Goal: Transaction & Acquisition: Purchase product/service

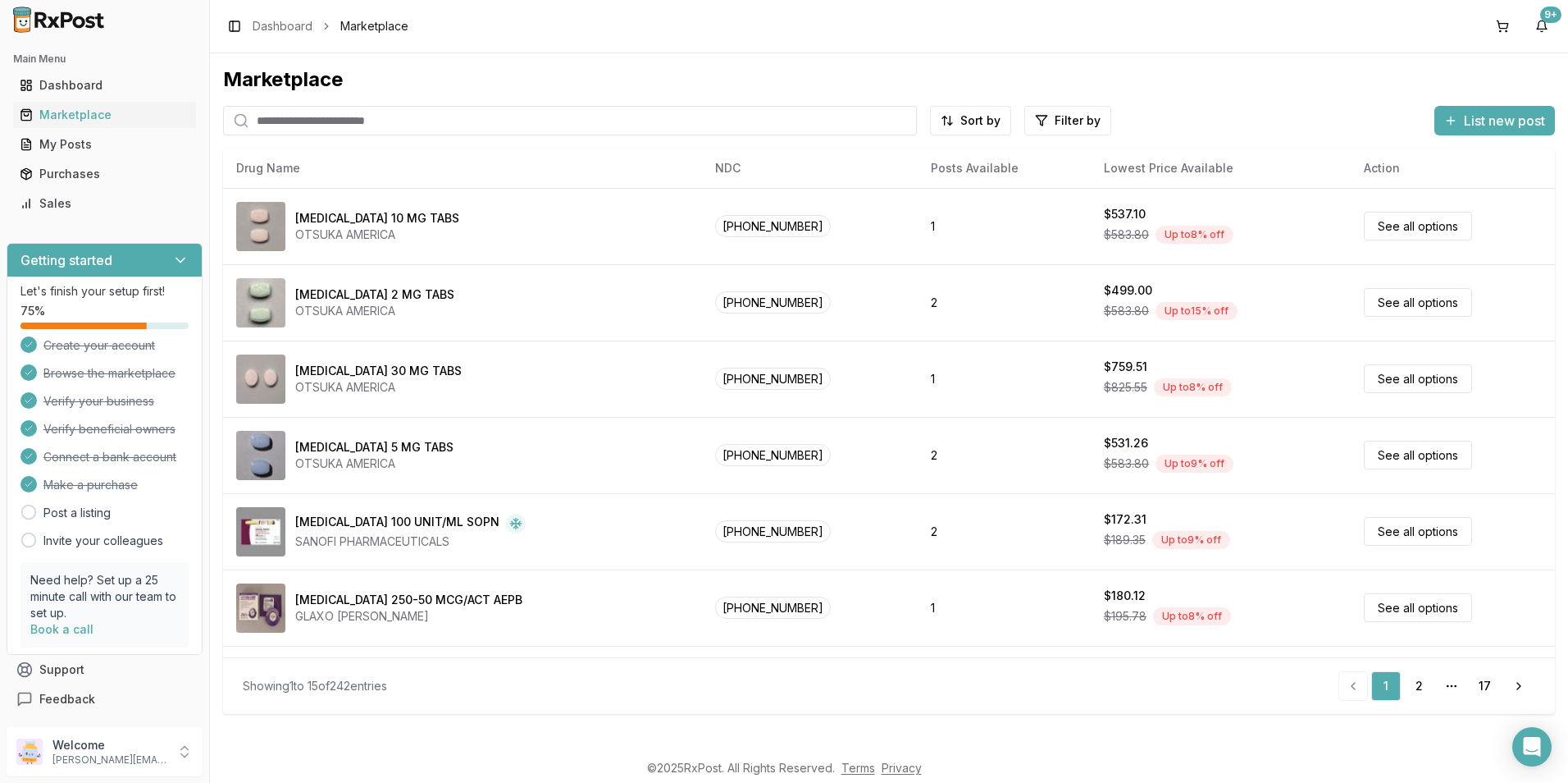
click at [308, 121] on input "search" at bounding box center [570, 120] width 694 height 29
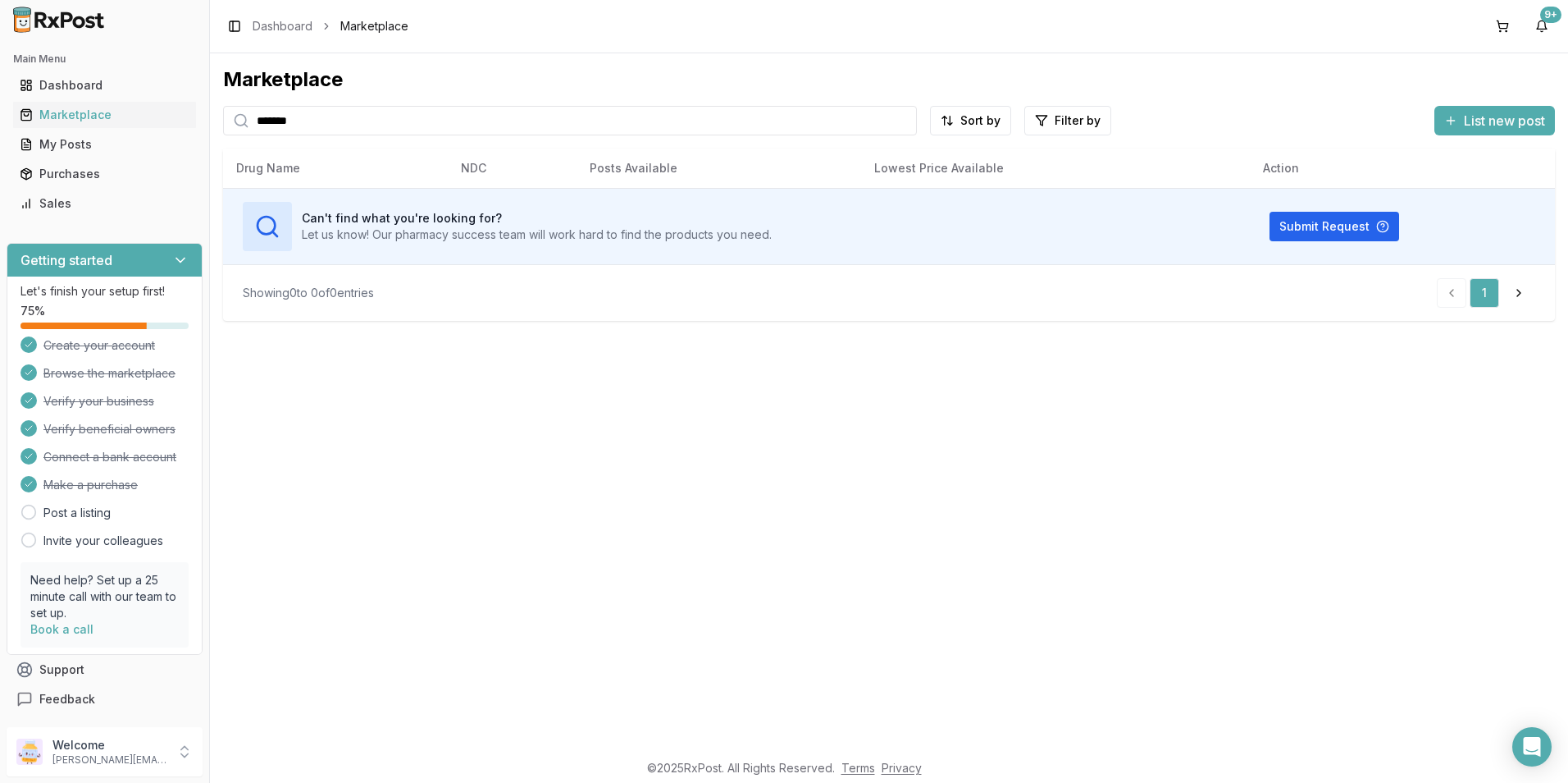
drag, startPoint x: 308, startPoint y: 121, endPoint x: 189, endPoint y: 130, distance: 119.3
click at [189, 130] on div "Main Menu Dashboard Marketplace My Posts Purchases Sales Getting started Let's …" at bounding box center [784, 392] width 1568 height 783
type input "*******"
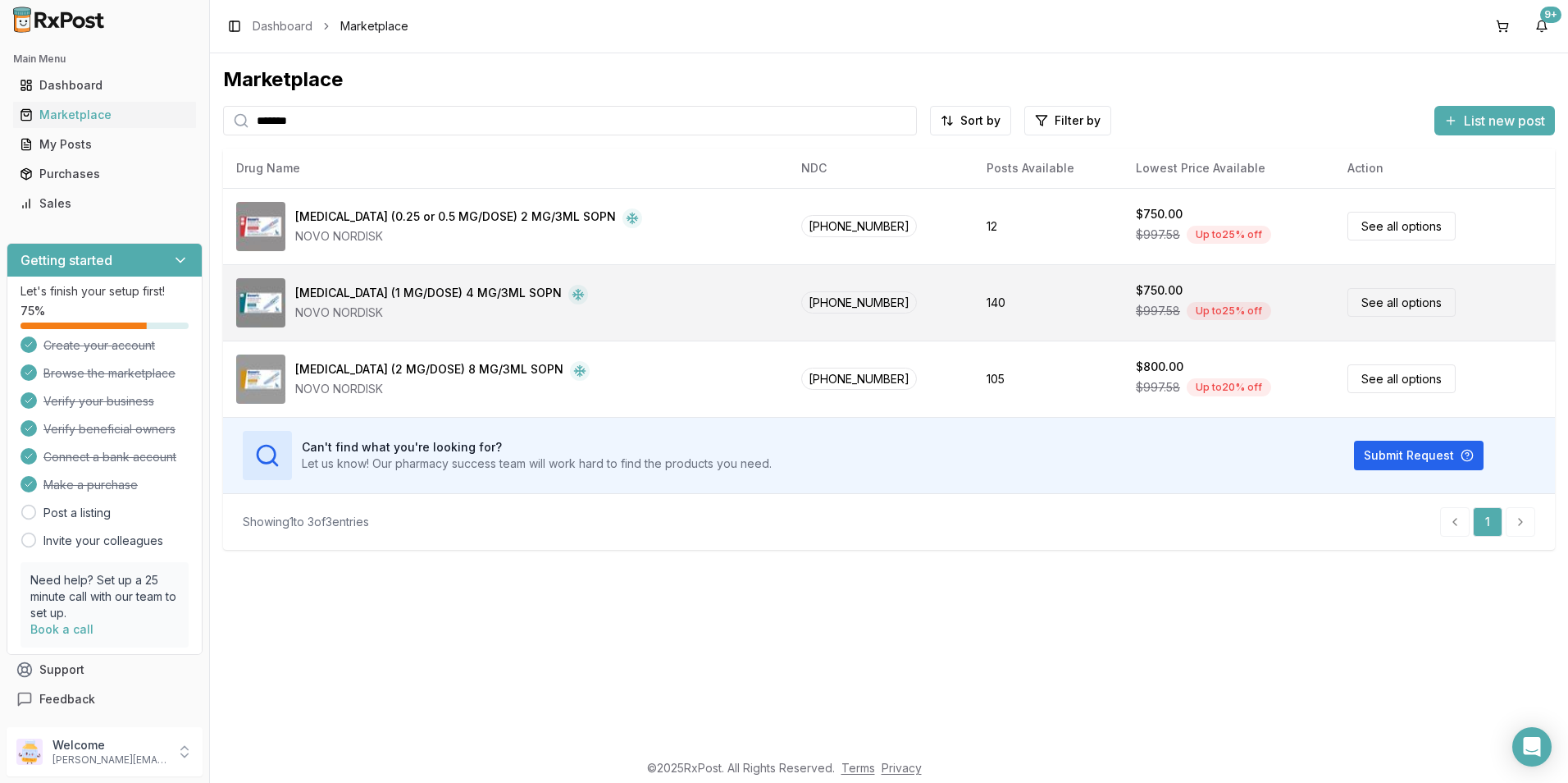
click at [1187, 312] on div "Up to 25 % off" at bounding box center [1229, 311] width 85 height 18
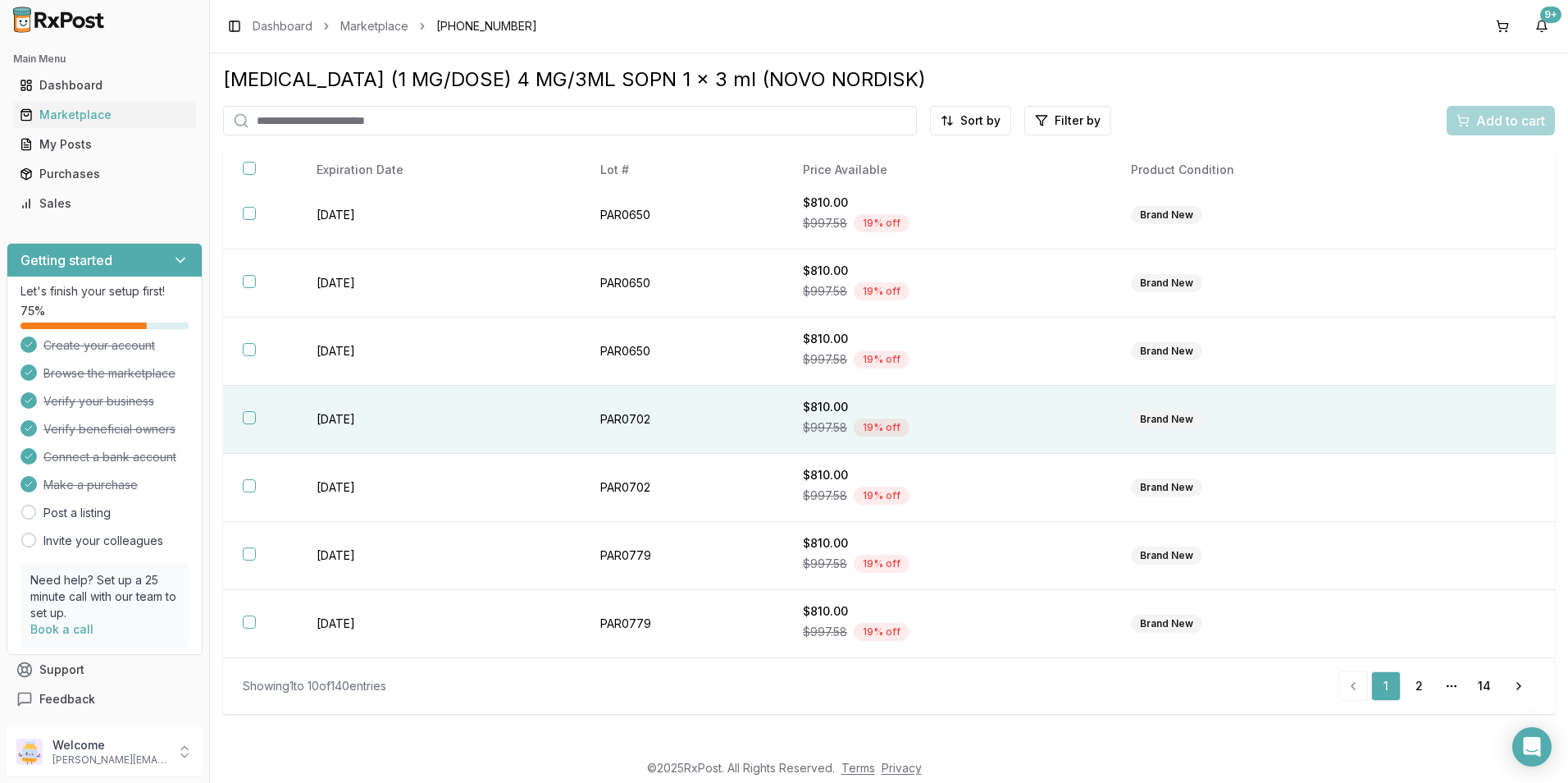
scroll to position [51, 0]
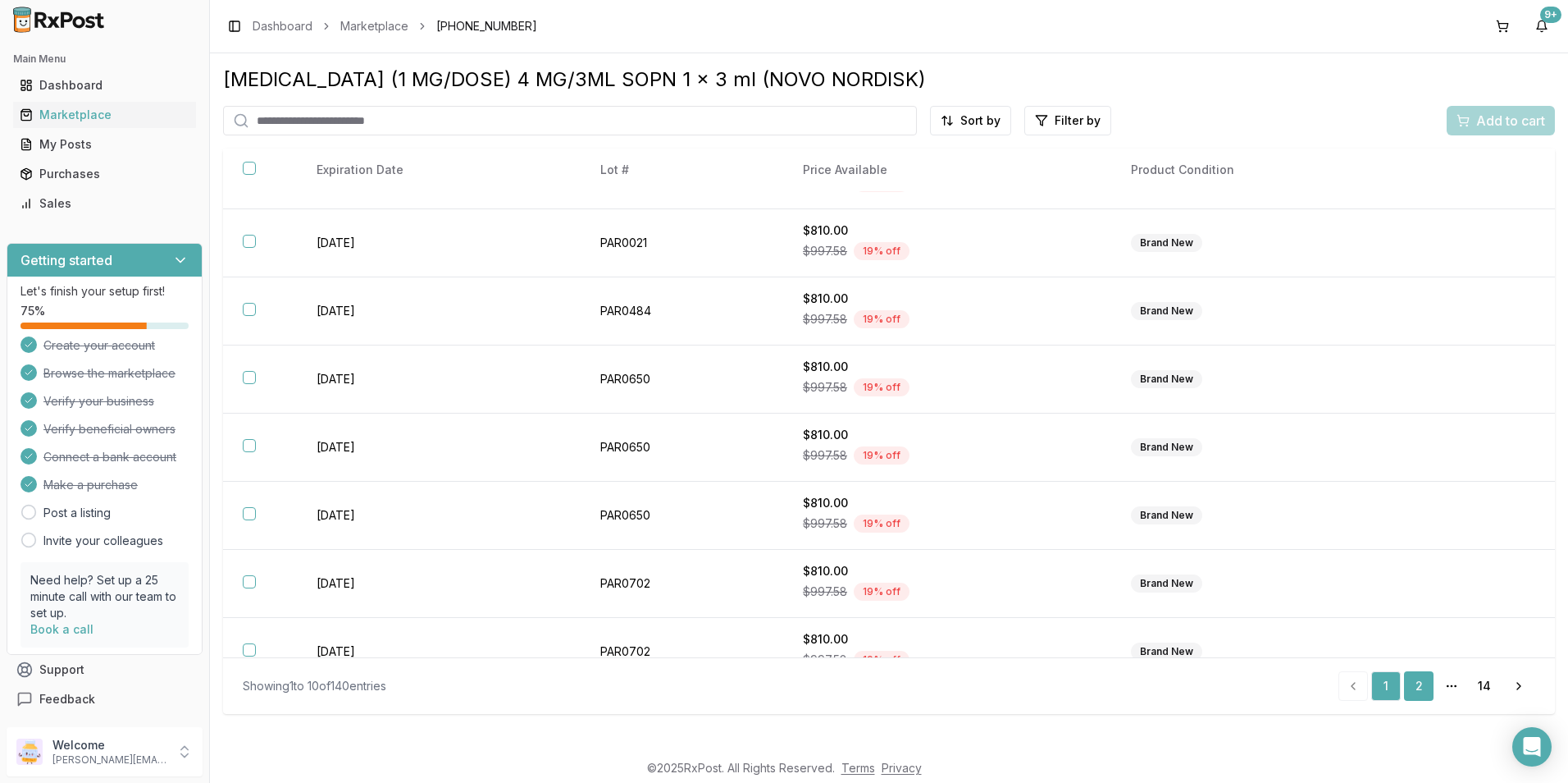
click at [1427, 681] on link "2" at bounding box center [1418, 686] width 29 height 29
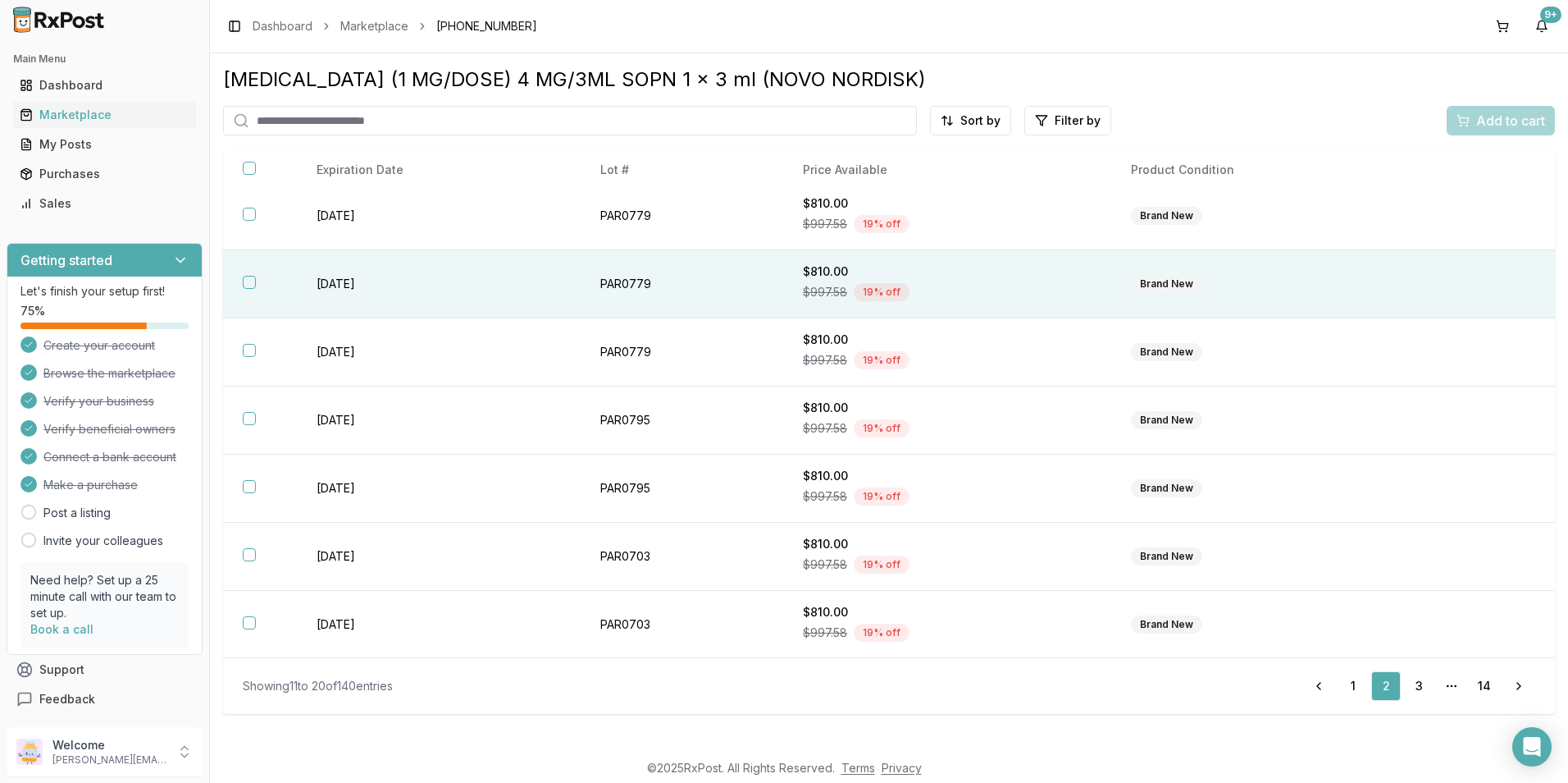
scroll to position [215, 0]
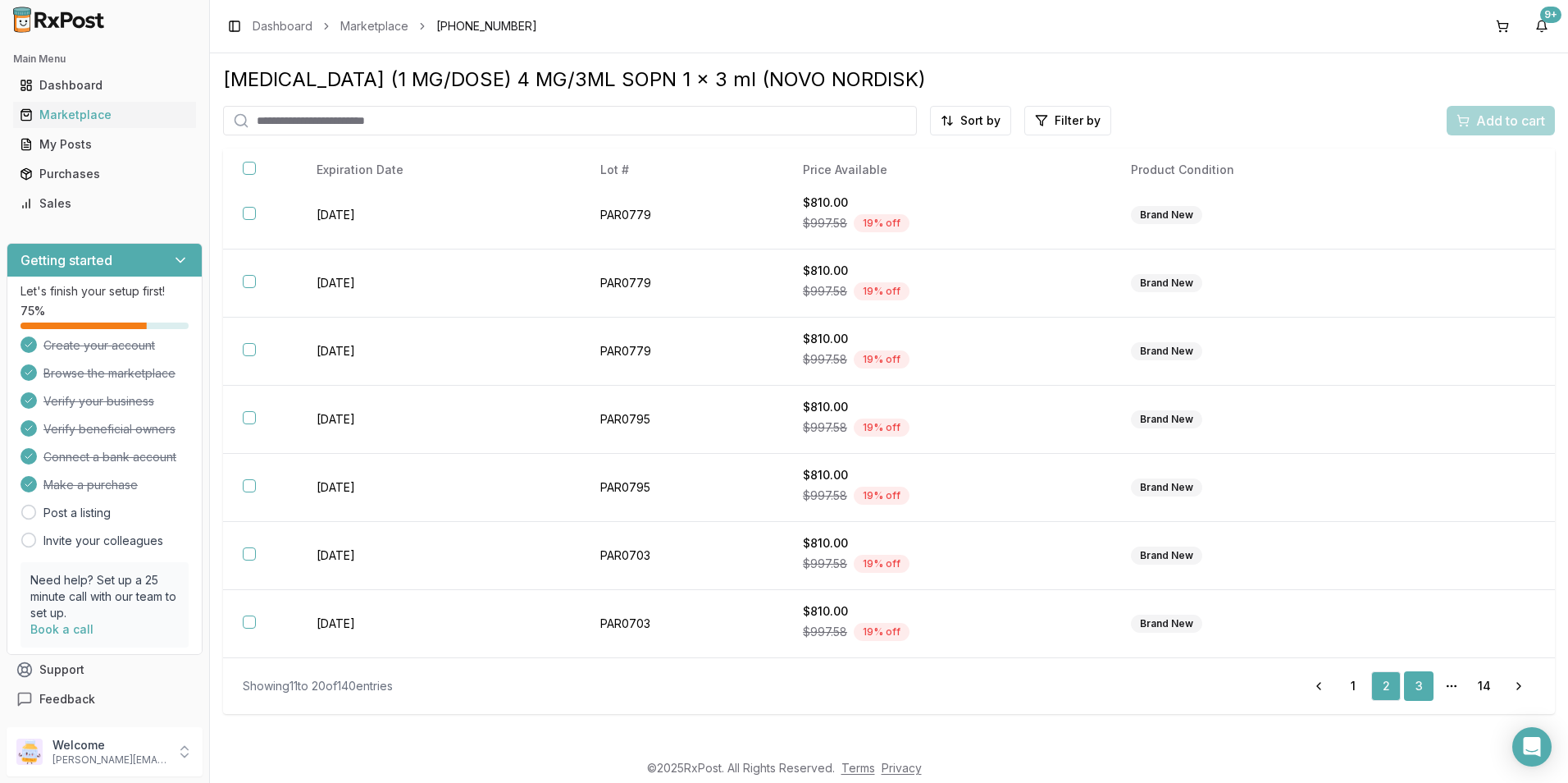
click at [1411, 684] on link "3" at bounding box center [1418, 686] width 29 height 29
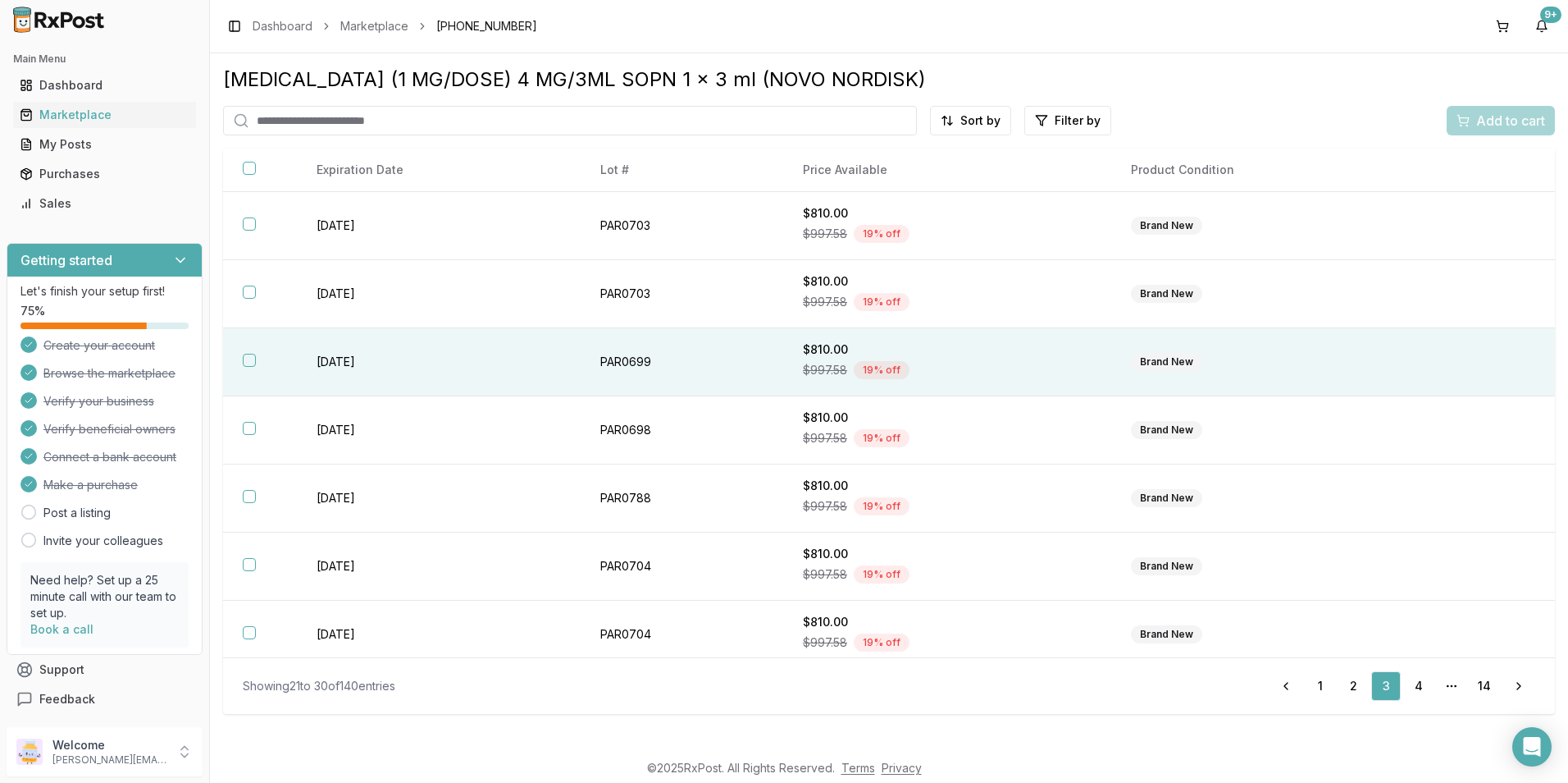
scroll to position [215, 0]
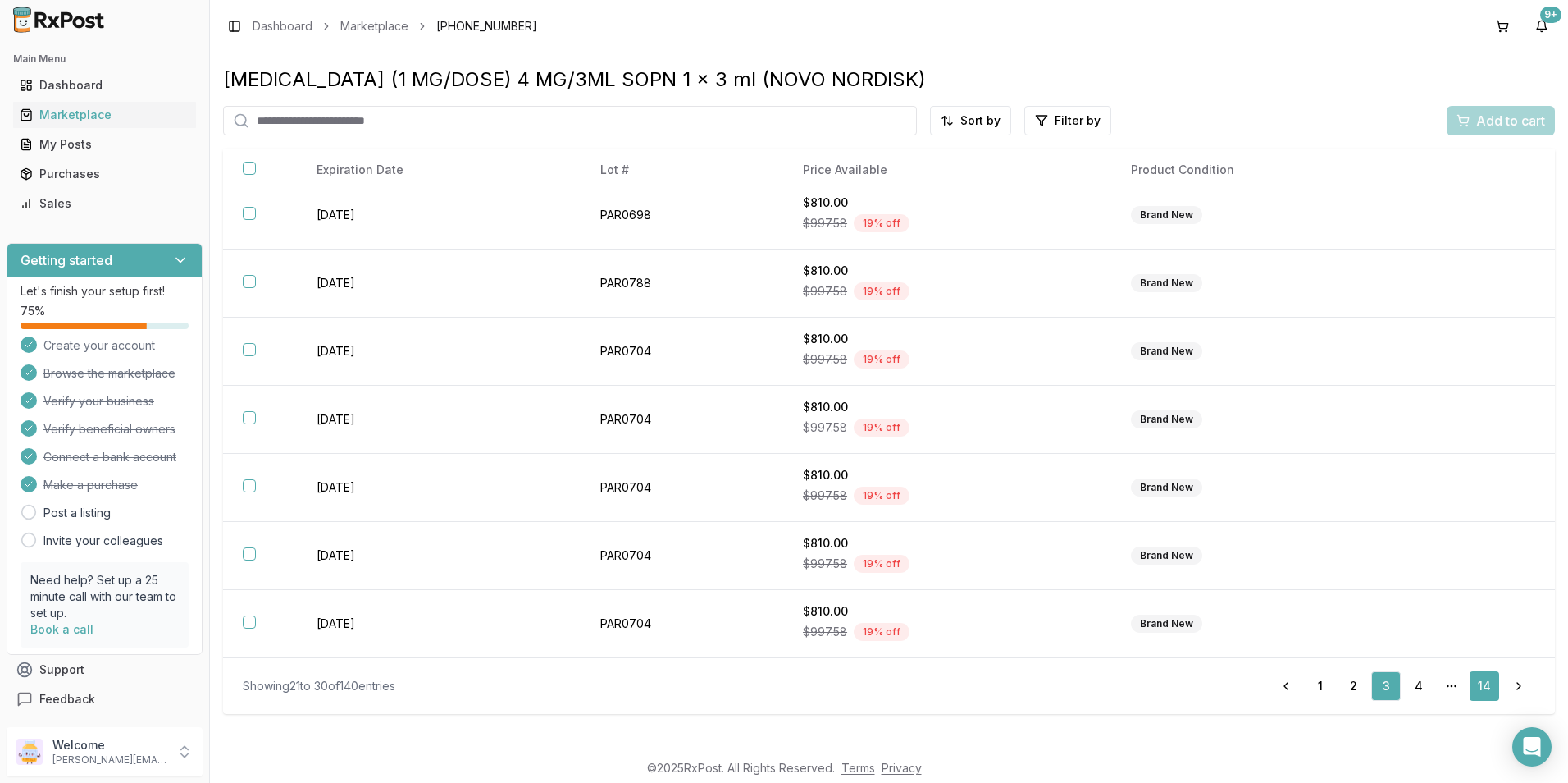
click at [1492, 685] on link "14" at bounding box center [1483, 686] width 29 height 29
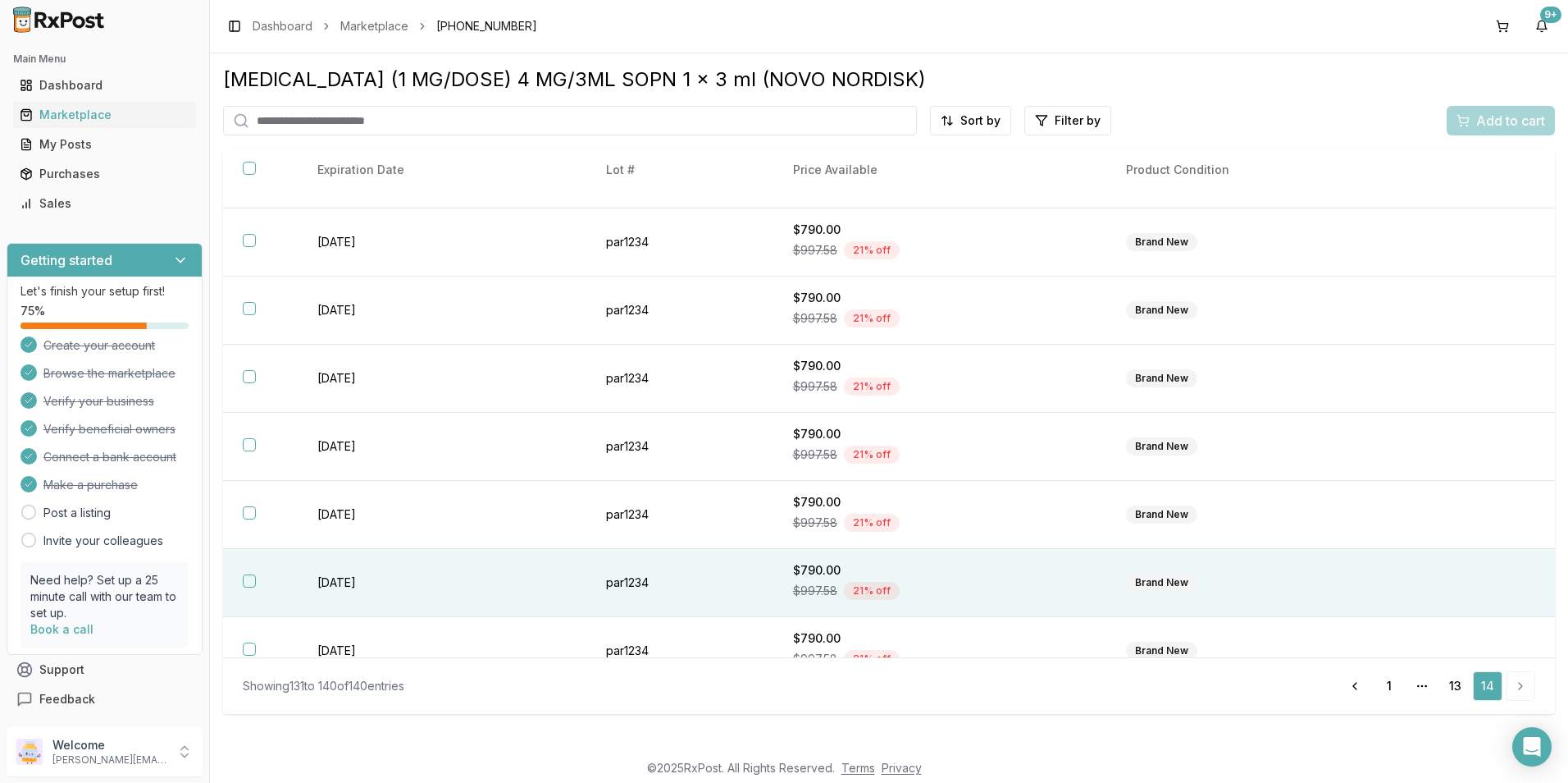
scroll to position [215, 0]
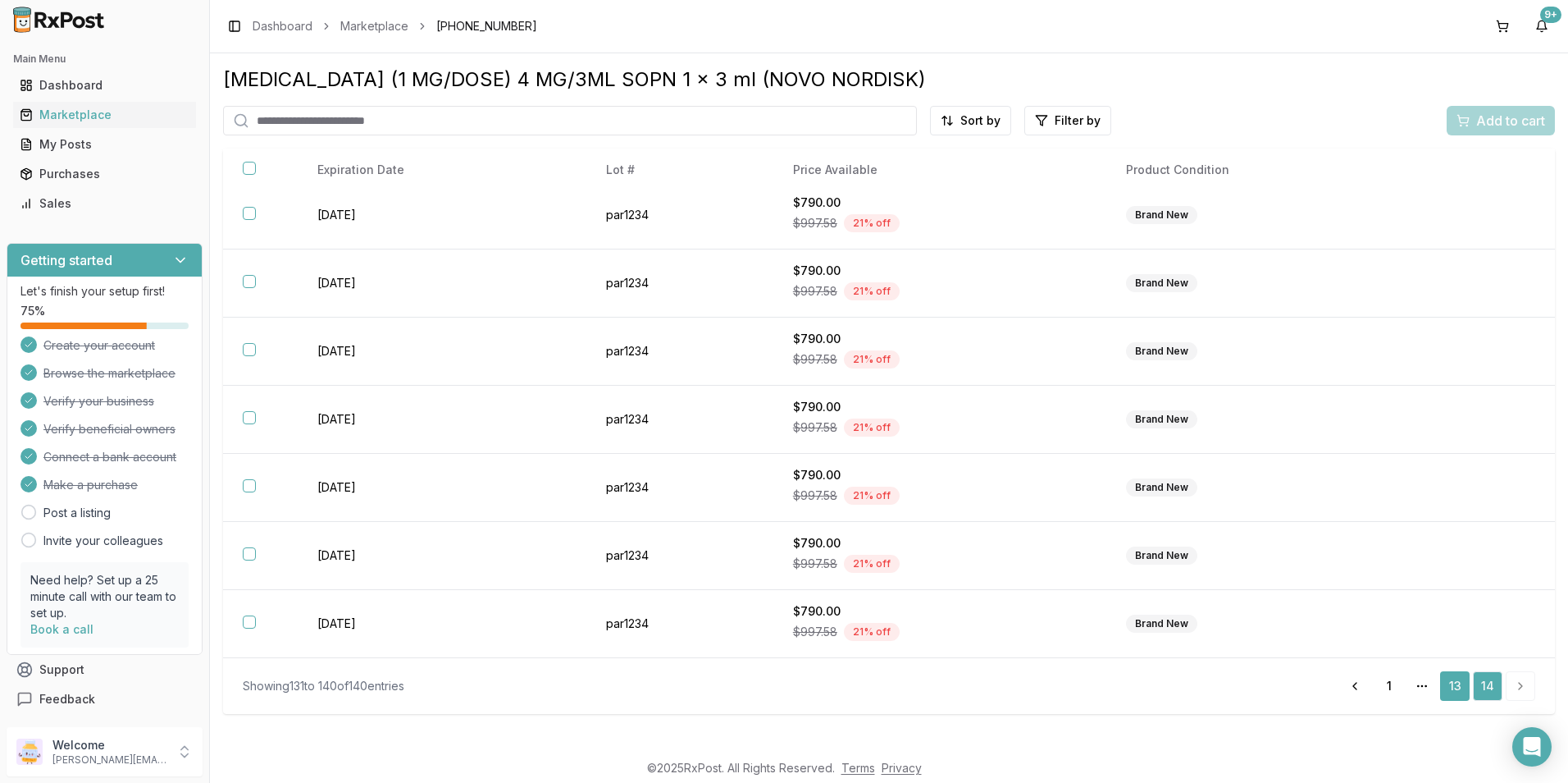
click at [1446, 684] on link "13" at bounding box center [1454, 686] width 29 height 29
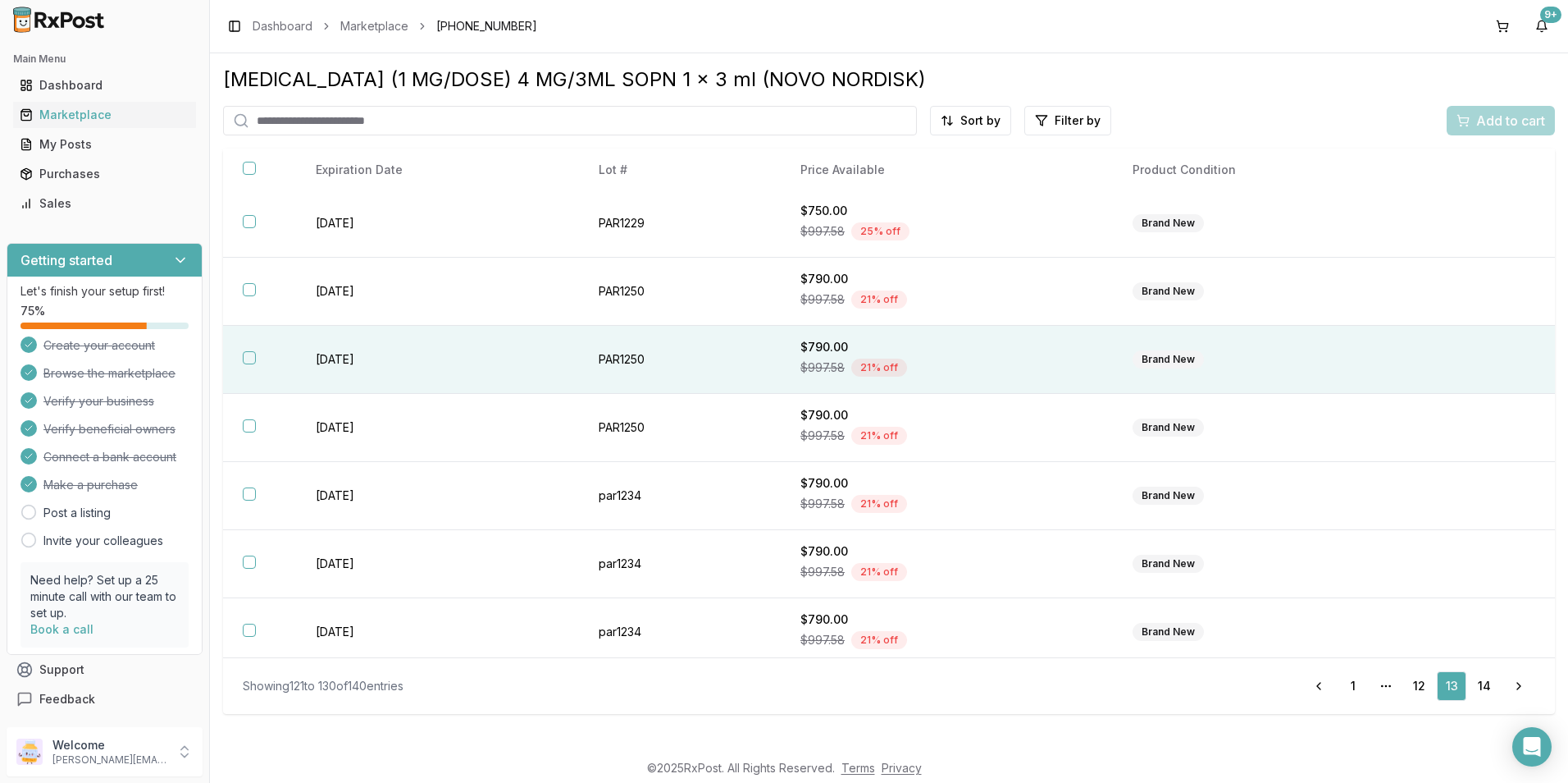
scroll to position [215, 0]
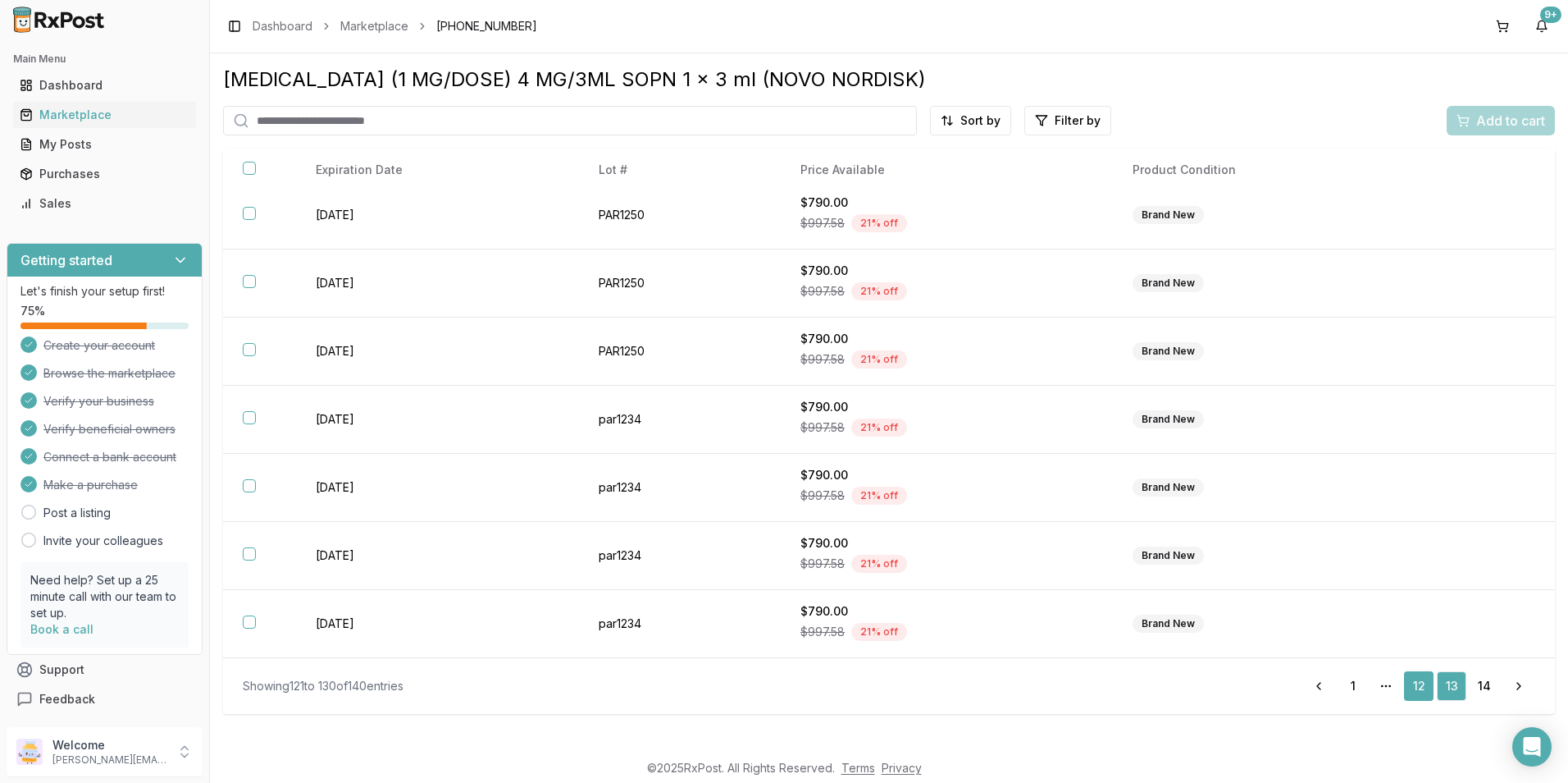
click at [1417, 687] on link "12" at bounding box center [1418, 686] width 29 height 29
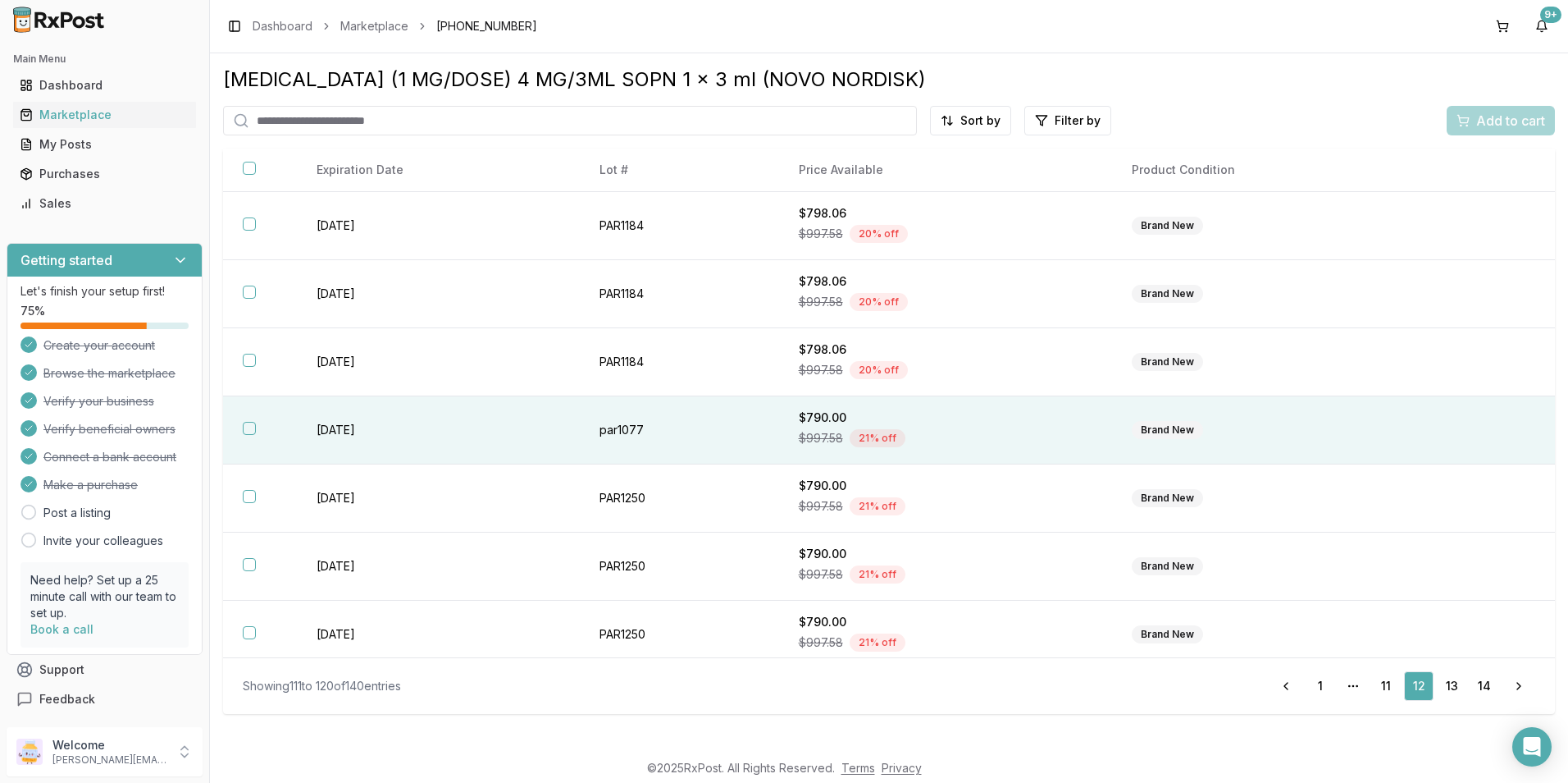
click at [243, 430] on th at bounding box center [260, 430] width 73 height 68
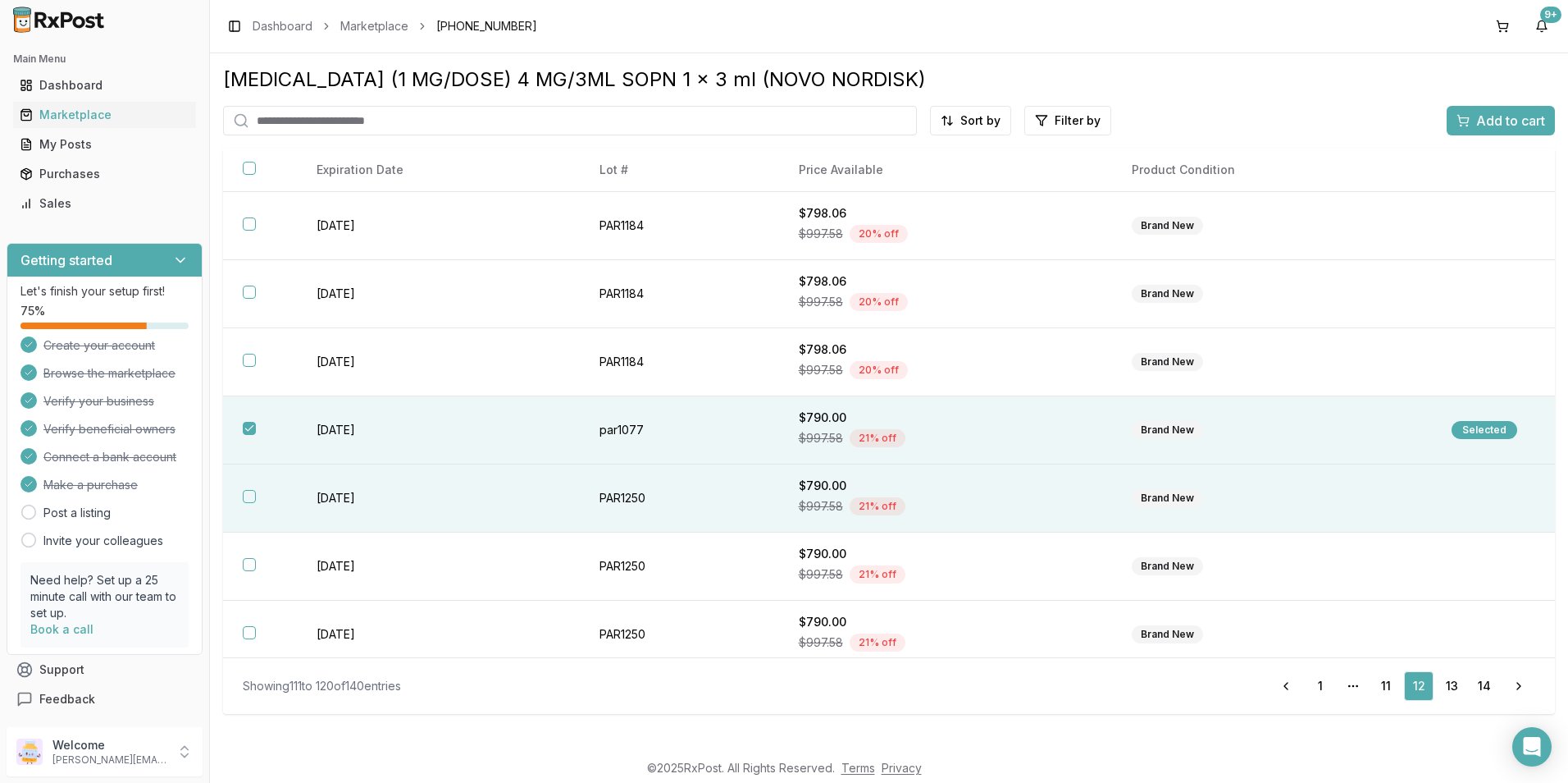
click at [252, 491] on button "button" at bounding box center [249, 496] width 13 height 13
click at [1484, 136] on div "[MEDICAL_DATA] (1 MG/DOSE) 4 MG/3ML SOPN 1 x 3 ml (NOVO NORDISK) Sort by Filter…" at bounding box center [889, 390] width 1332 height 647
click at [1489, 125] on span "Add to cart" at bounding box center [1510, 119] width 69 height 19
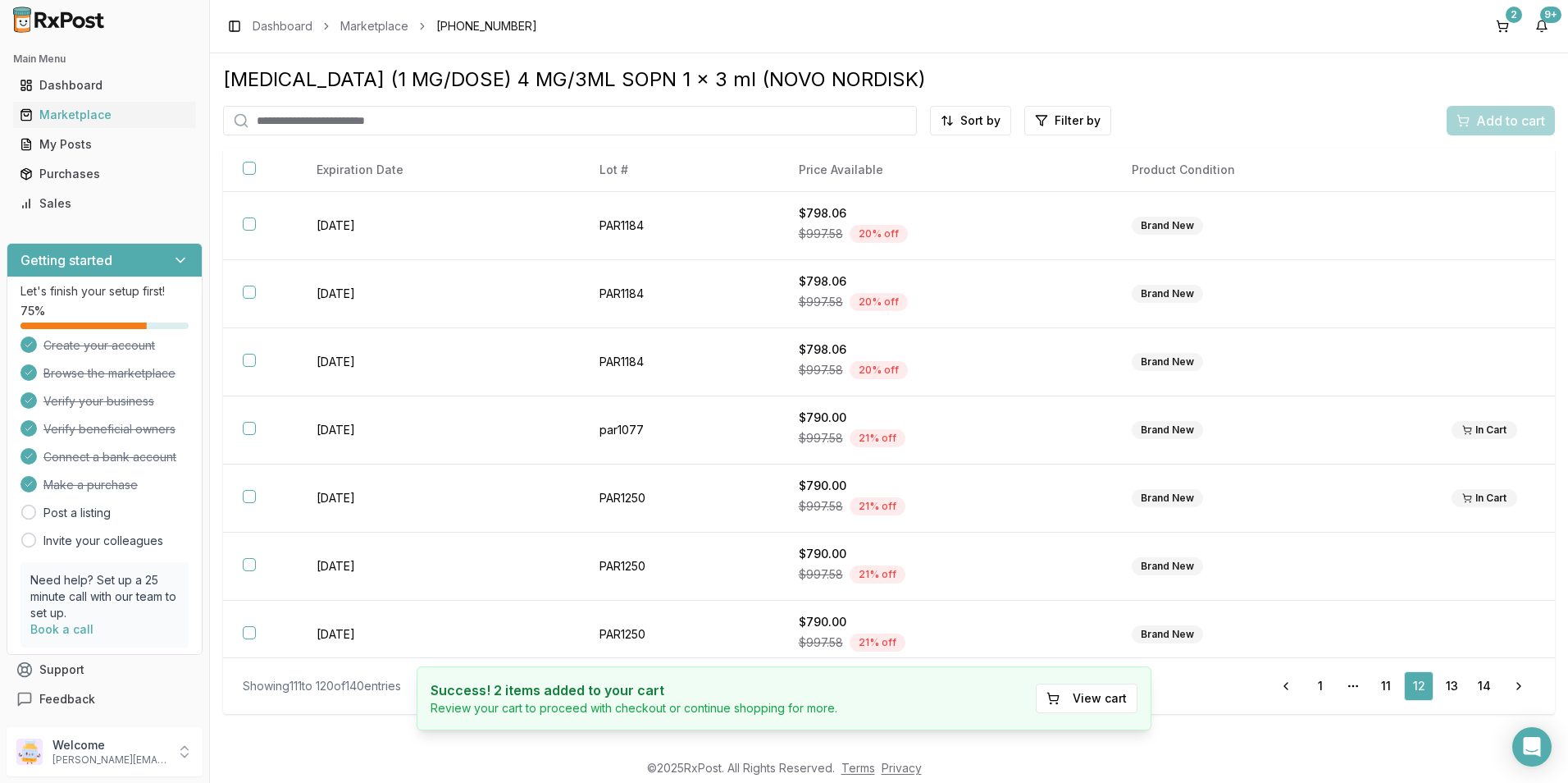
click at [312, 109] on input "search" at bounding box center [570, 120] width 694 height 29
type input "*******"
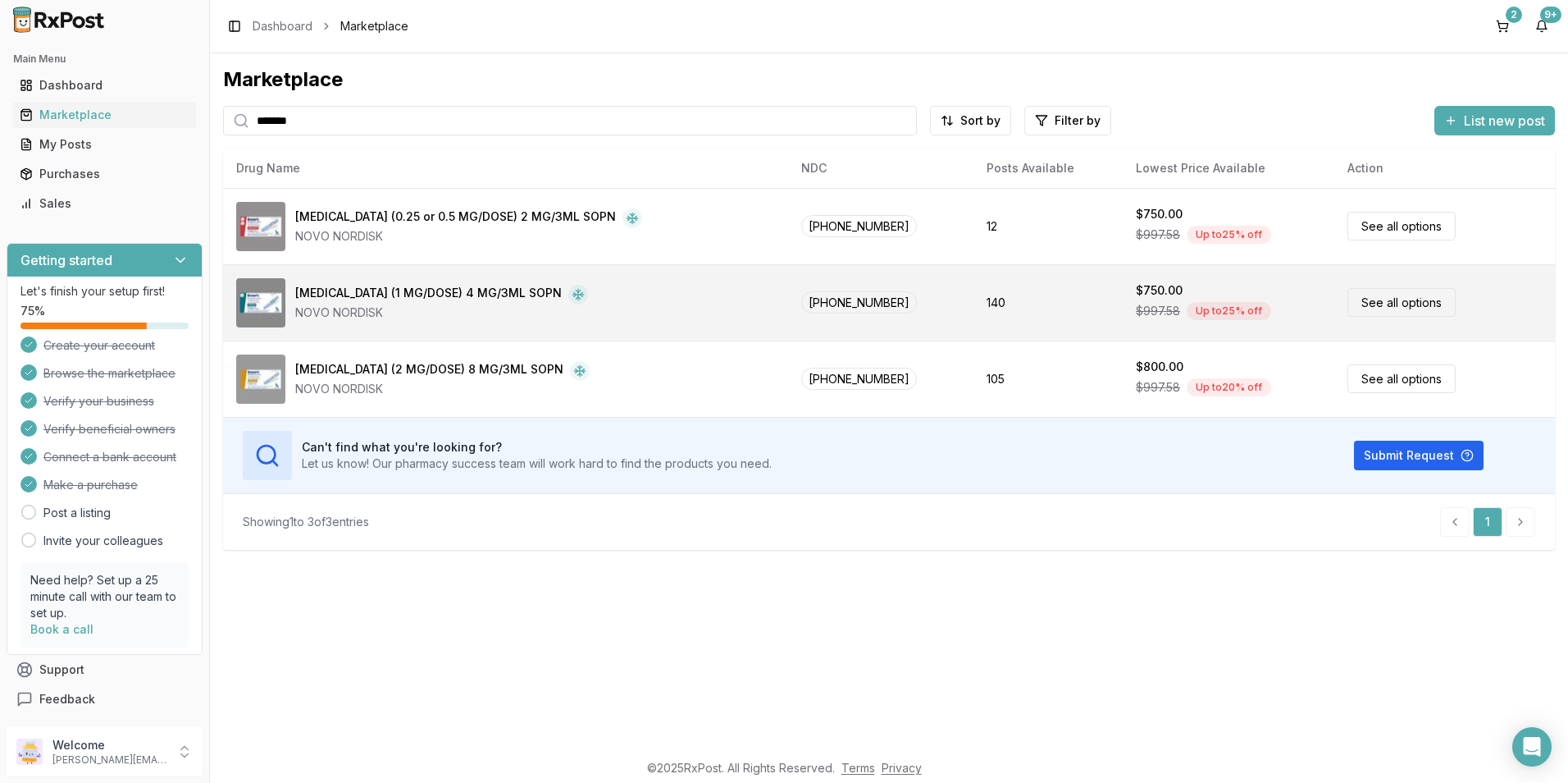
click at [1190, 299] on div "$997.58 Up to 25 % off" at bounding box center [1228, 311] width 186 height 25
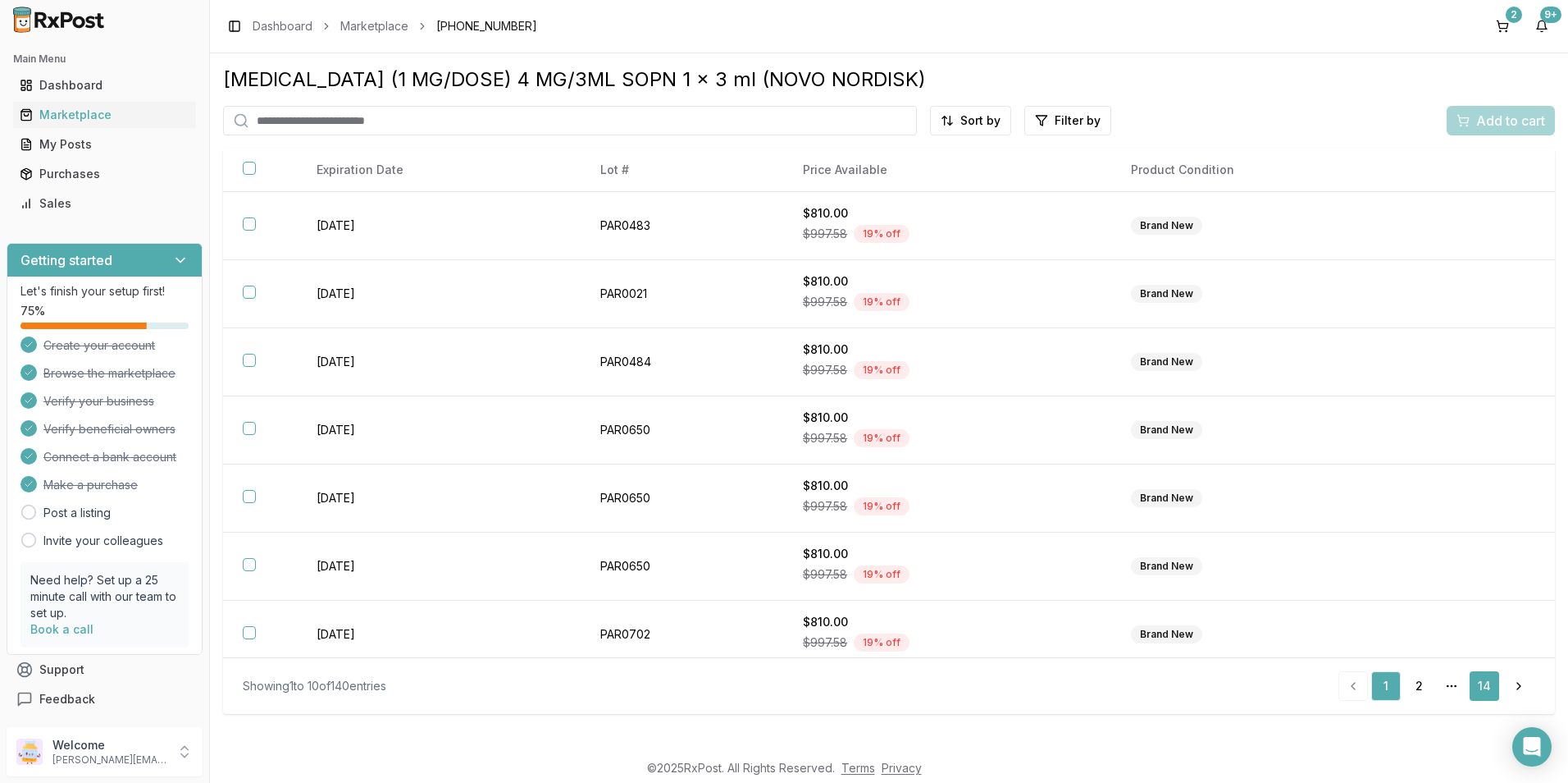
click at [1486, 687] on link "14" at bounding box center [1483, 686] width 29 height 29
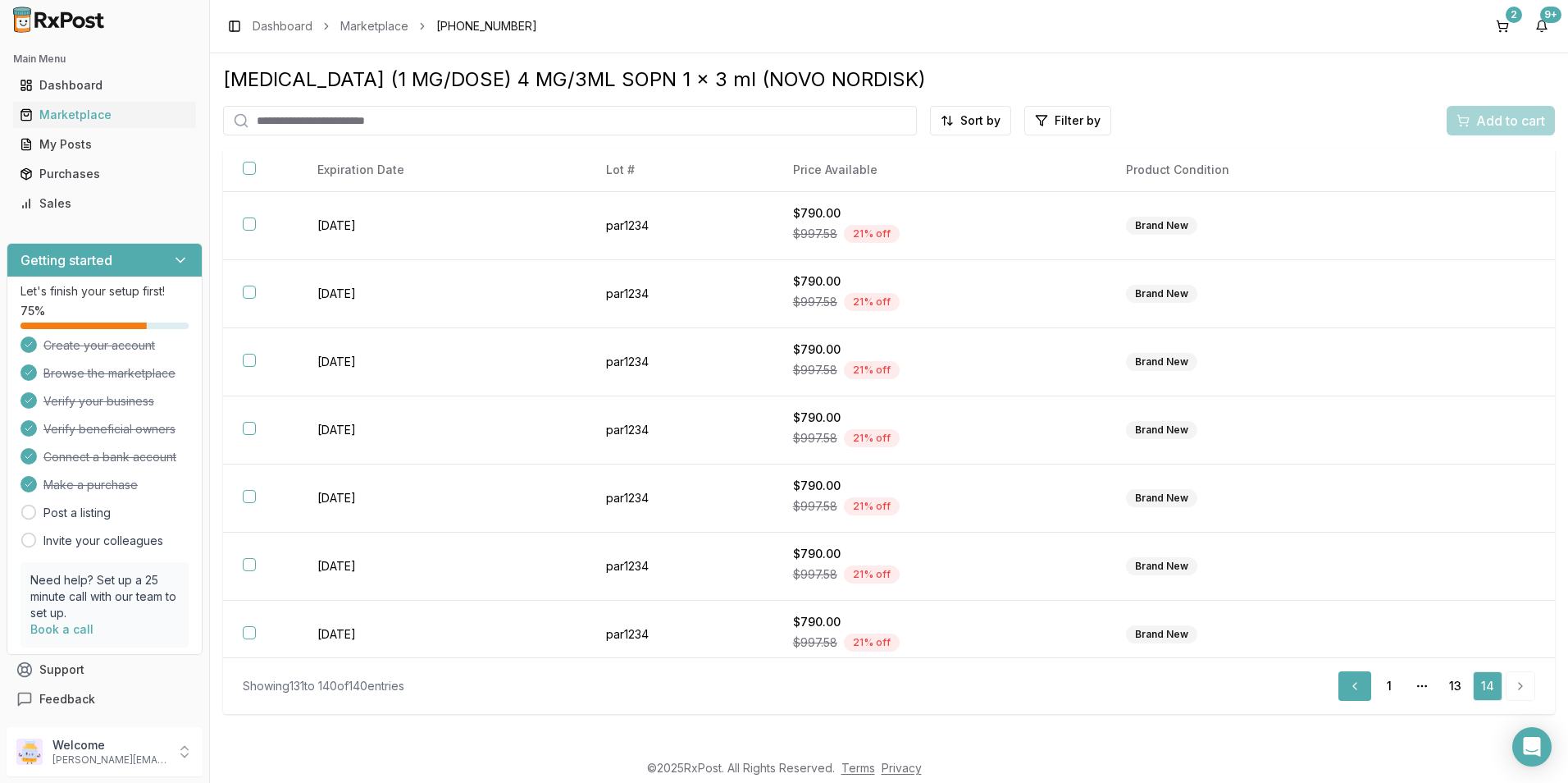
click at [1360, 689] on link "Previous" at bounding box center [1355, 686] width 33 height 29
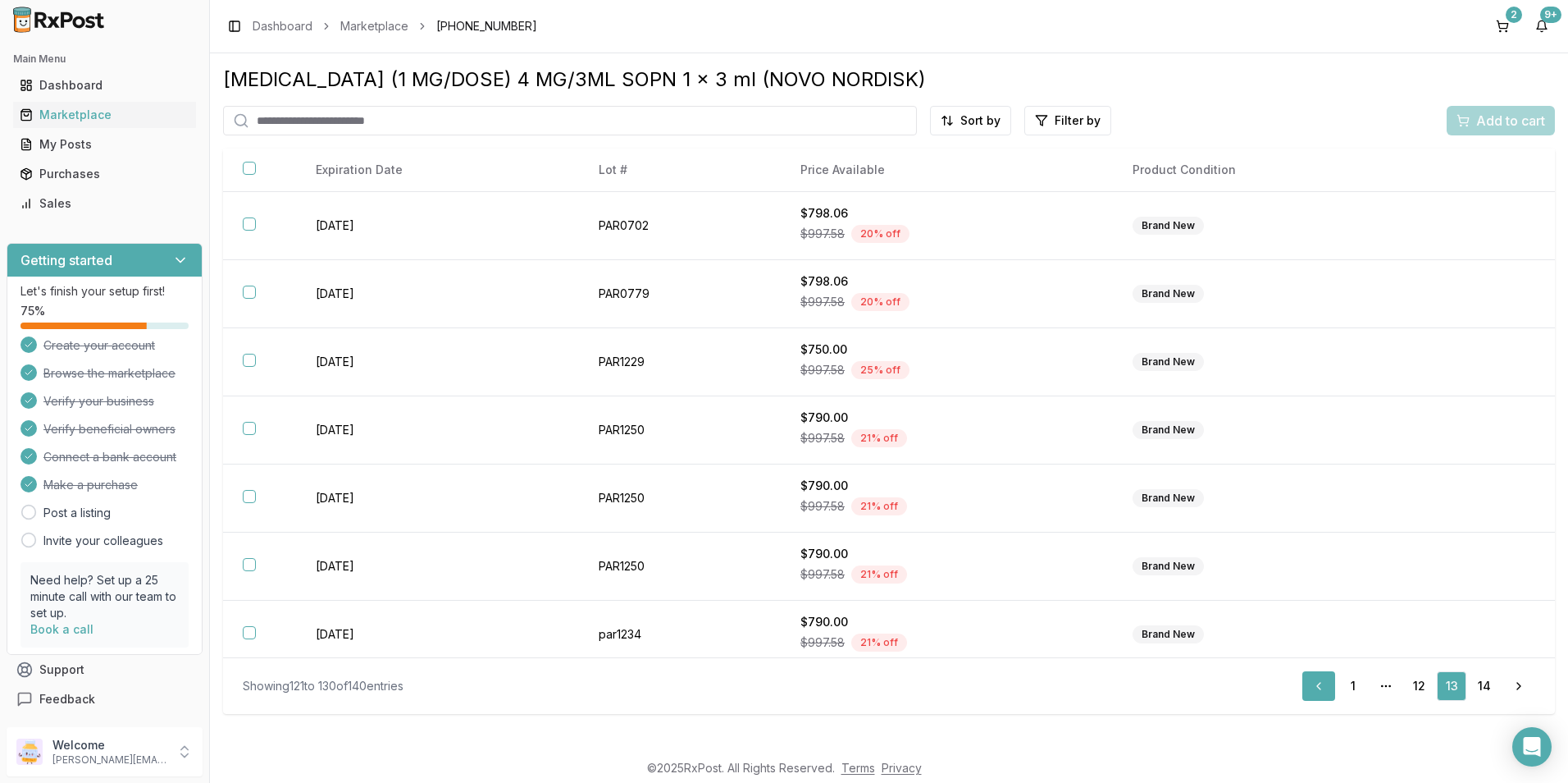
click at [1360, 689] on link "1" at bounding box center [1353, 686] width 29 height 29
click at [1360, 689] on li "pagination" at bounding box center [1353, 686] width 29 height 29
click at [1353, 684] on li "pagination" at bounding box center [1353, 686] width 29 height 29
click at [1483, 686] on link "14" at bounding box center [1483, 686] width 29 height 29
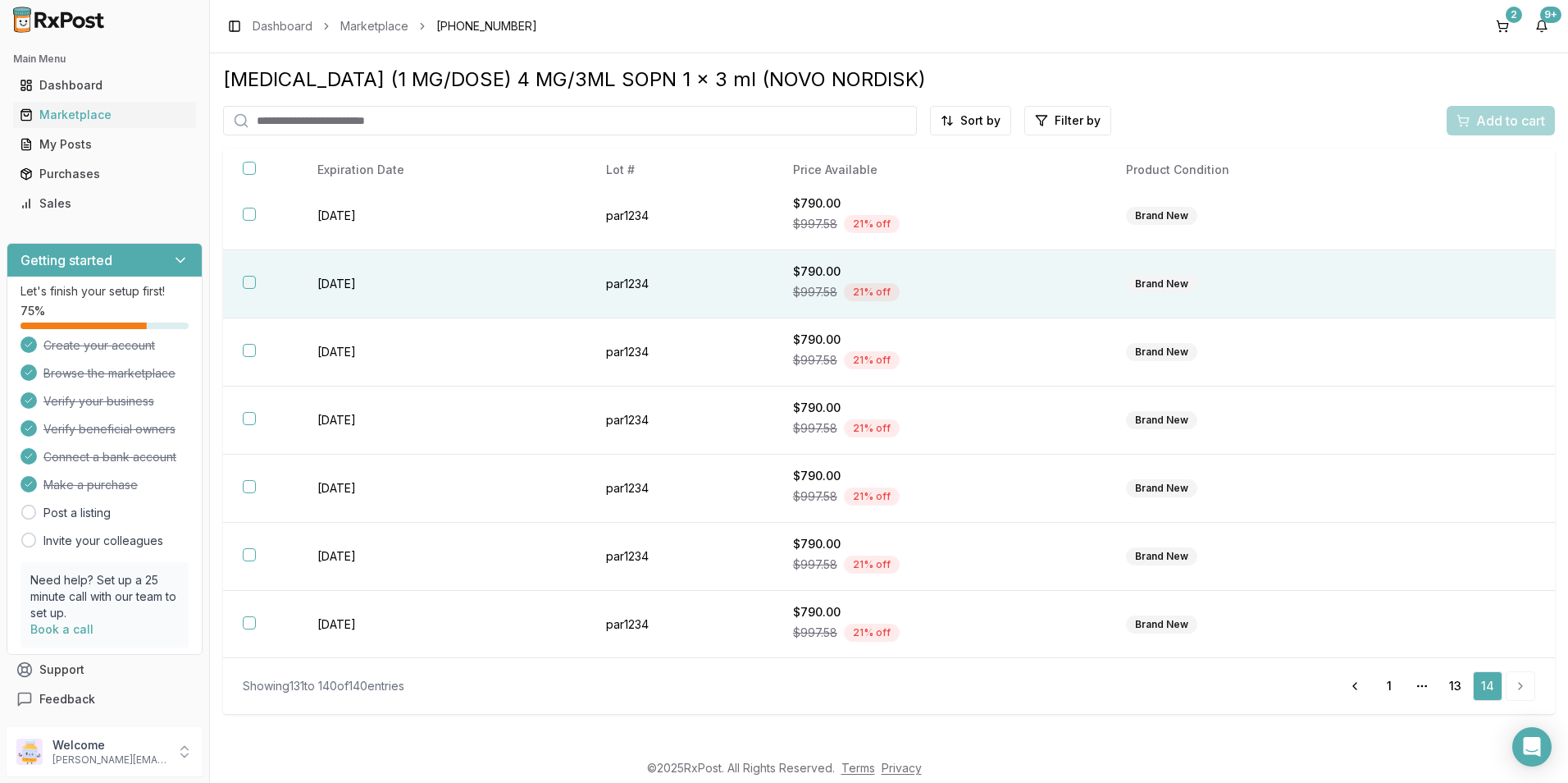
scroll to position [215, 0]
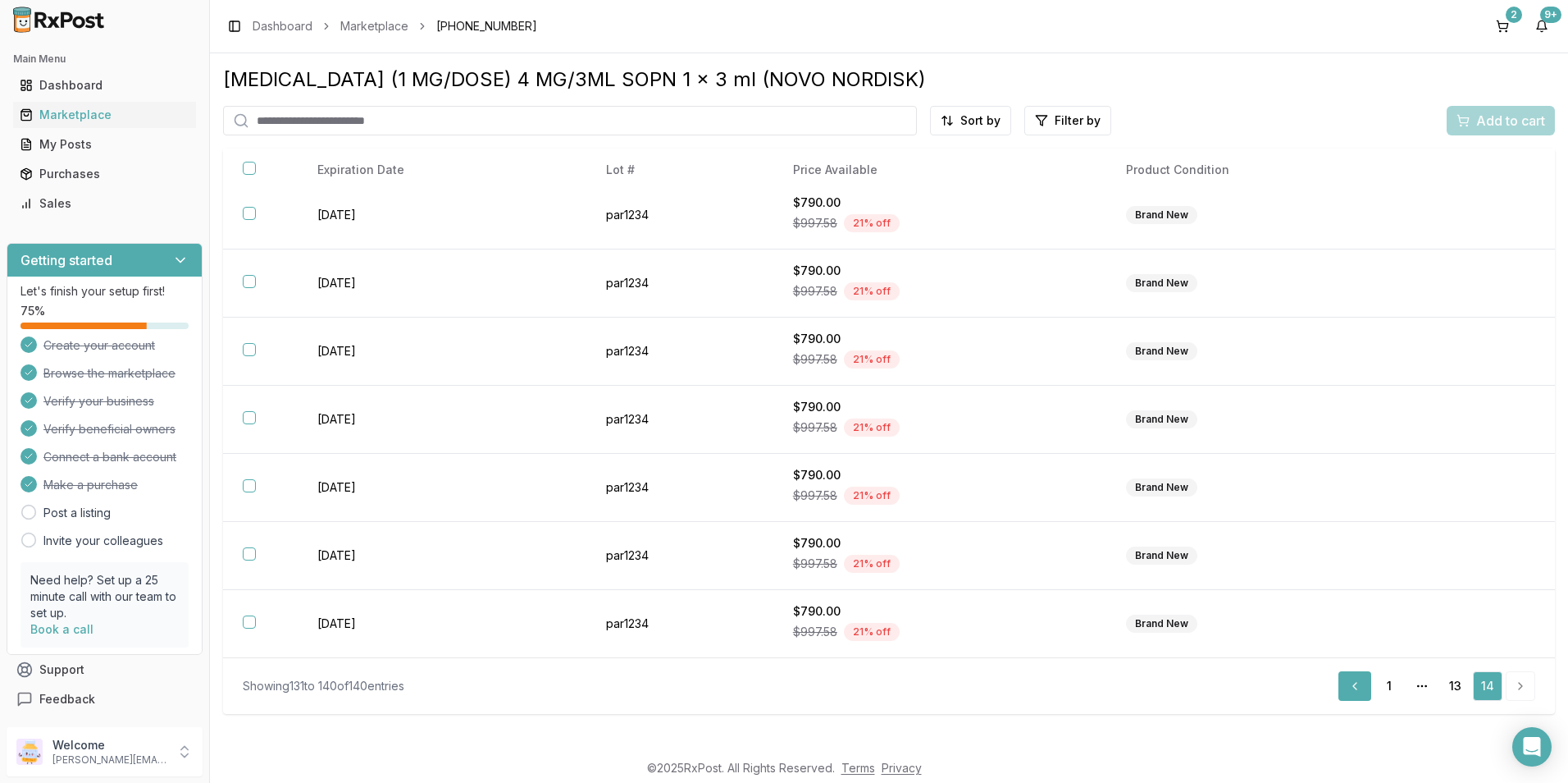
click at [1357, 684] on link "Previous" at bounding box center [1355, 686] width 33 height 29
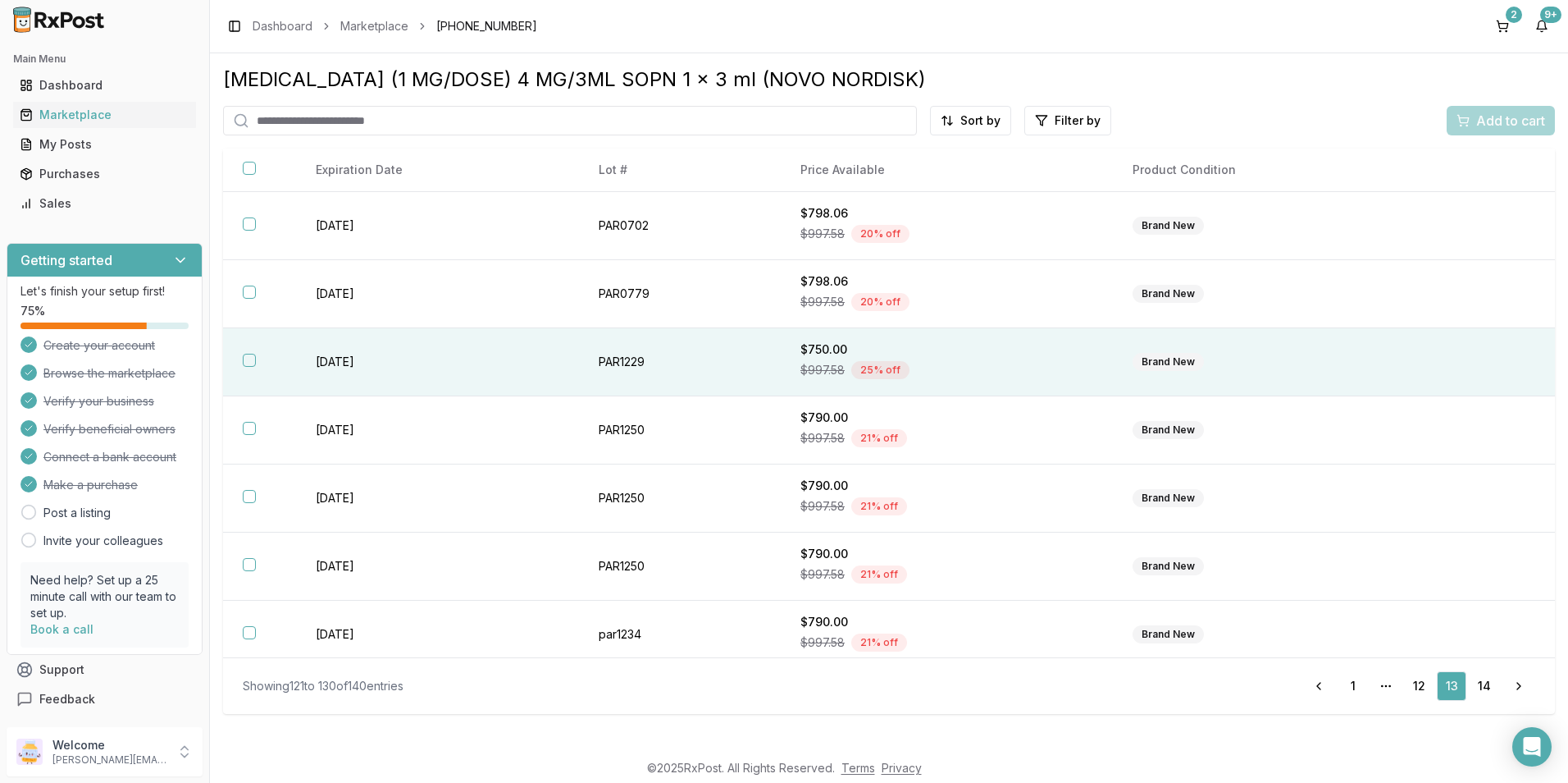
click at [244, 356] on button "button" at bounding box center [249, 360] width 13 height 13
click at [1323, 684] on link "Previous" at bounding box center [1318, 686] width 33 height 29
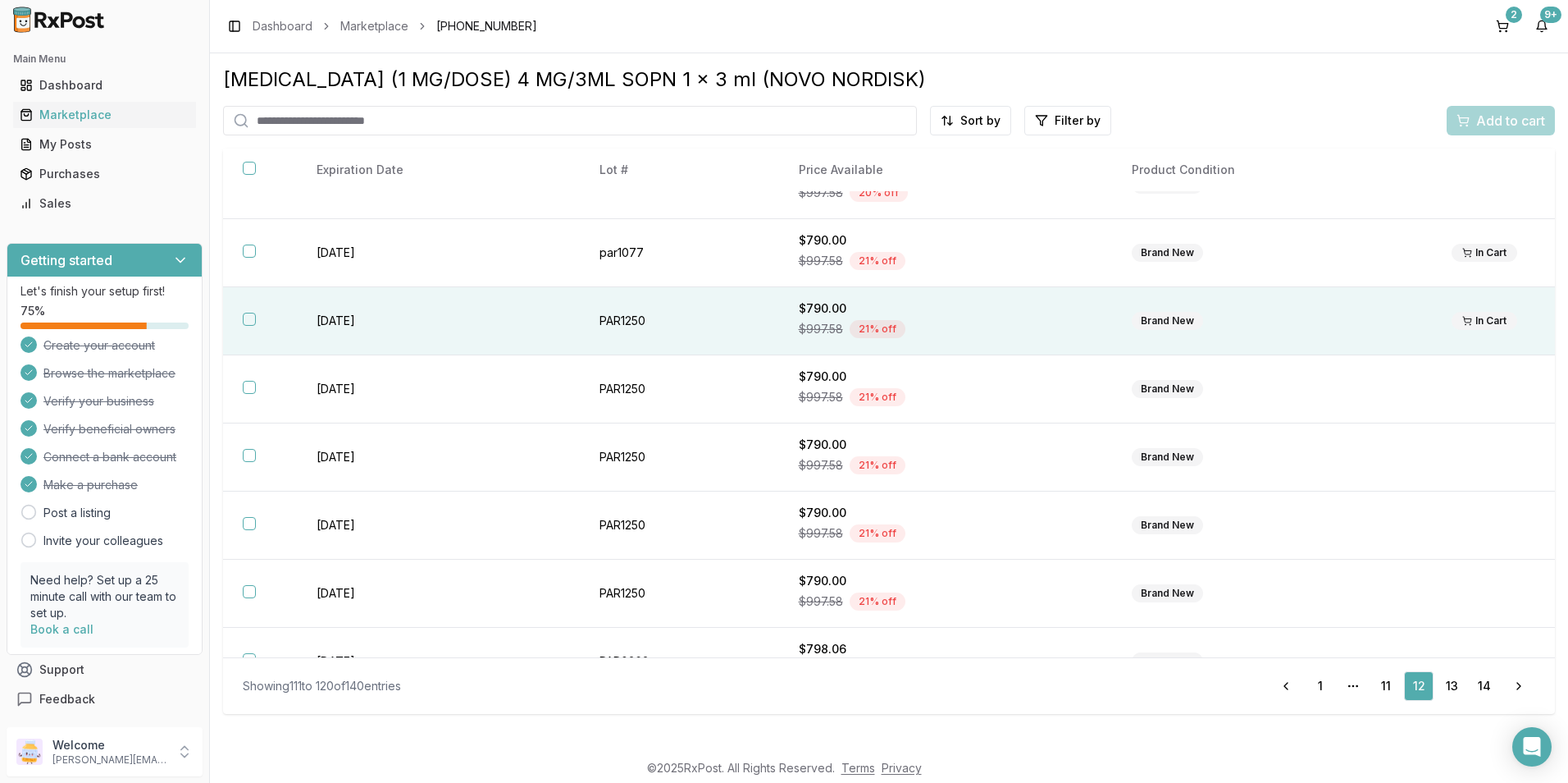
scroll to position [215, 0]
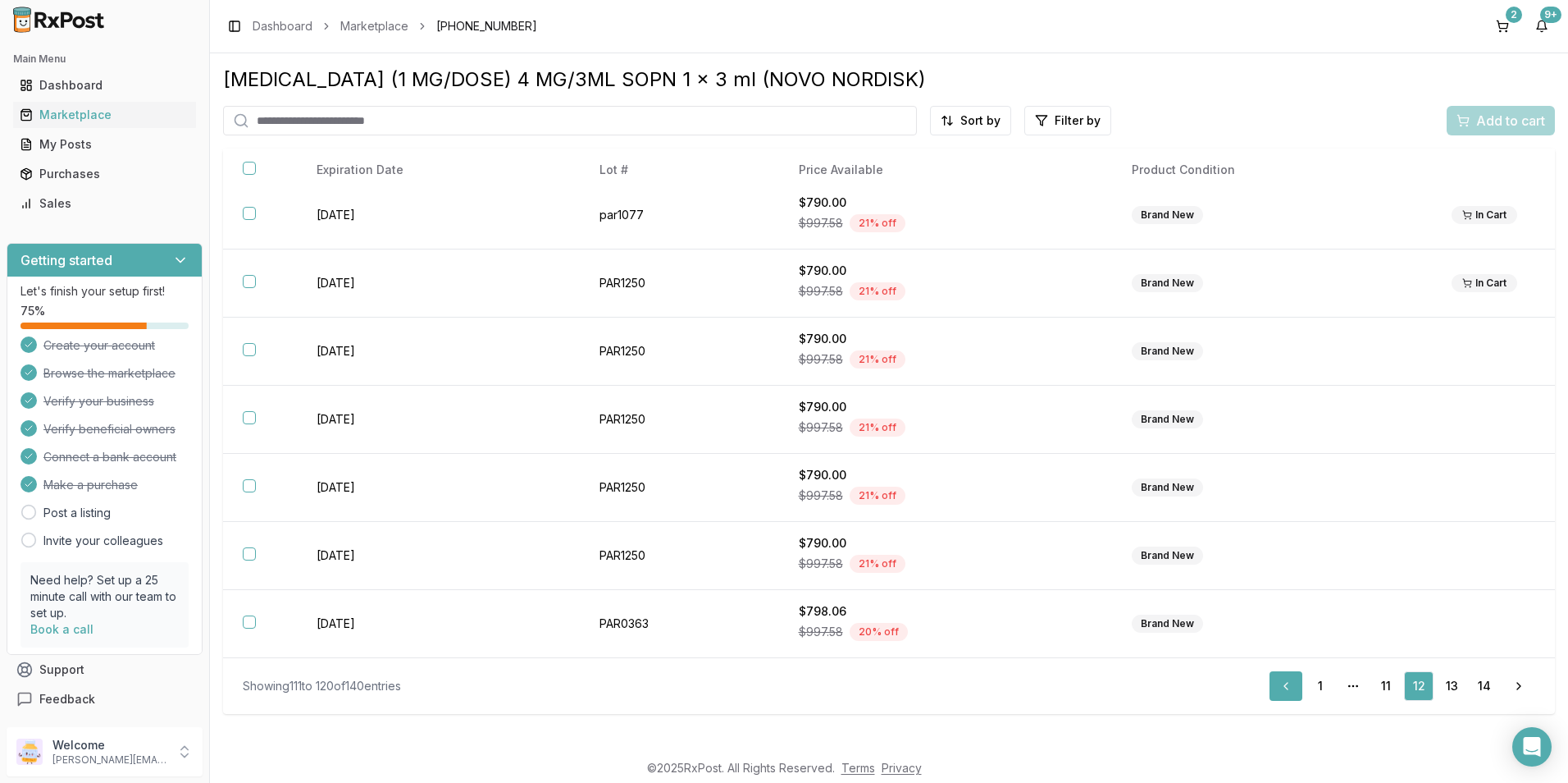
click at [1283, 686] on link "Previous" at bounding box center [1286, 686] width 33 height 29
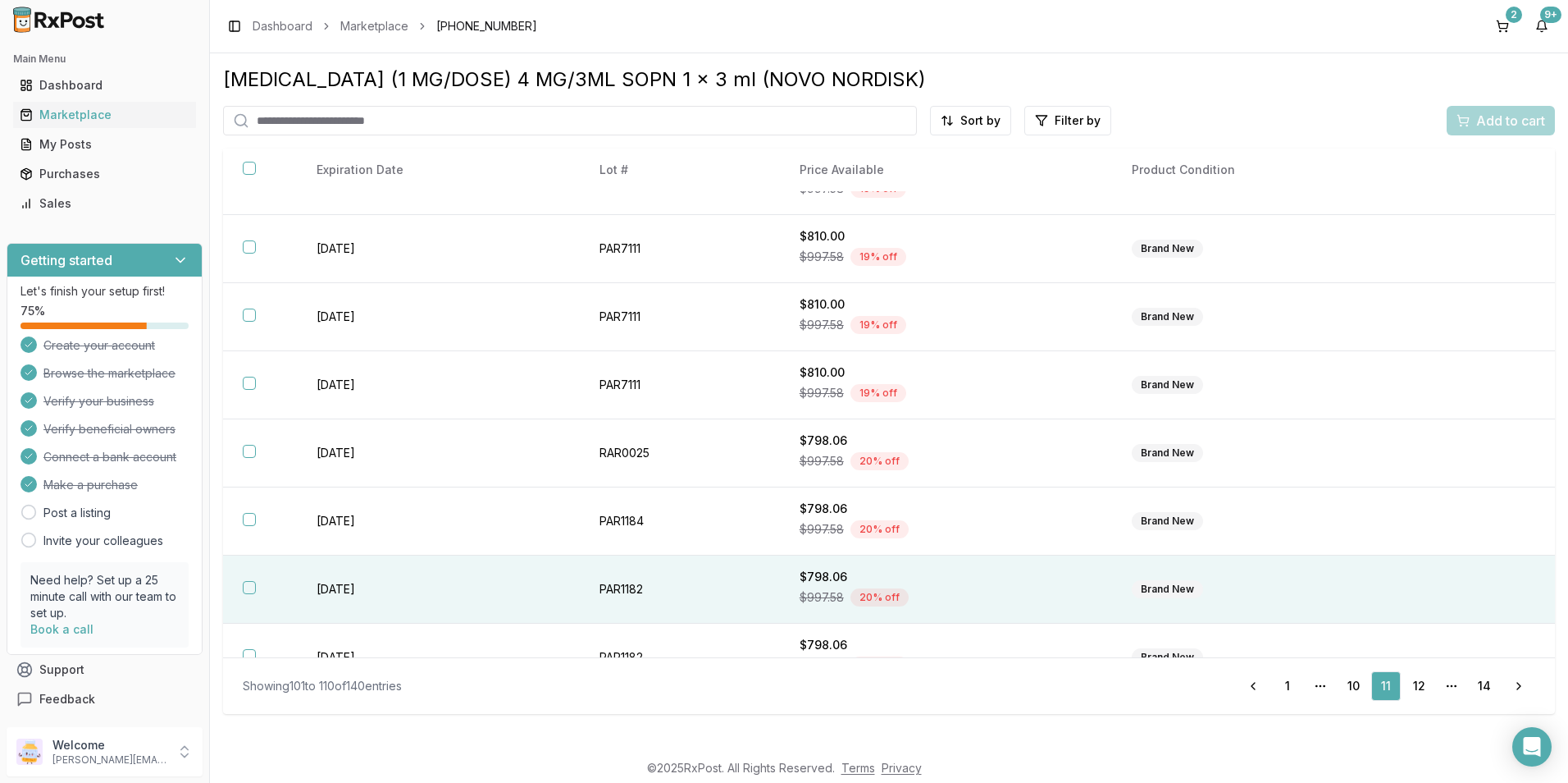
scroll to position [215, 0]
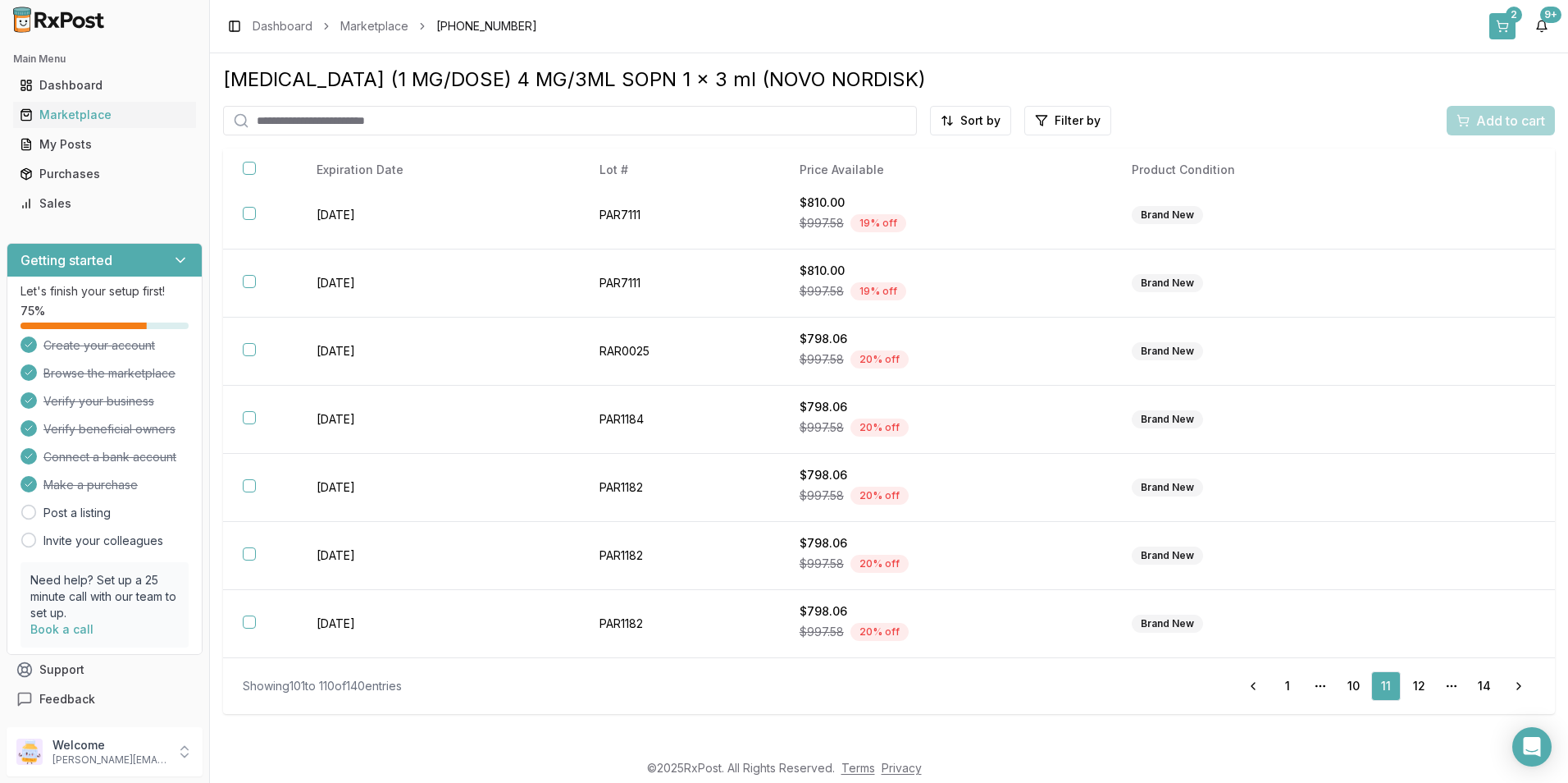
click at [1515, 23] on button "2" at bounding box center [1502, 26] width 27 height 27
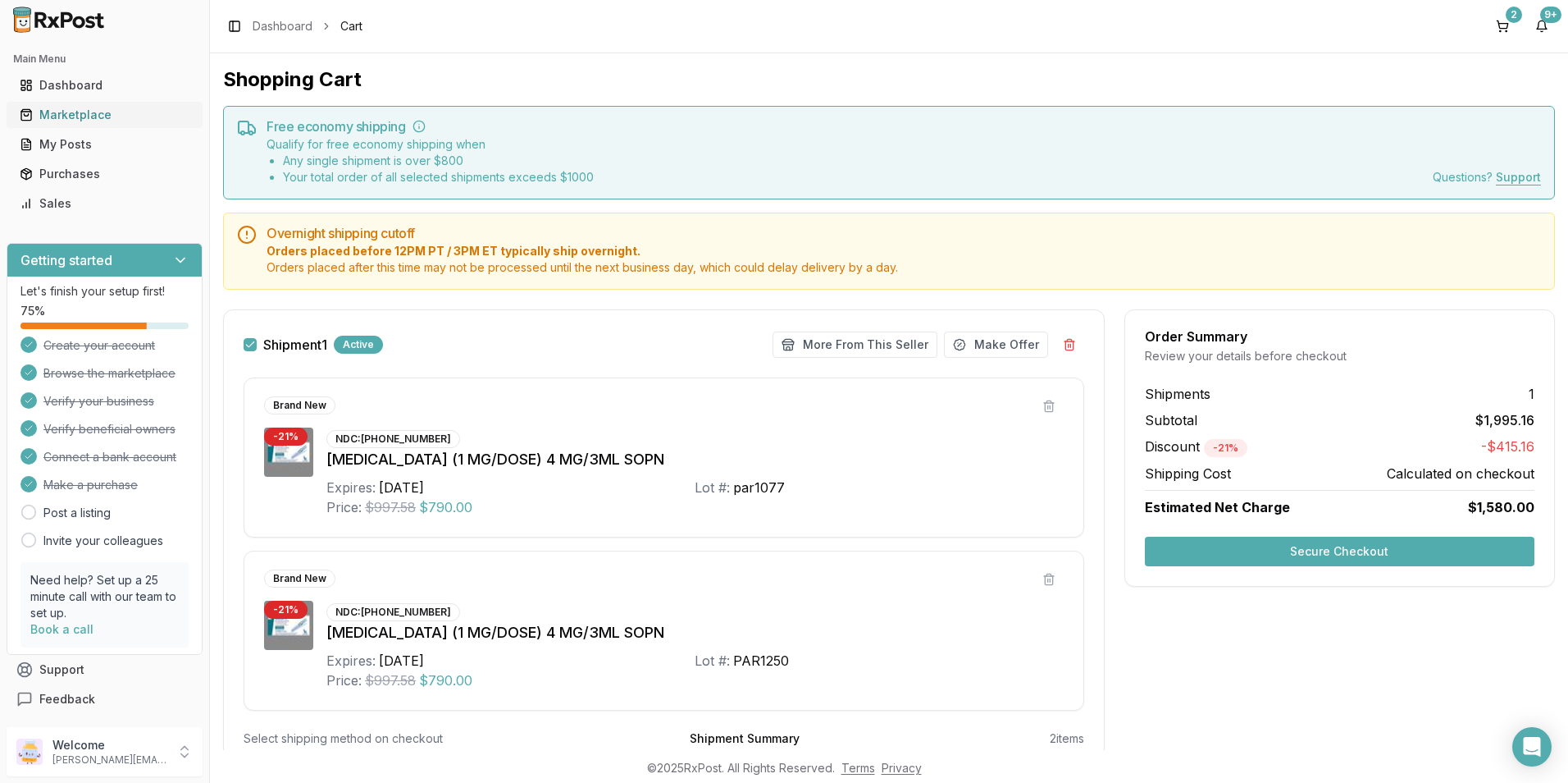
click at [80, 108] on div "Marketplace" at bounding box center [104, 115] width 170 height 17
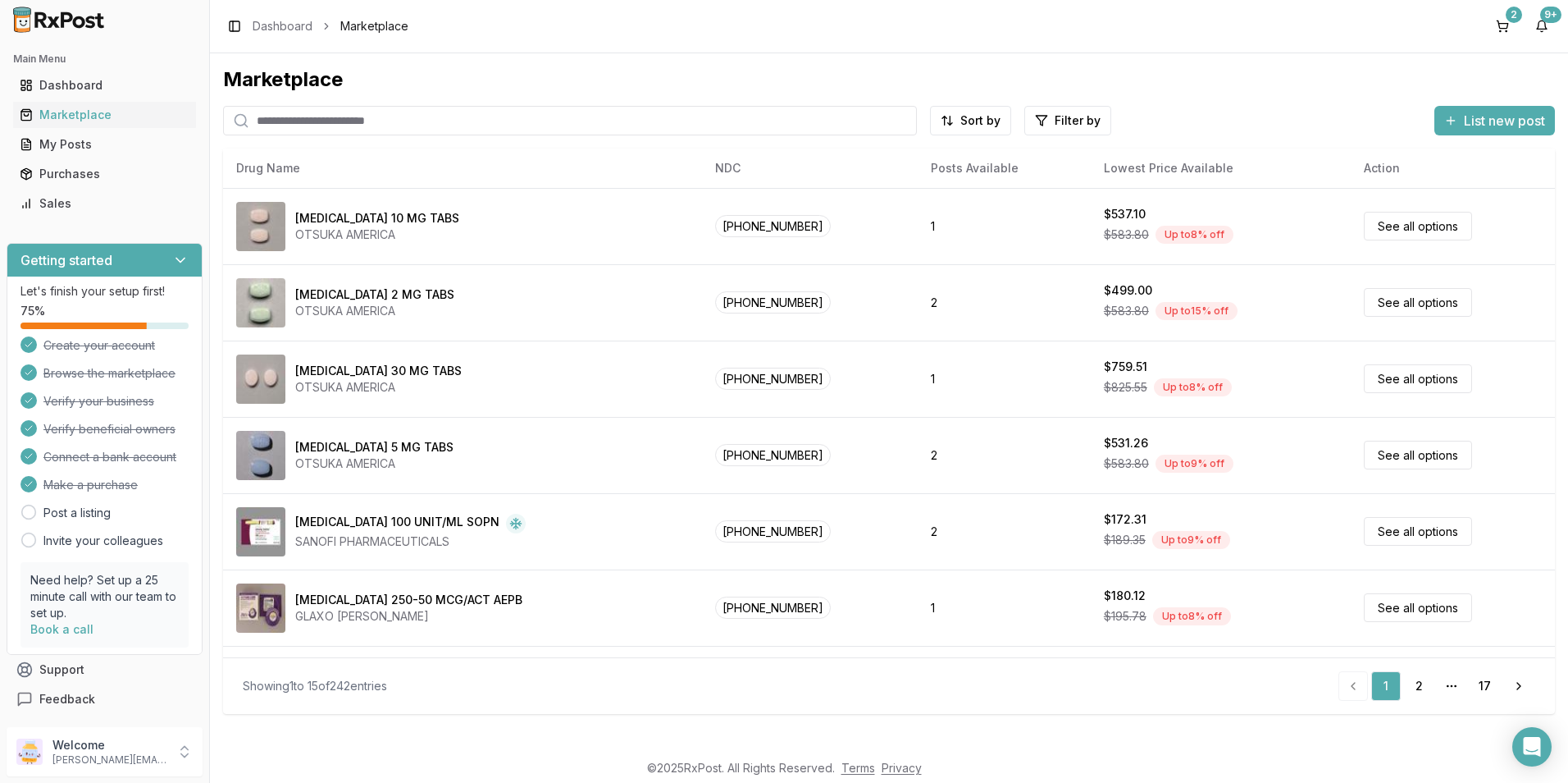
click at [299, 130] on input "search" at bounding box center [570, 120] width 694 height 29
type input "*******"
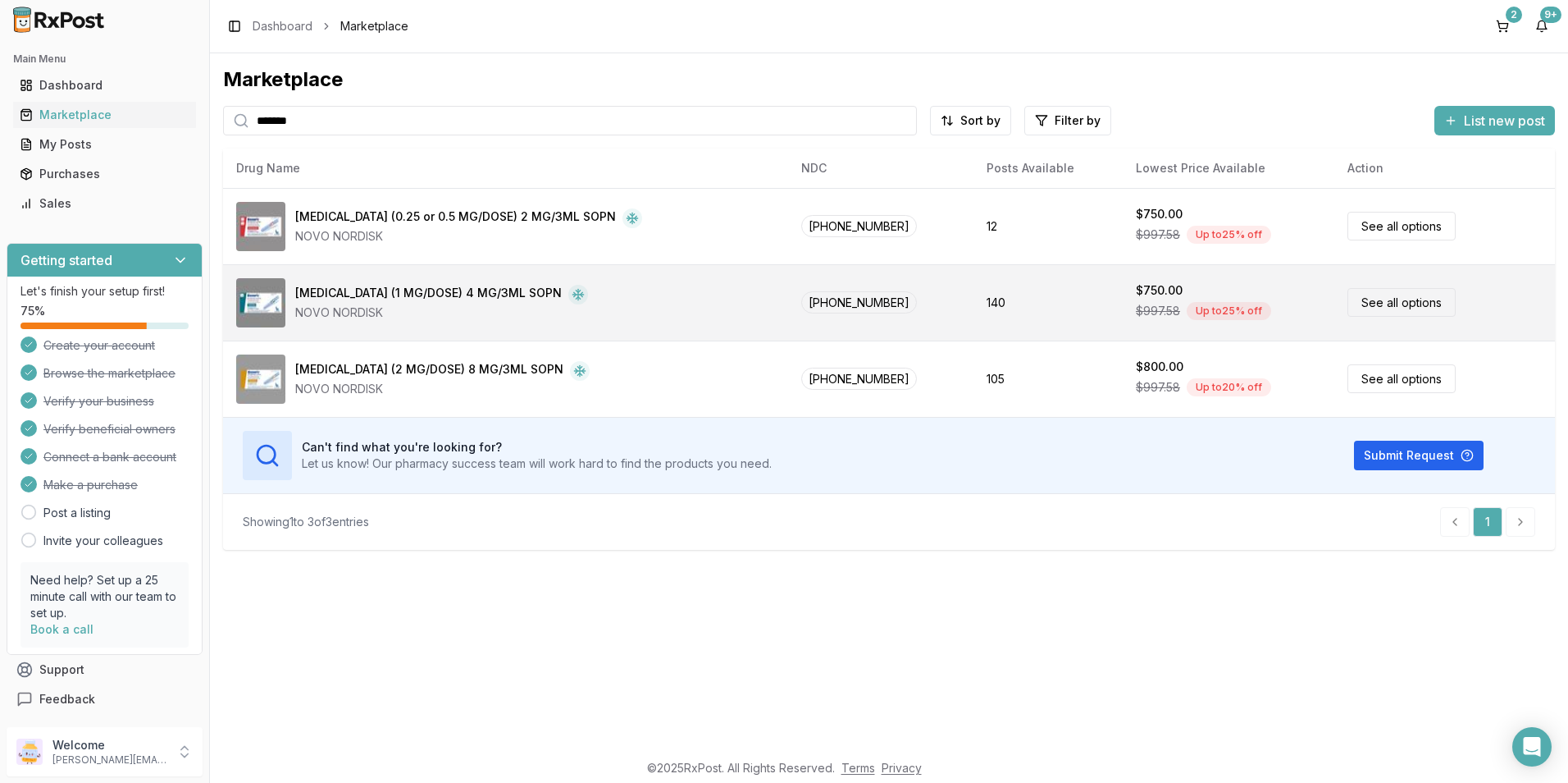
click at [342, 278] on div "[MEDICAL_DATA] (1 MG/DOSE) 4 MG/3ML SOPN NOVO NORDISK" at bounding box center [505, 303] width 538 height 50
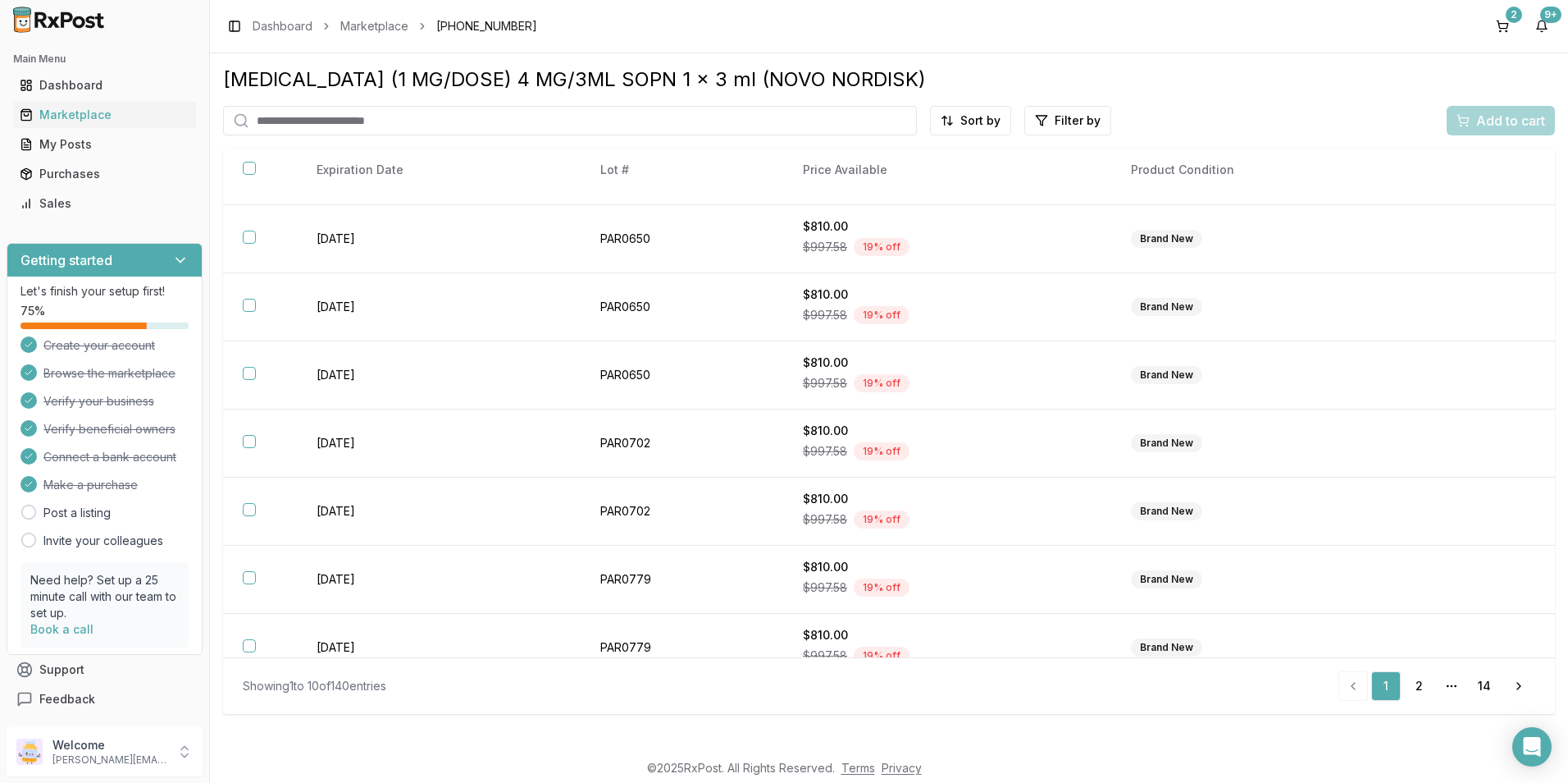
scroll to position [215, 0]
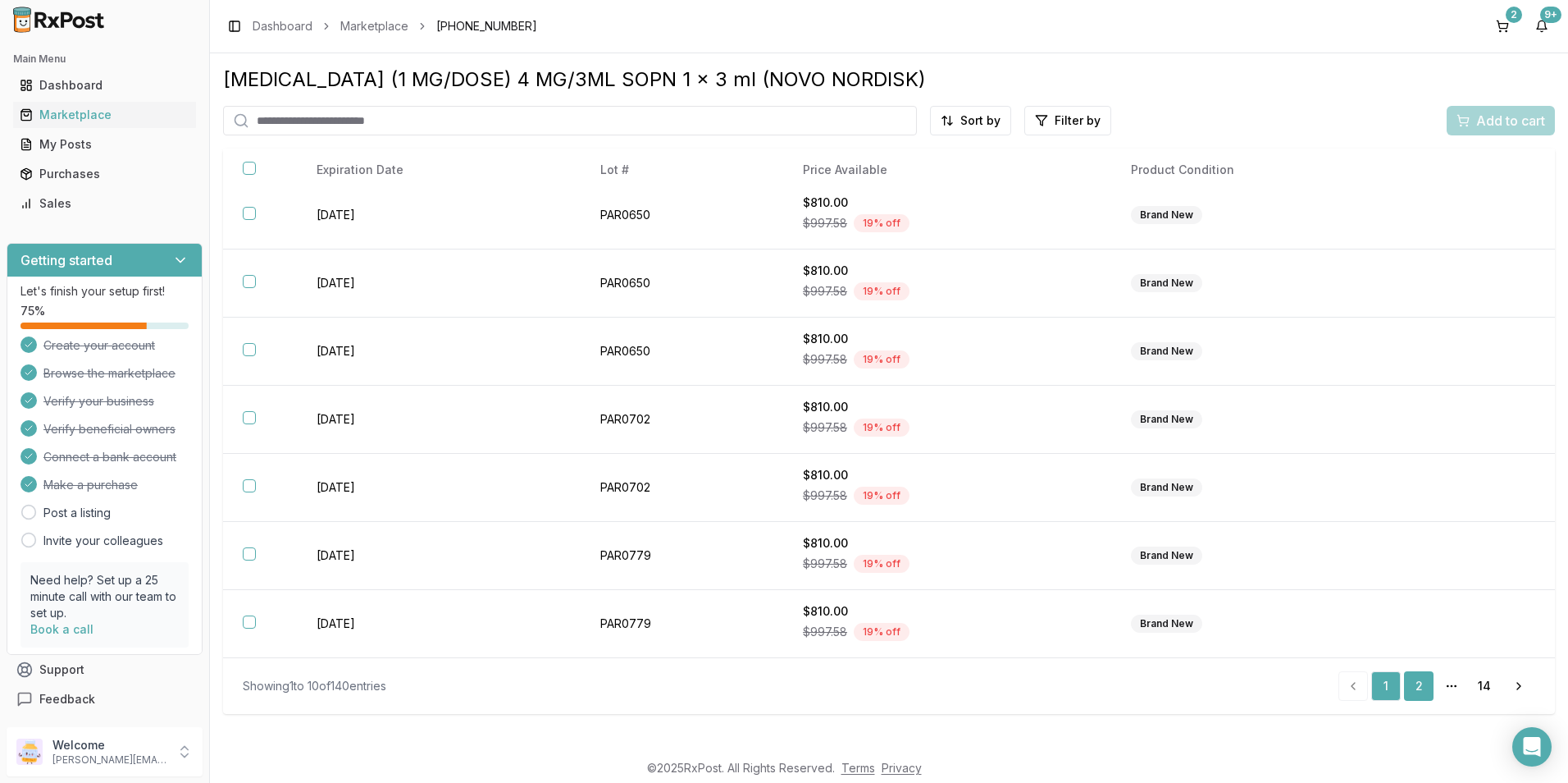
click at [1424, 686] on link "2" at bounding box center [1418, 686] width 29 height 29
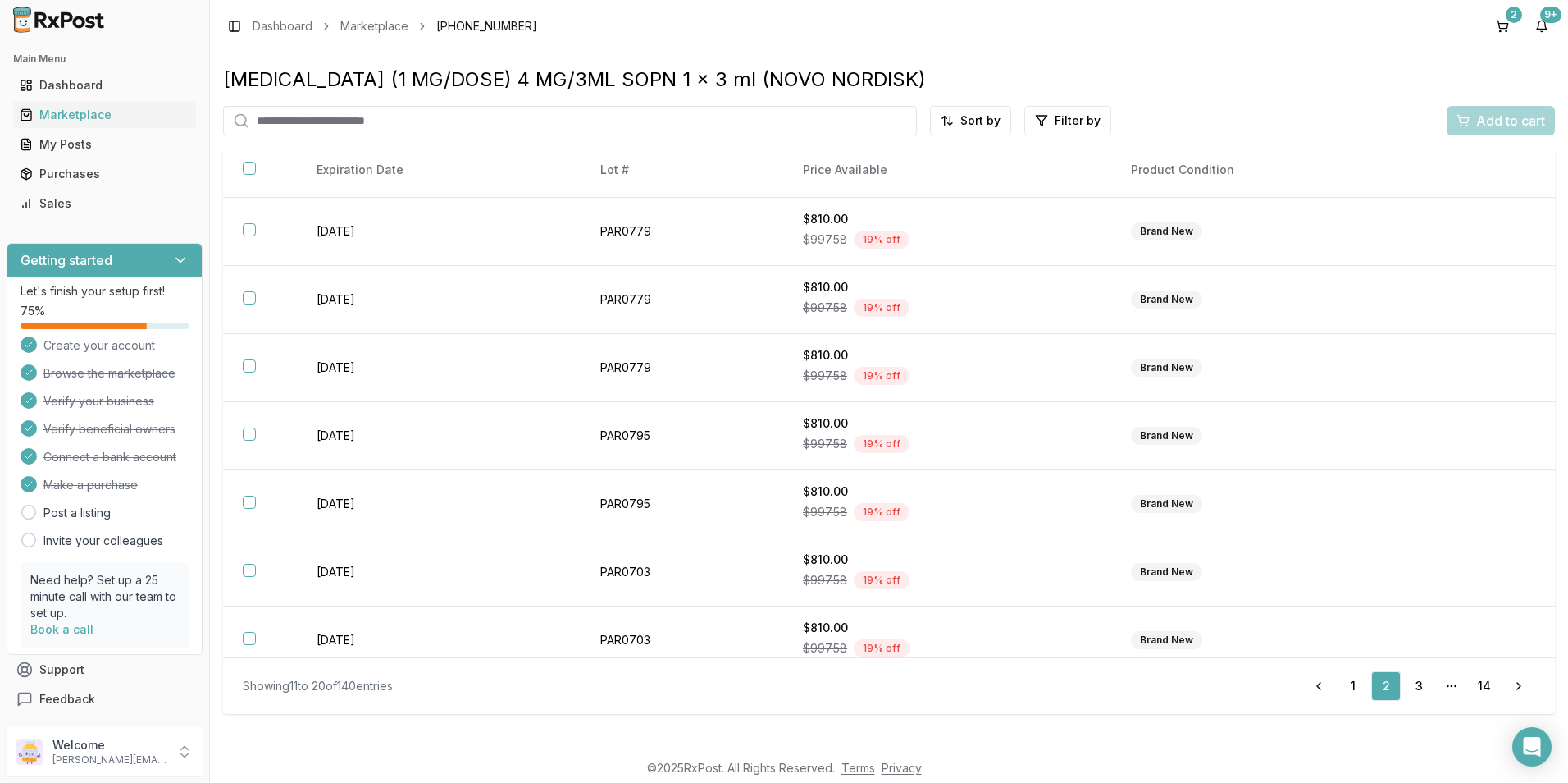
scroll to position [215, 0]
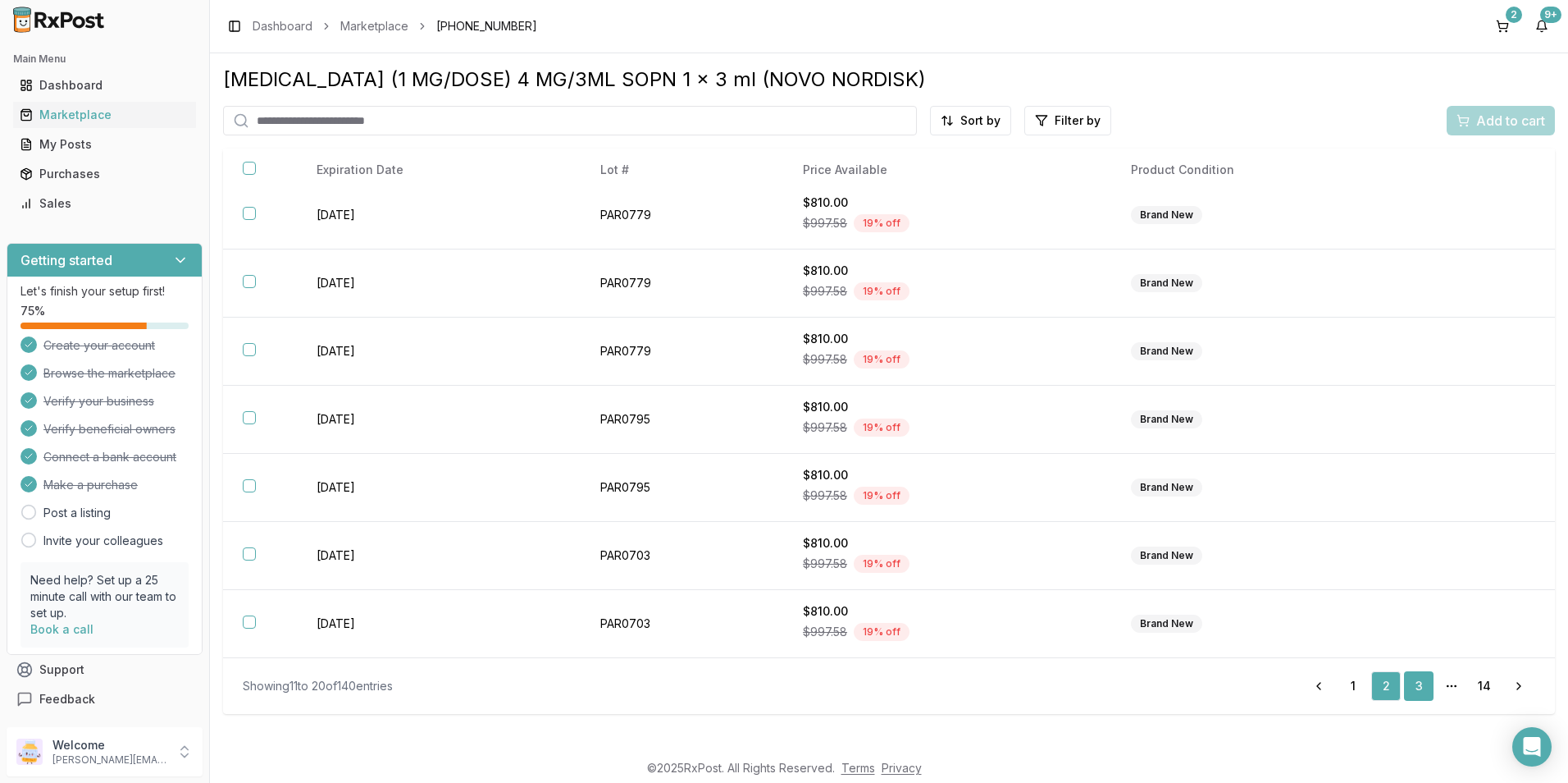
click at [1427, 691] on link "3" at bounding box center [1418, 686] width 29 height 29
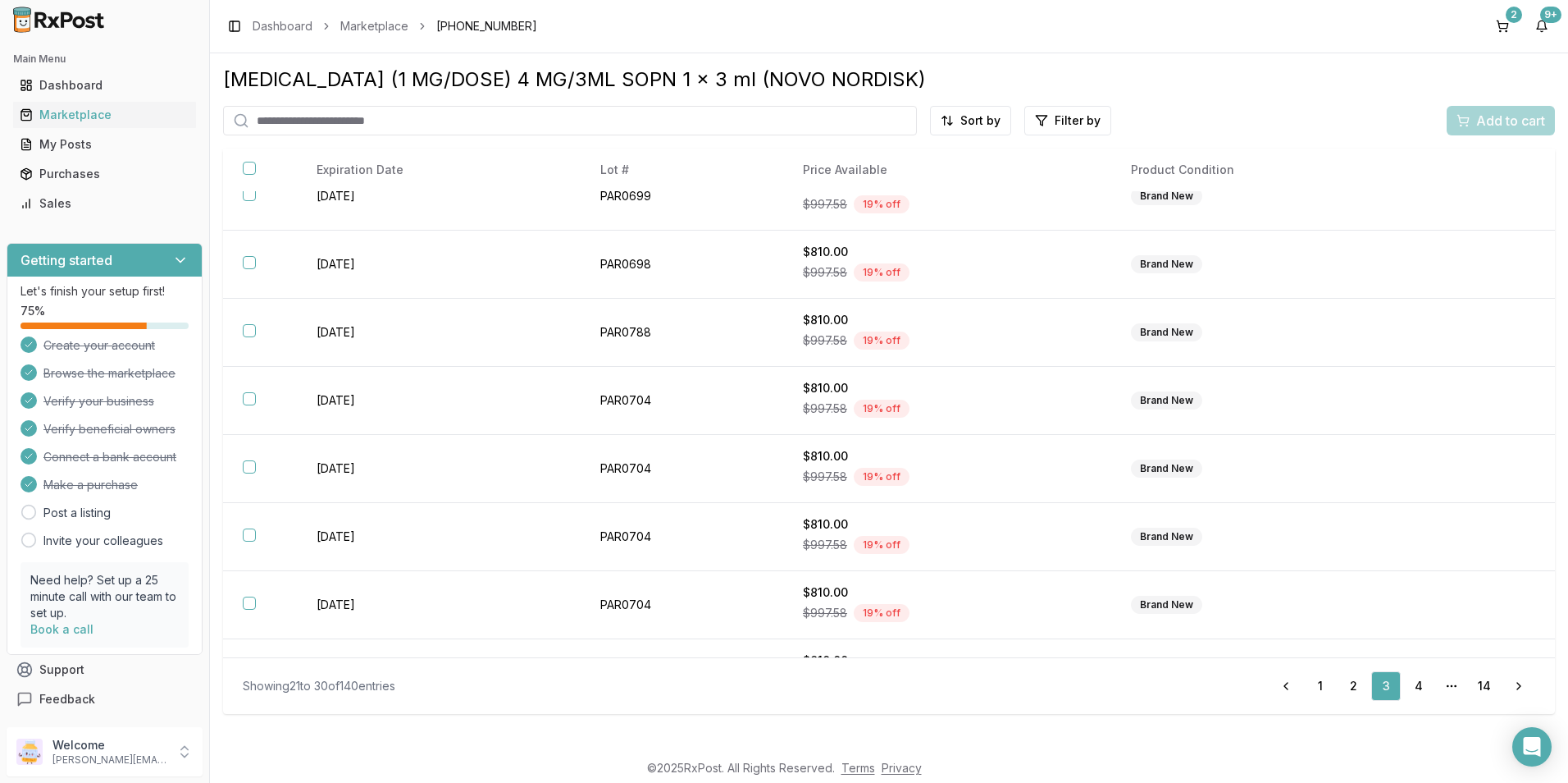
scroll to position [215, 0]
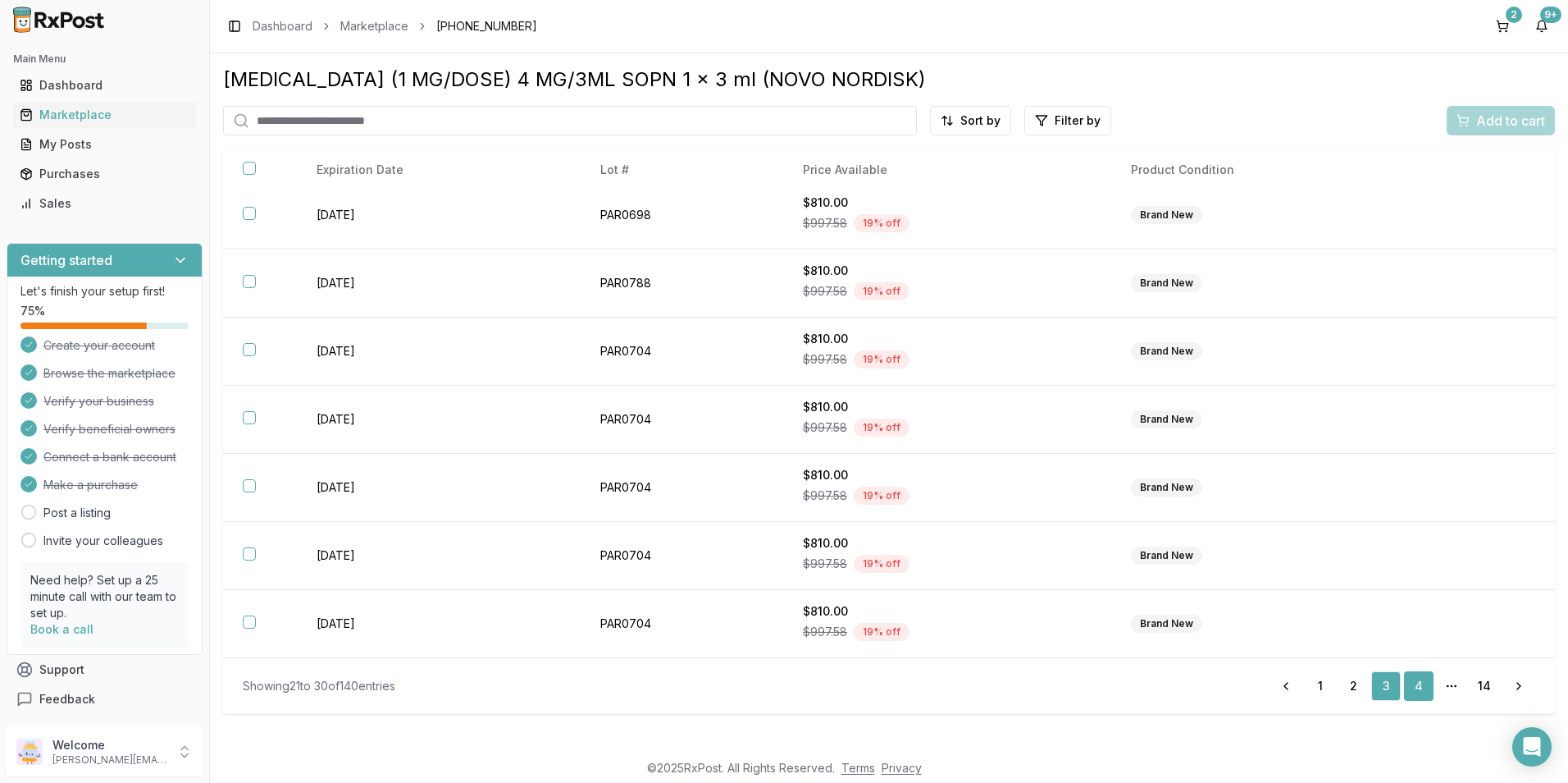
click at [1415, 688] on link "4" at bounding box center [1418, 686] width 29 height 29
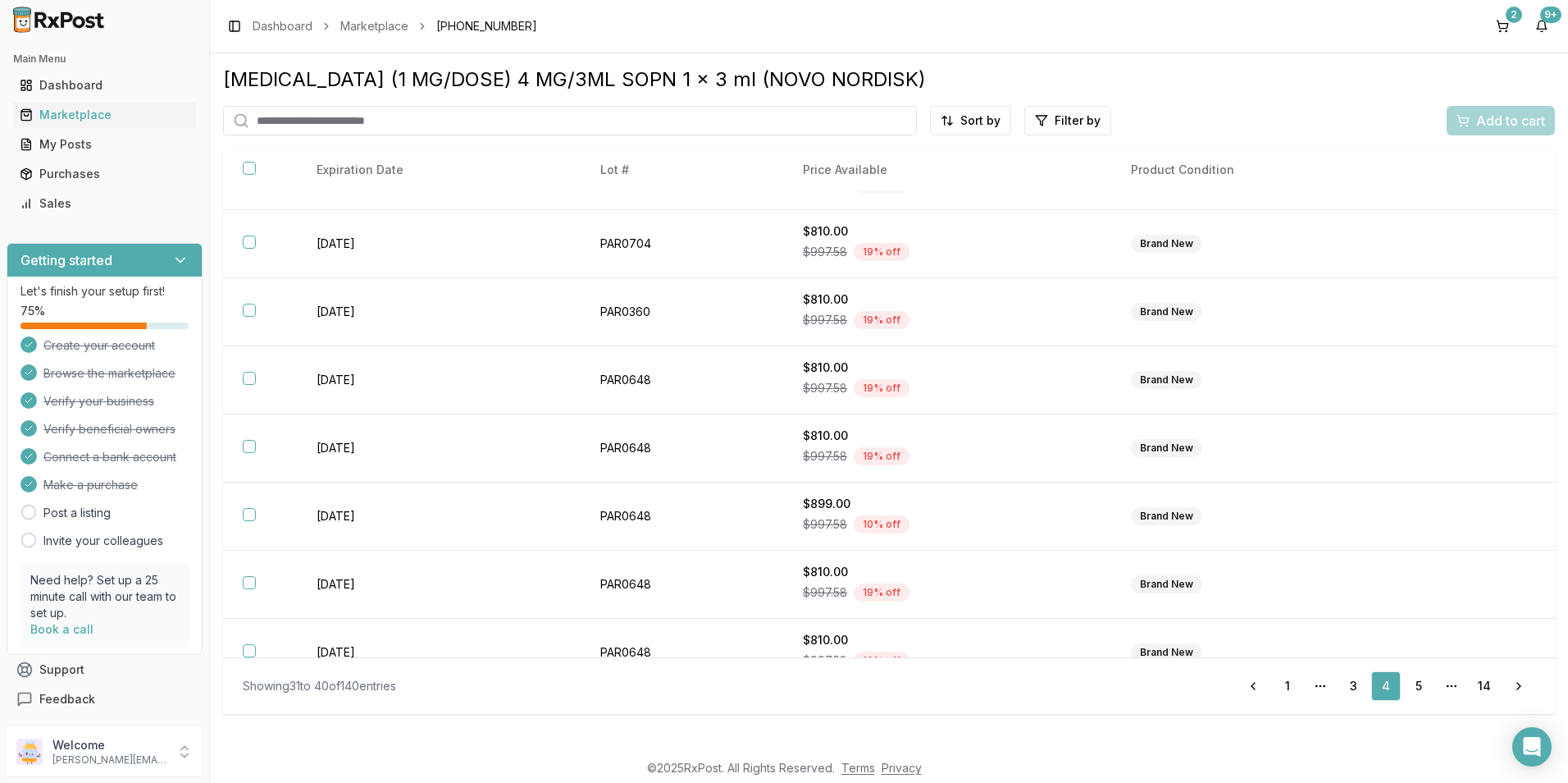
scroll to position [215, 0]
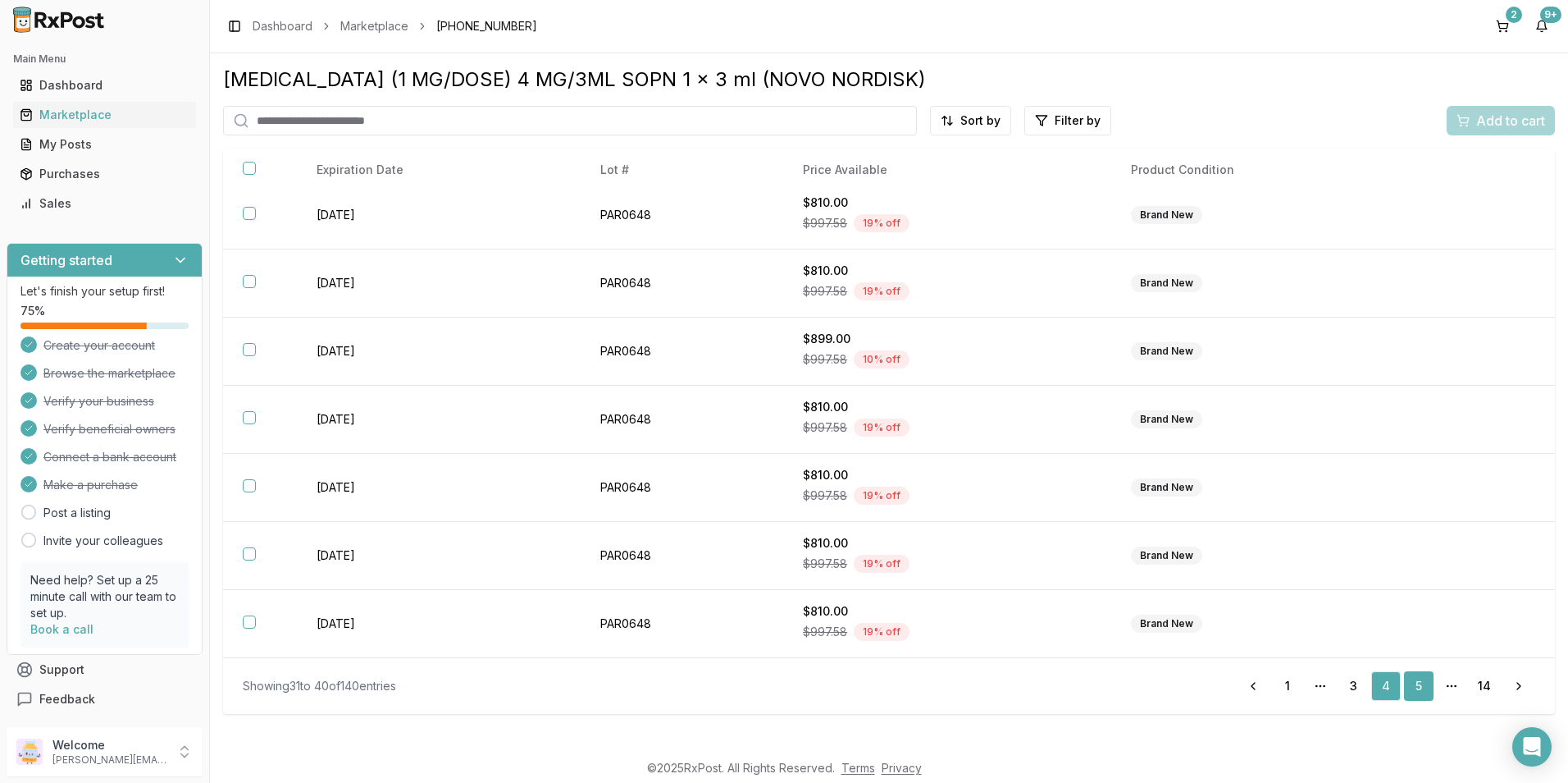
click at [1410, 684] on link "5" at bounding box center [1418, 686] width 29 height 29
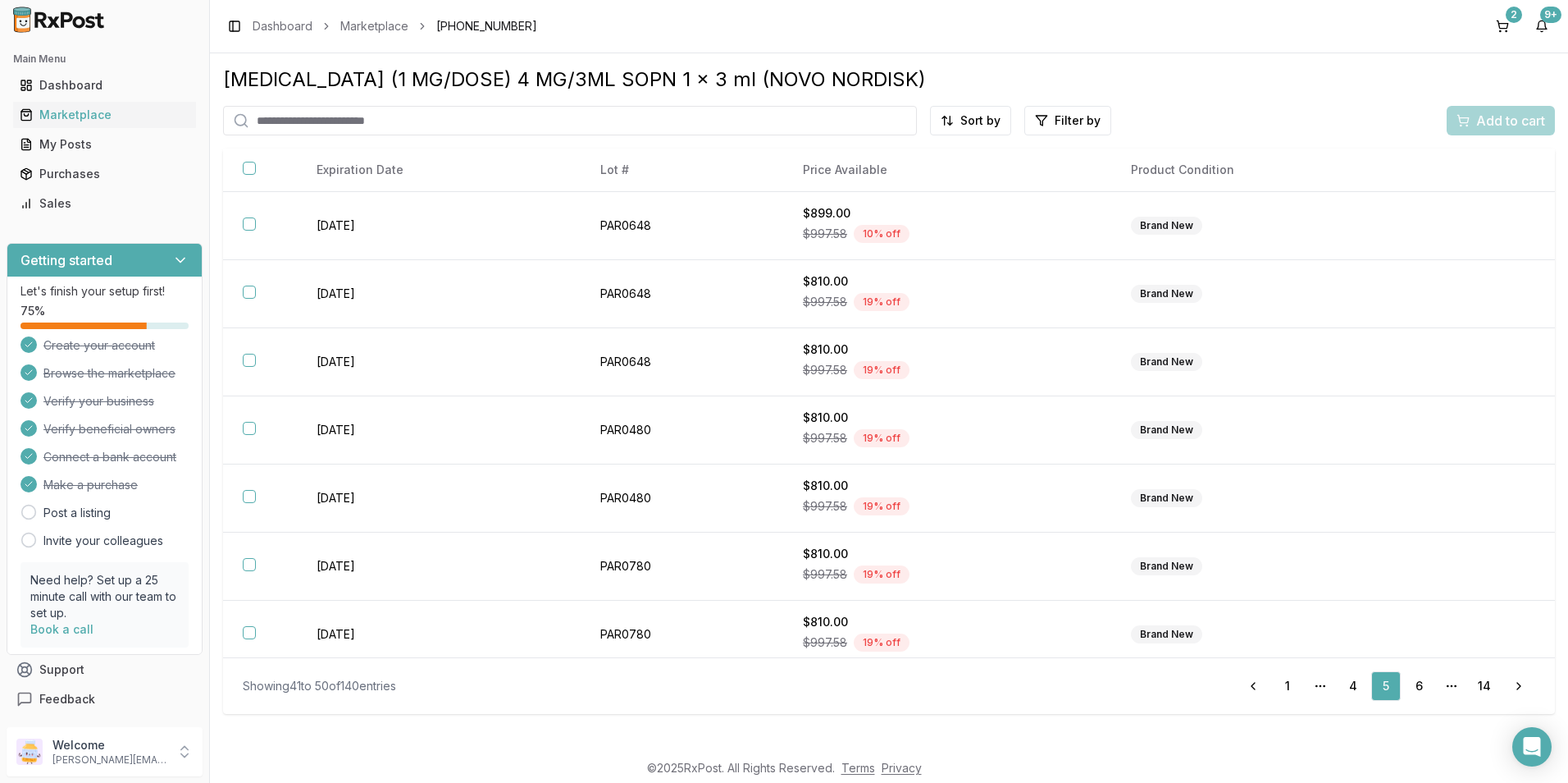
drag, startPoint x: 1554, startPoint y: 197, endPoint x: 1570, endPoint y: 455, distance: 258.5
click at [1567, 455] on html "Main Menu Dashboard Marketplace My Posts Purchases Sales Getting started Let's …" at bounding box center [784, 392] width 1568 height 783
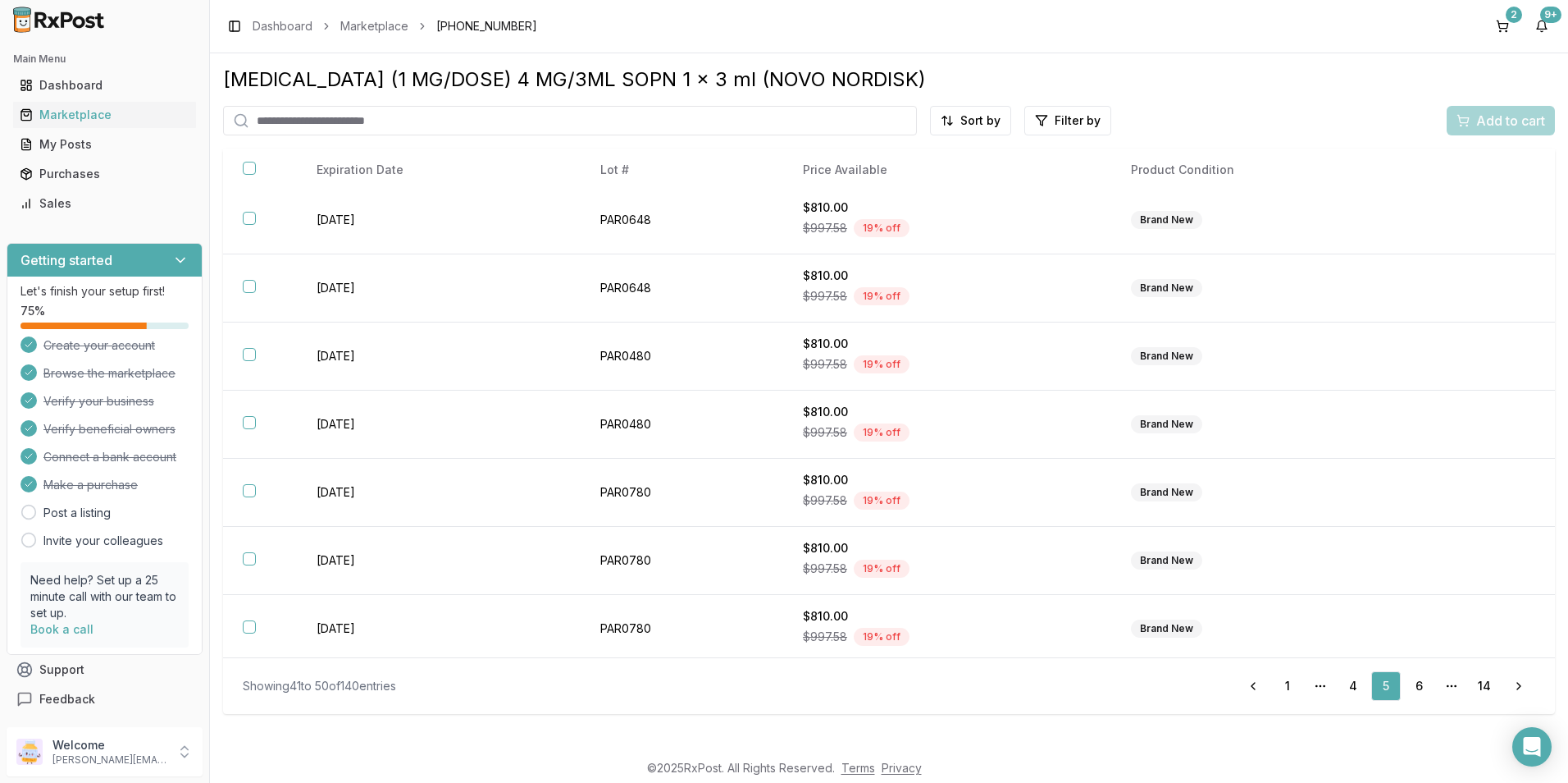
scroll to position [215, 0]
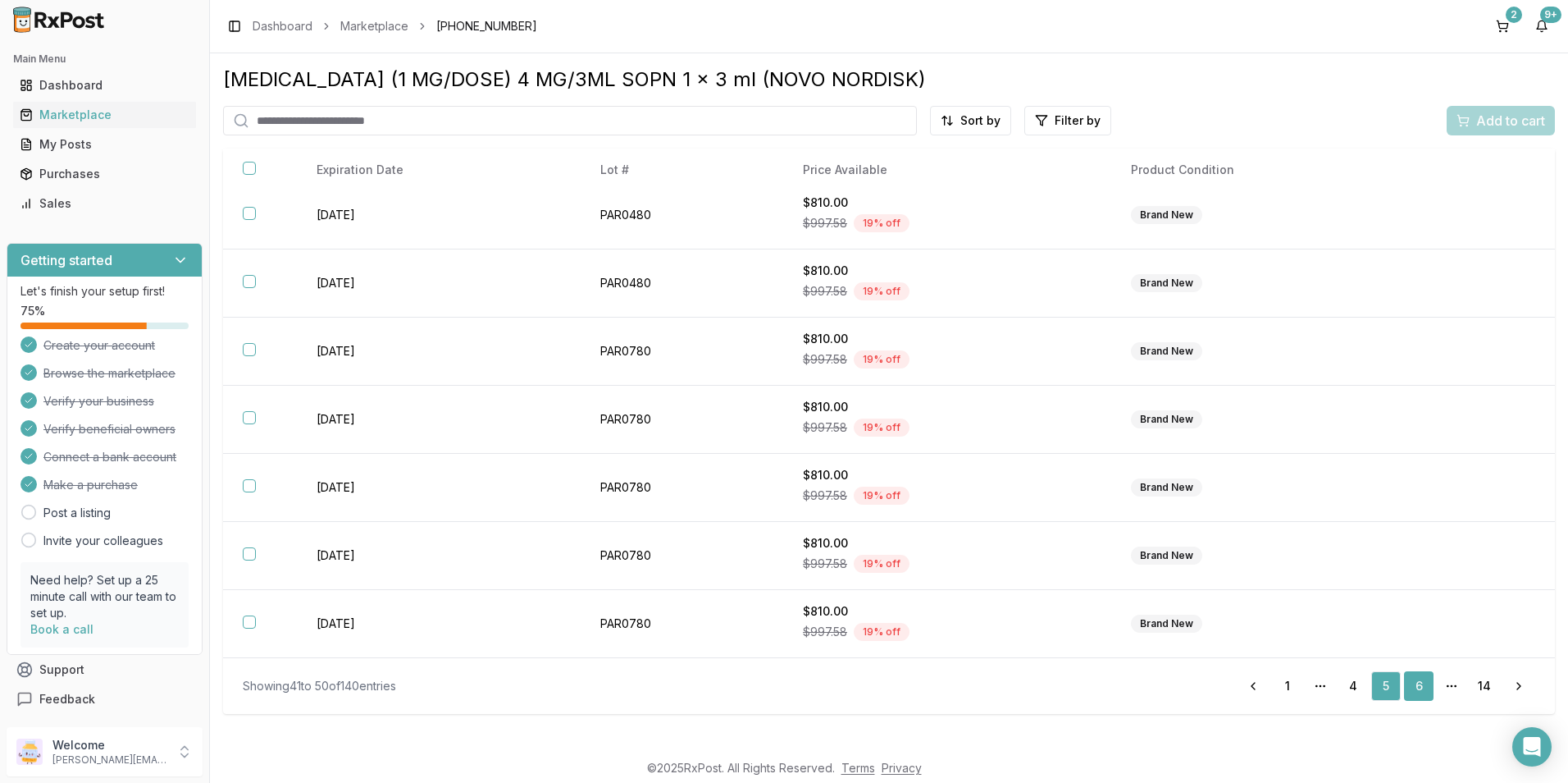
click at [1419, 684] on link "6" at bounding box center [1418, 686] width 29 height 29
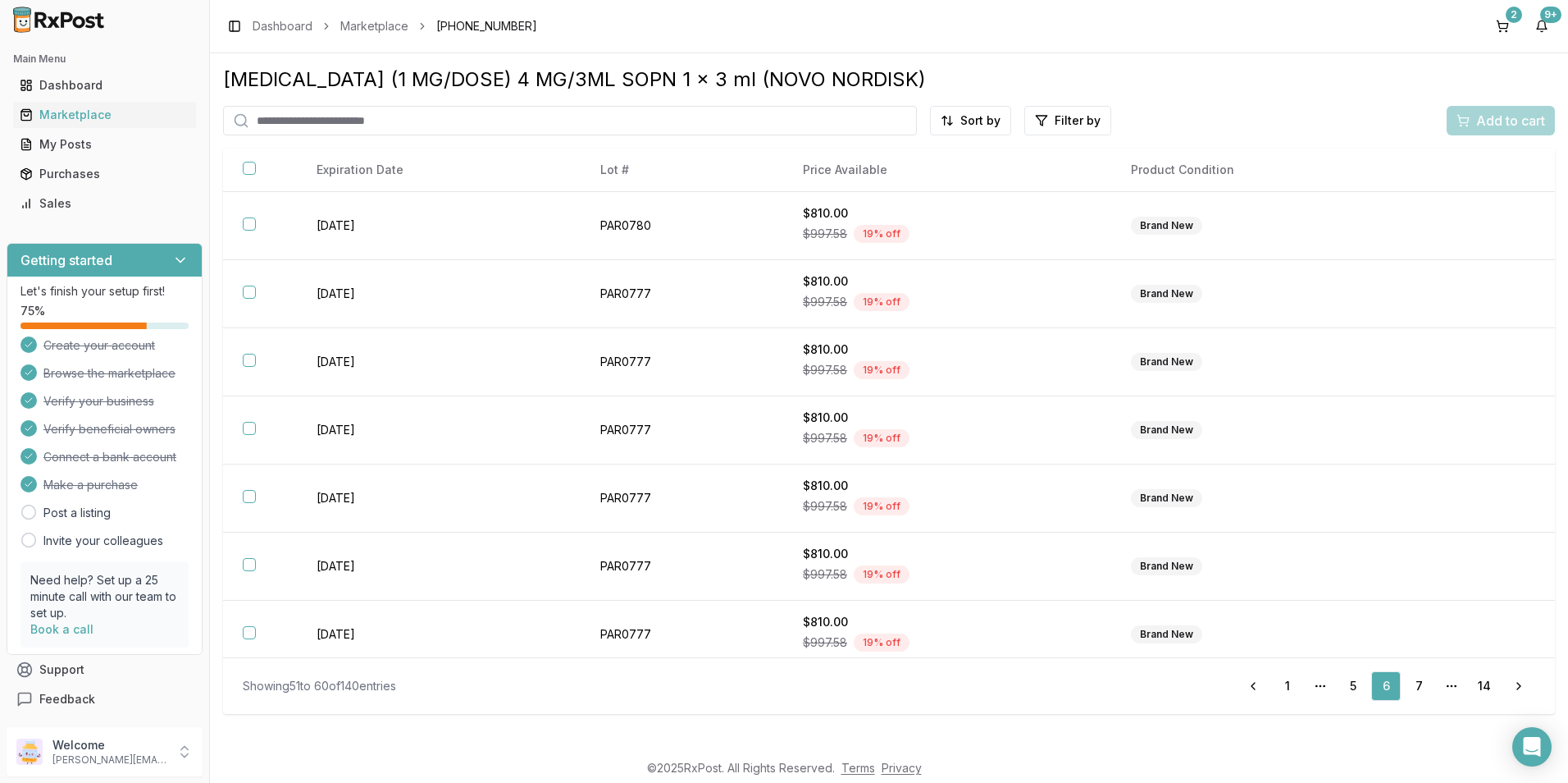
scroll to position [215, 0]
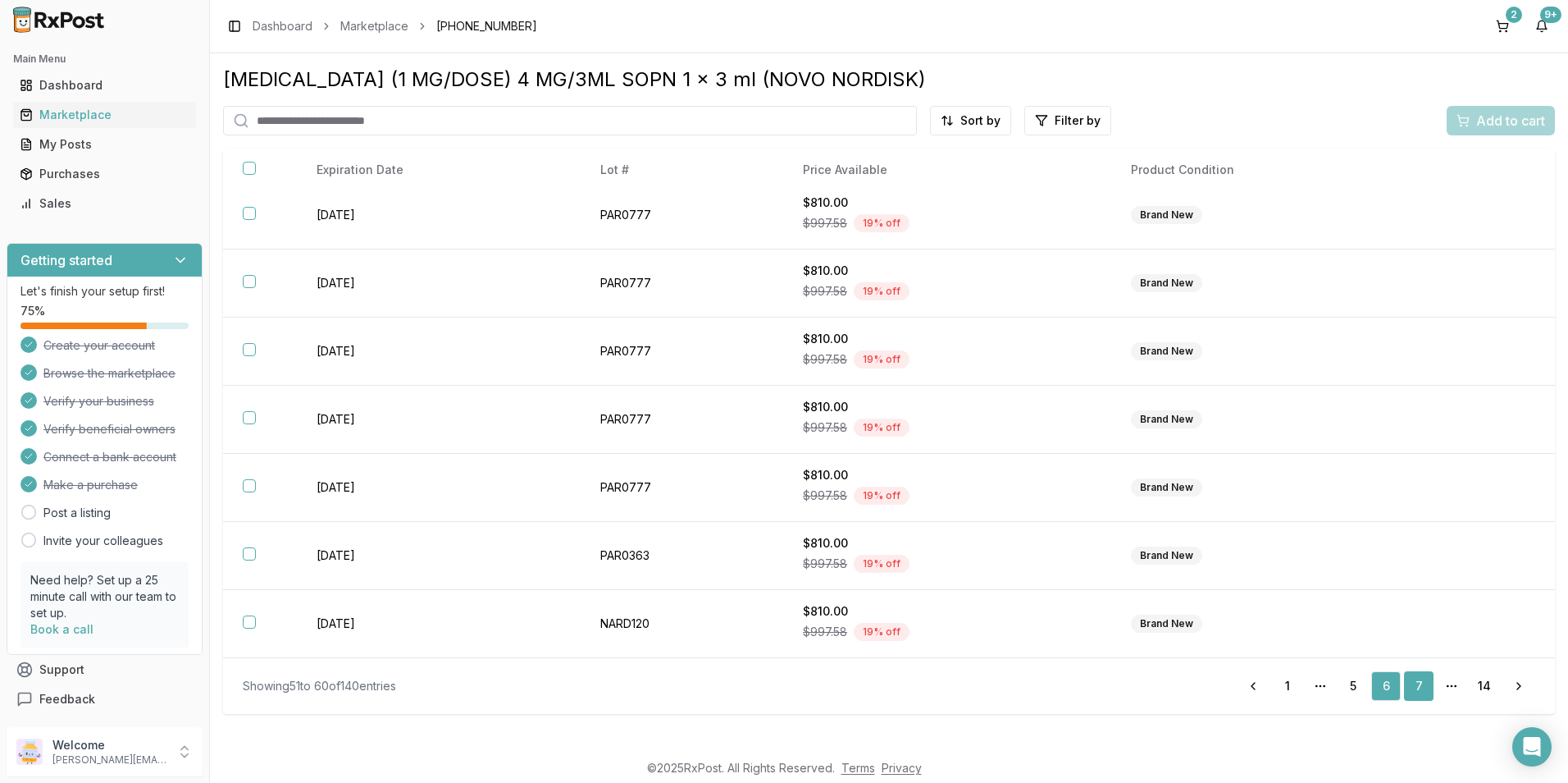
click at [1414, 684] on link "7" at bounding box center [1418, 686] width 29 height 29
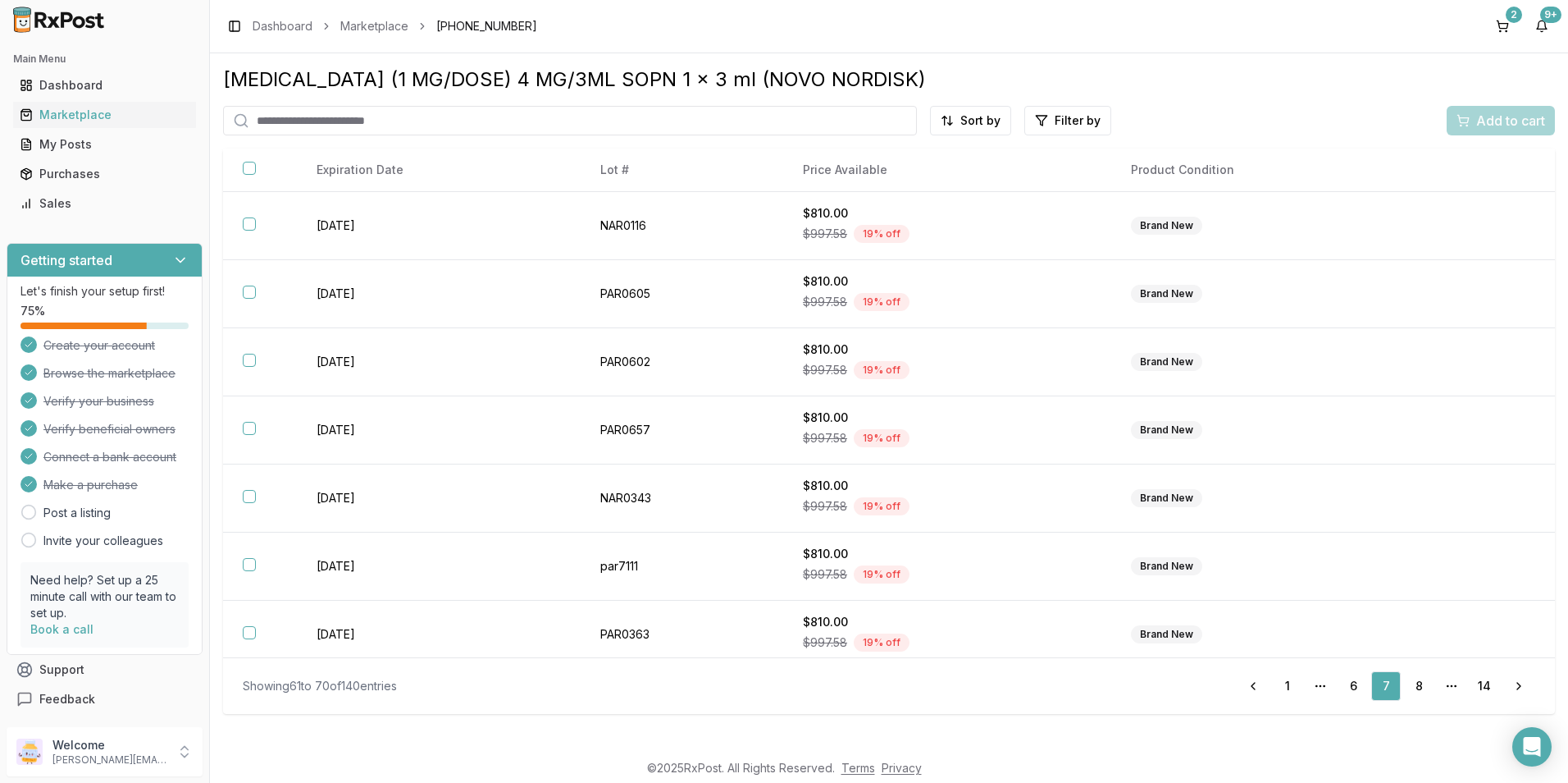
scroll to position [215, 0]
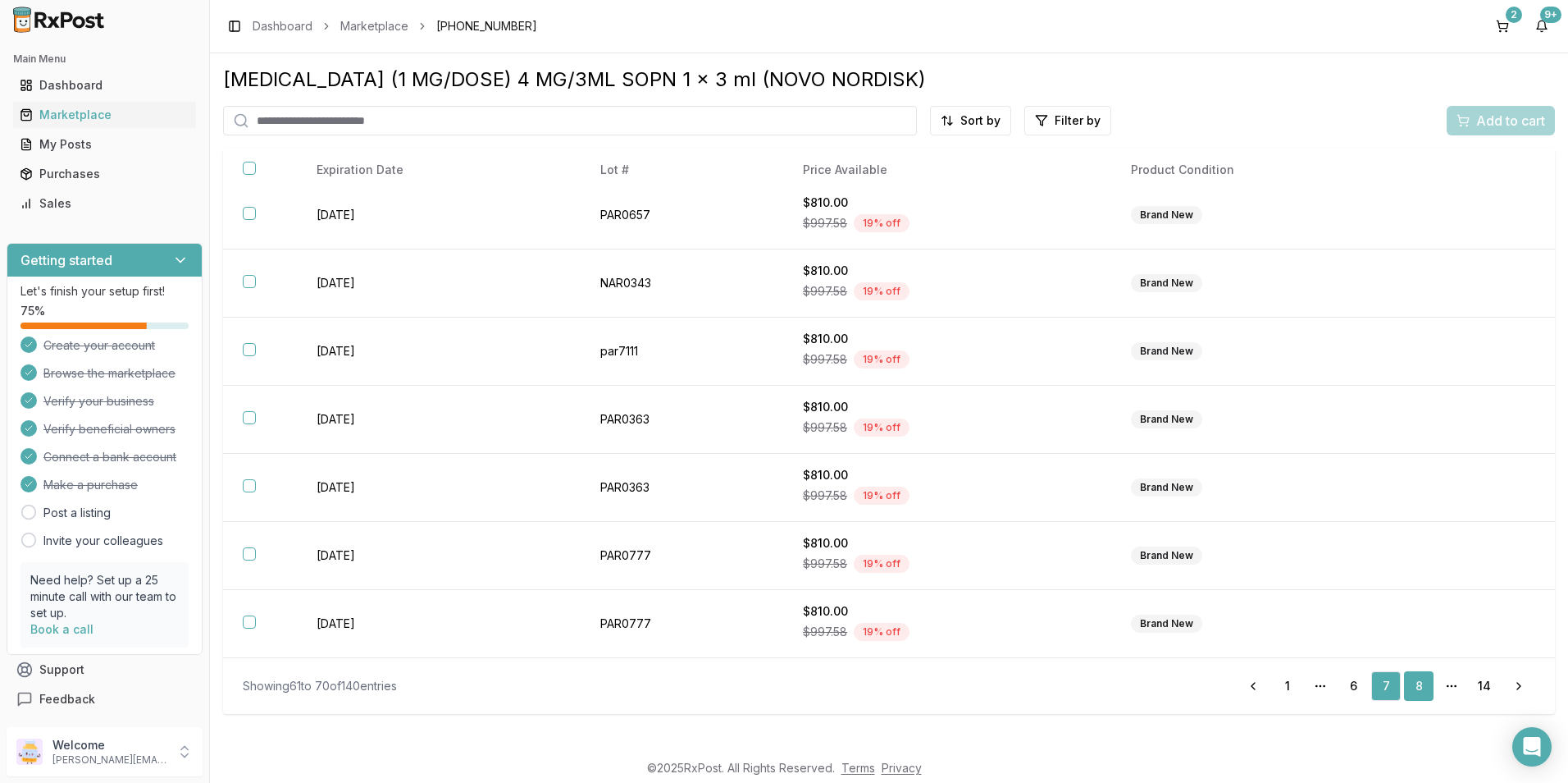
click at [1413, 679] on link "8" at bounding box center [1418, 686] width 29 height 29
click at [1416, 688] on link "9" at bounding box center [1418, 686] width 29 height 29
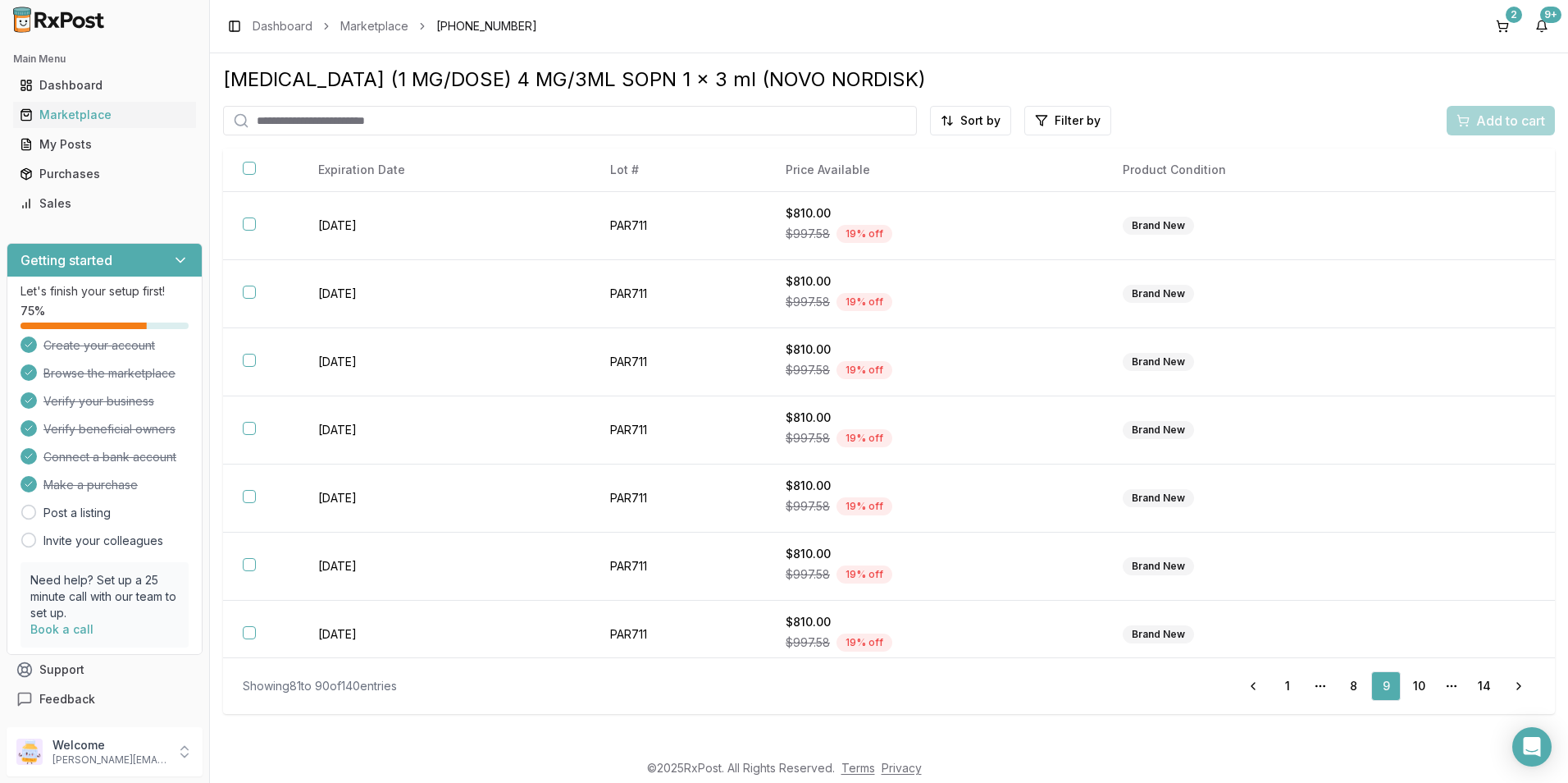
scroll to position [215, 0]
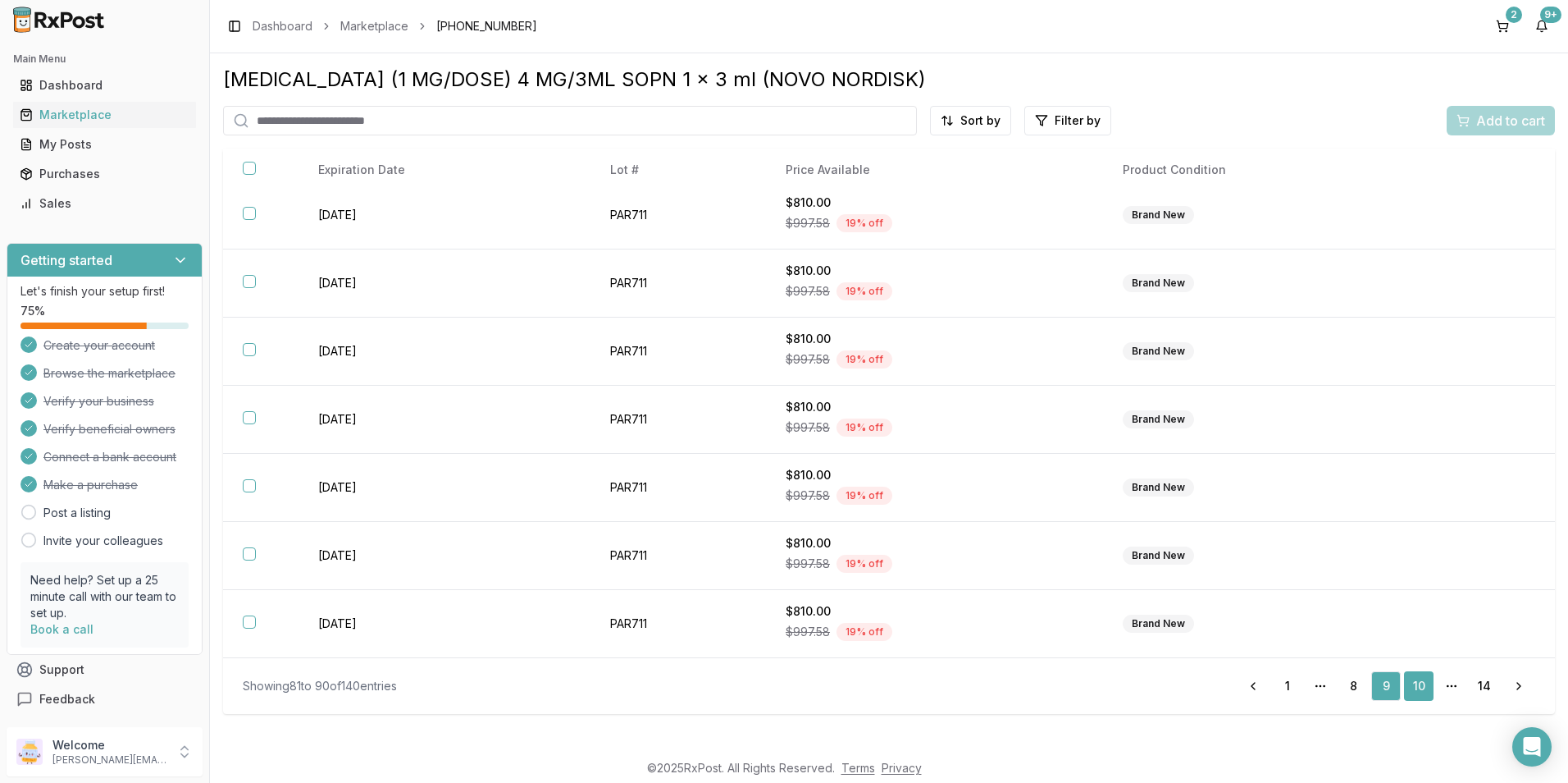
click at [1410, 687] on link "10" at bounding box center [1418, 686] width 29 height 29
click at [1425, 679] on link "11" at bounding box center [1418, 686] width 29 height 29
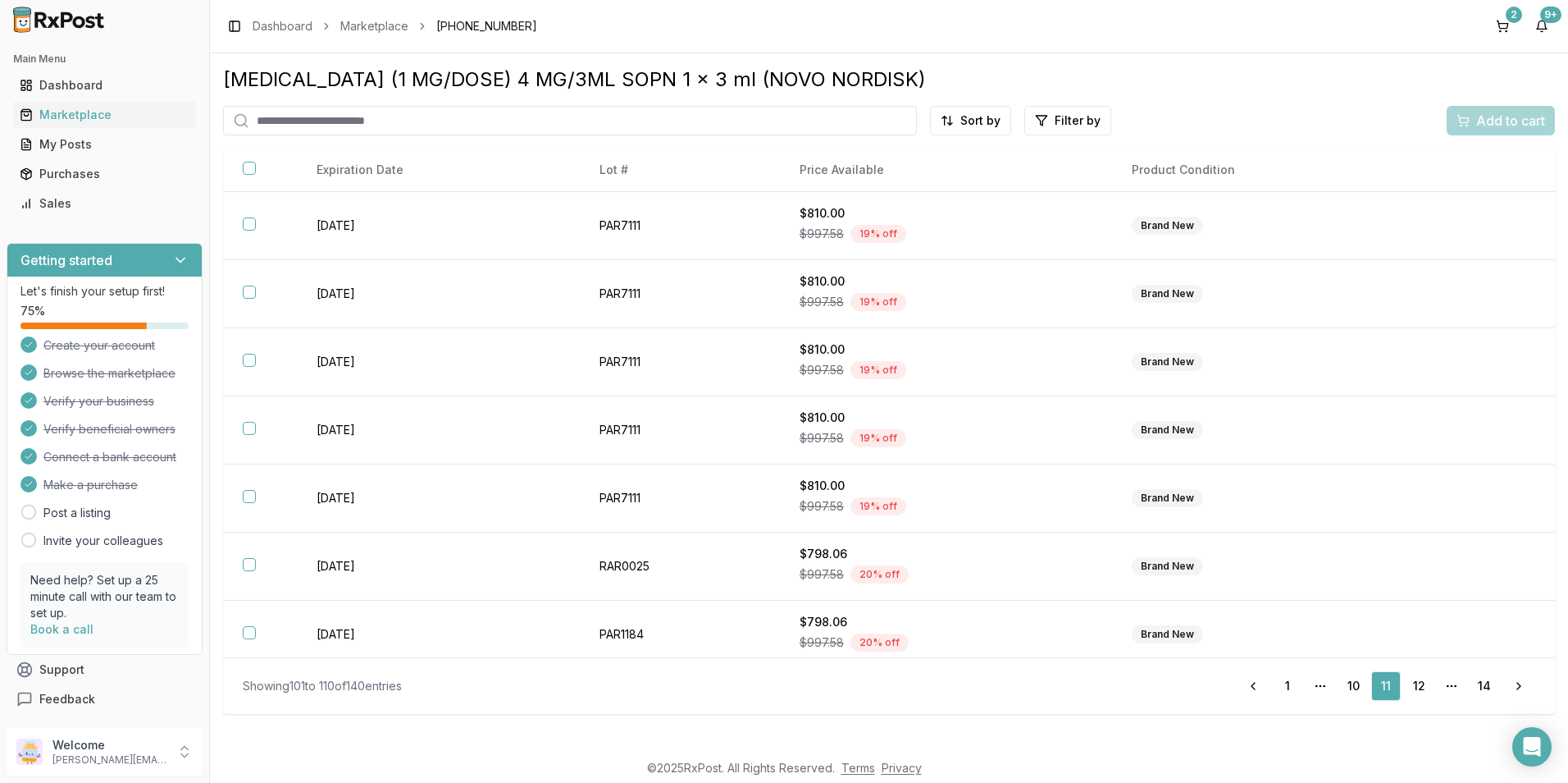
scroll to position [215, 0]
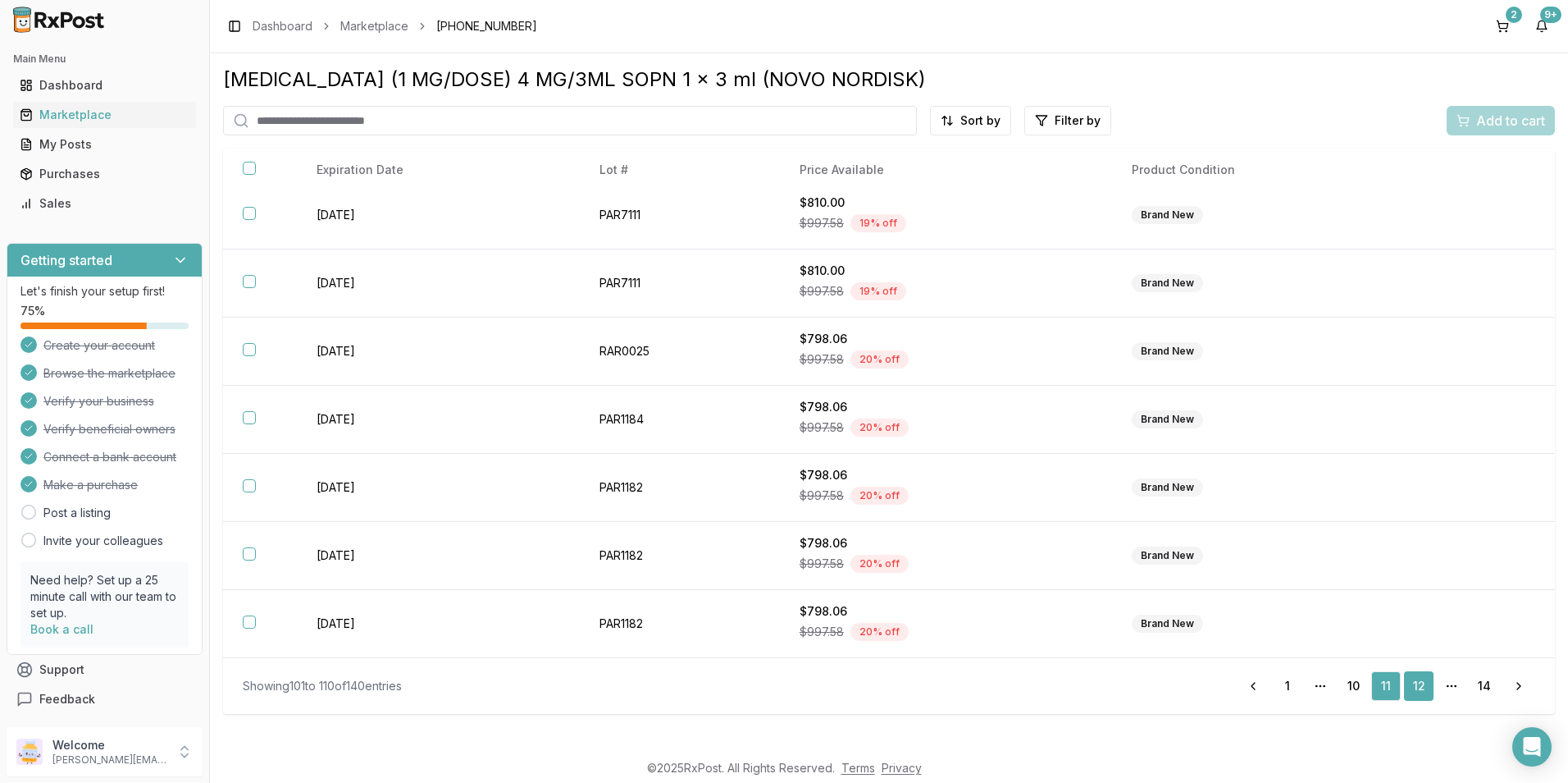
click at [1413, 677] on link "12" at bounding box center [1418, 686] width 29 height 29
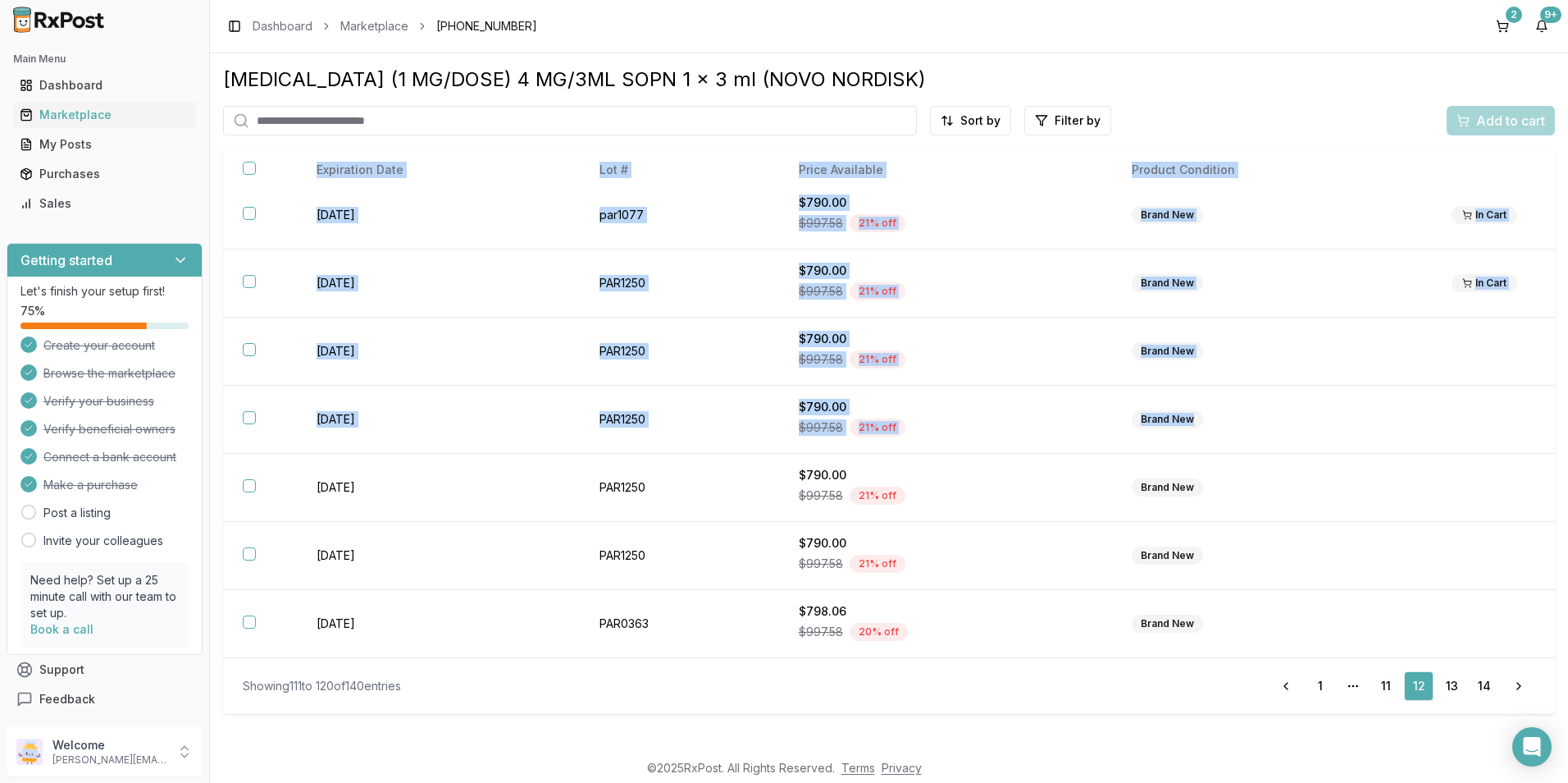
drag, startPoint x: 1547, startPoint y: 439, endPoint x: 1551, endPoint y: 261, distance: 178.0
click at [1551, 261] on div "Expiration Date Lot # Price Available Product Condition [DATE] PAR1184 $798.06 …" at bounding box center [889, 403] width 1332 height 508
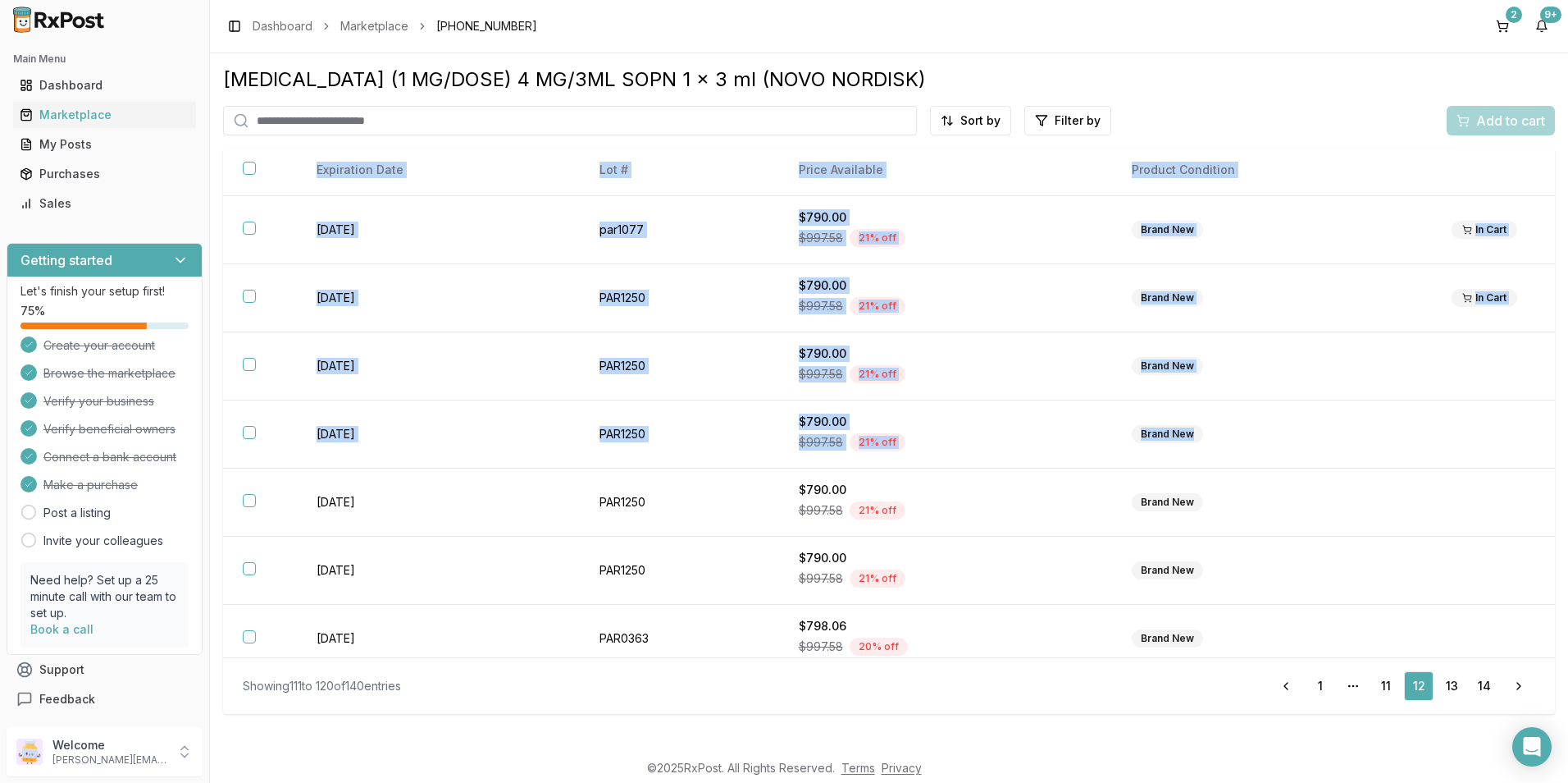
scroll to position [215, 0]
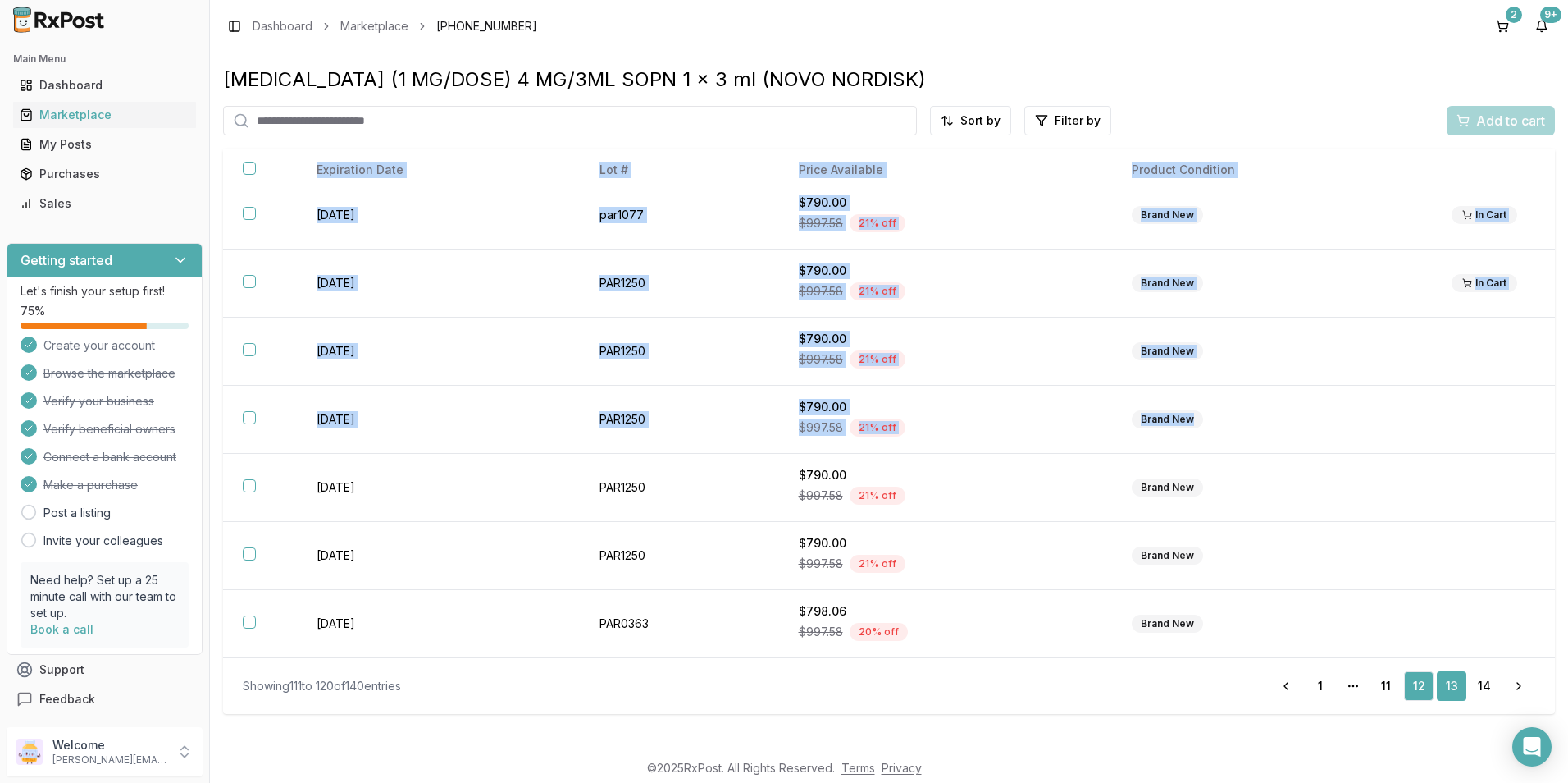
click at [1442, 680] on link "13" at bounding box center [1451, 686] width 29 height 29
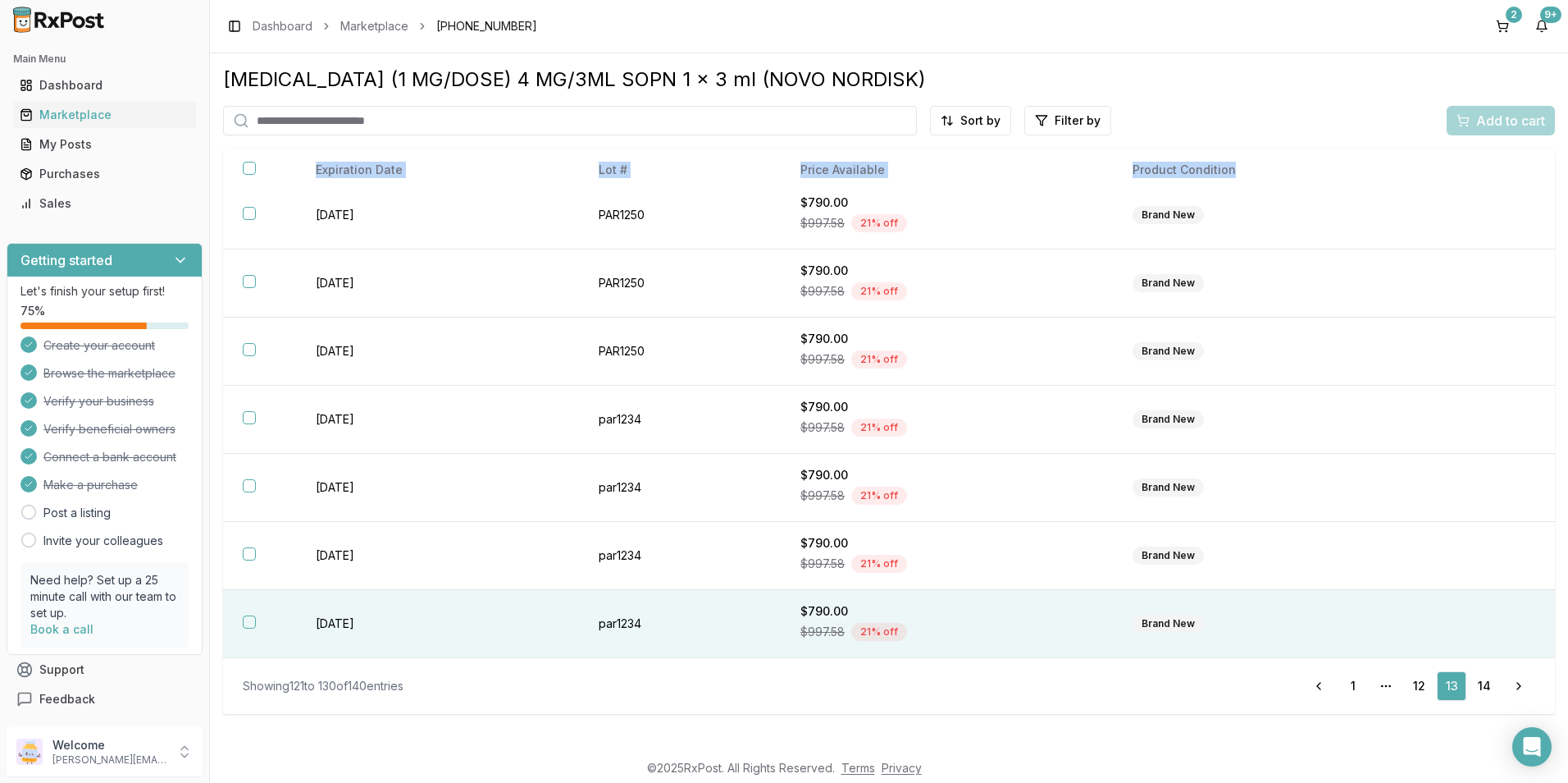
click at [1407, 605] on td "Brand New" at bounding box center [1271, 624] width 319 height 68
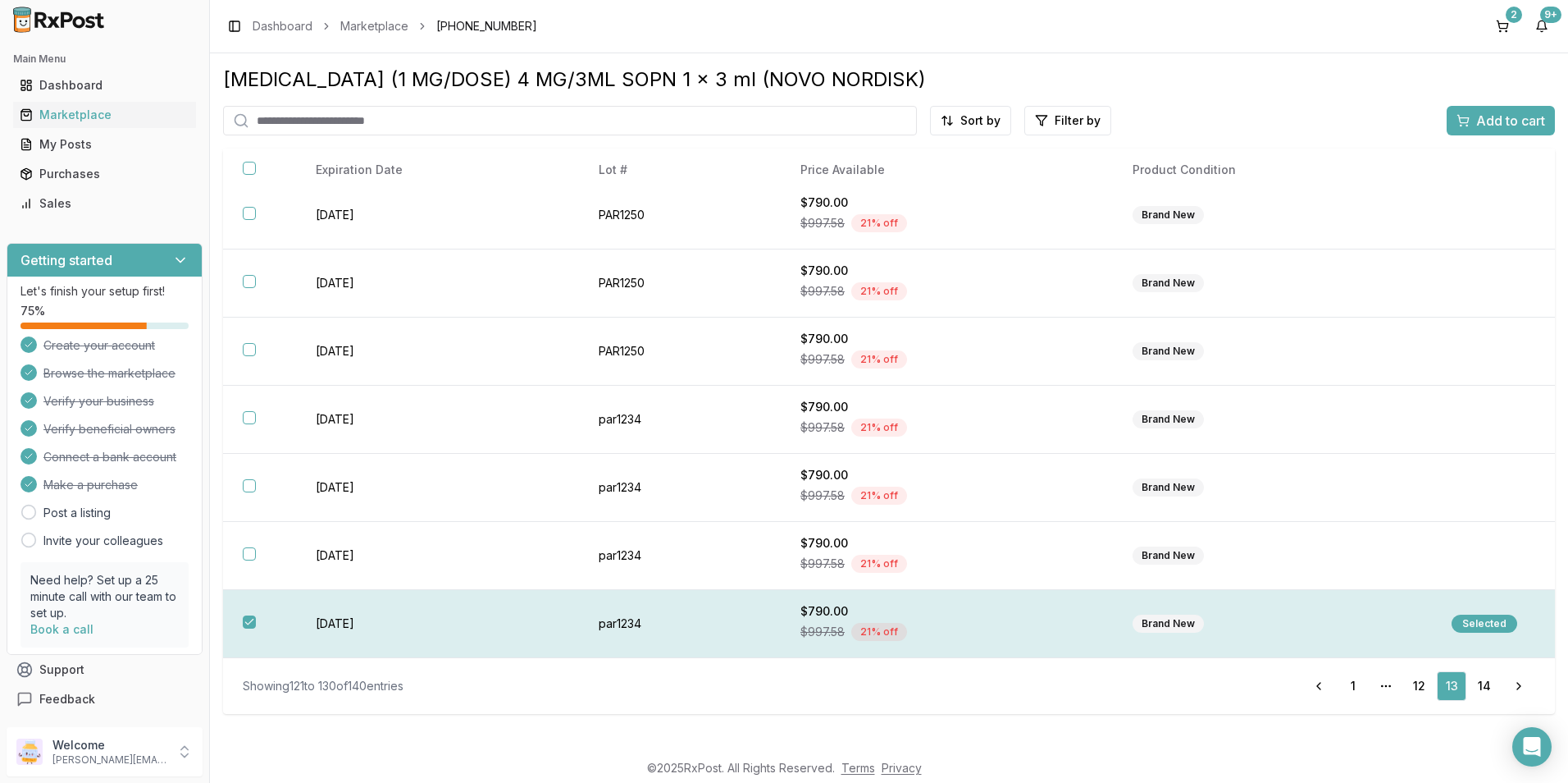
click at [248, 617] on button "button" at bounding box center [249, 621] width 13 height 13
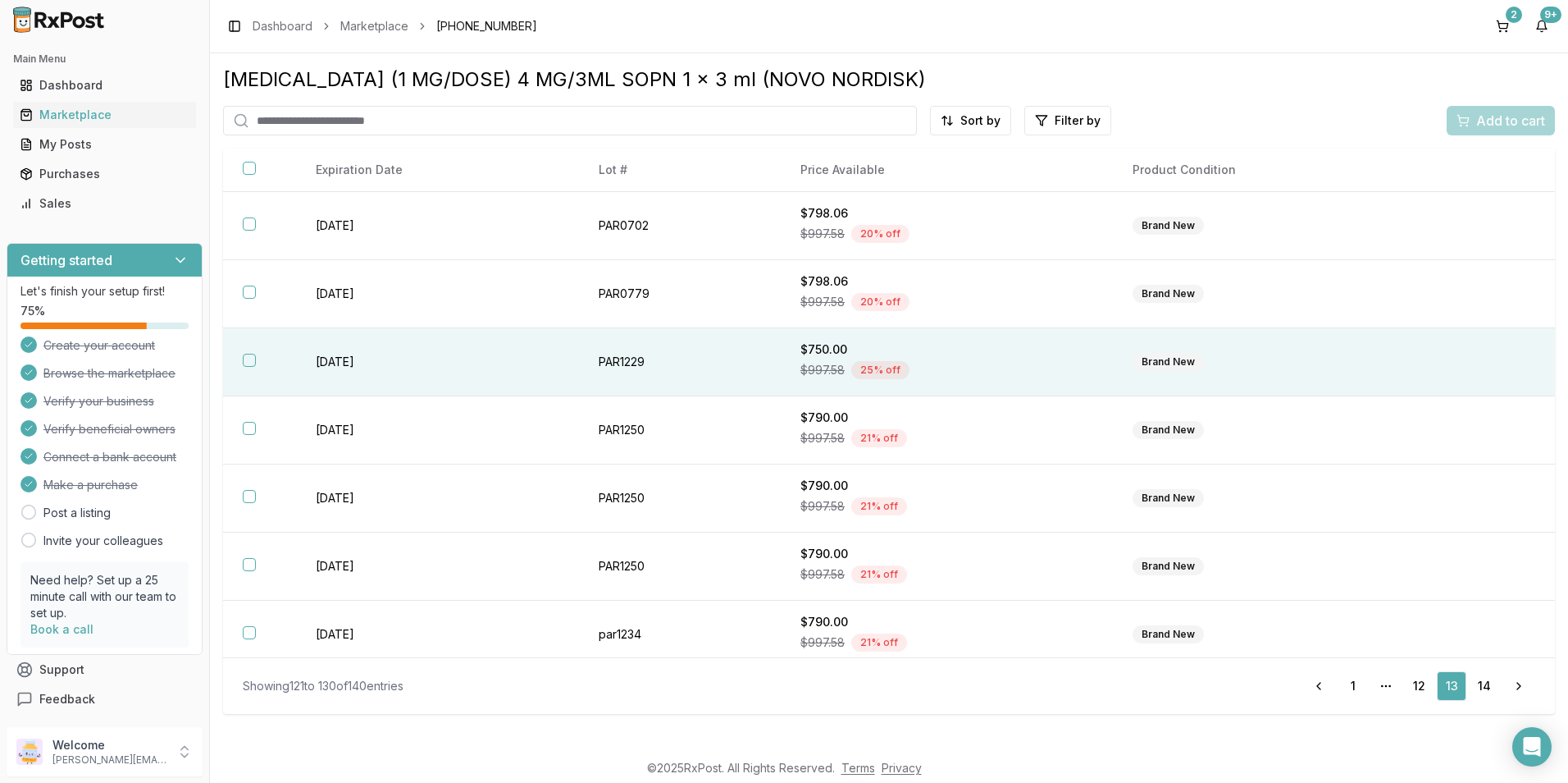
click at [243, 357] on button "button" at bounding box center [249, 360] width 13 height 13
click at [1485, 110] on button "Add to cart" at bounding box center [1500, 120] width 108 height 29
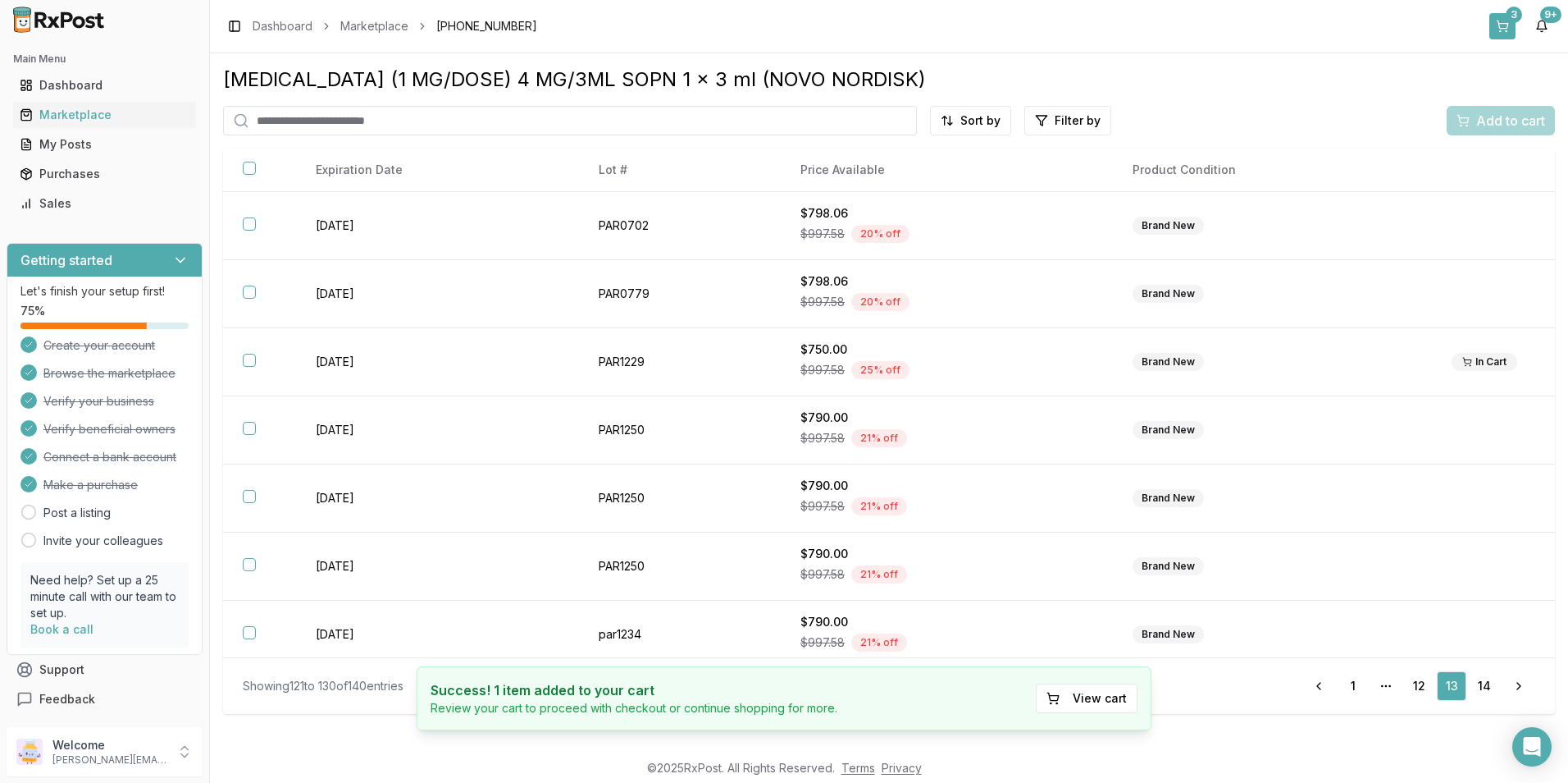
click at [1502, 19] on button "3" at bounding box center [1502, 26] width 27 height 27
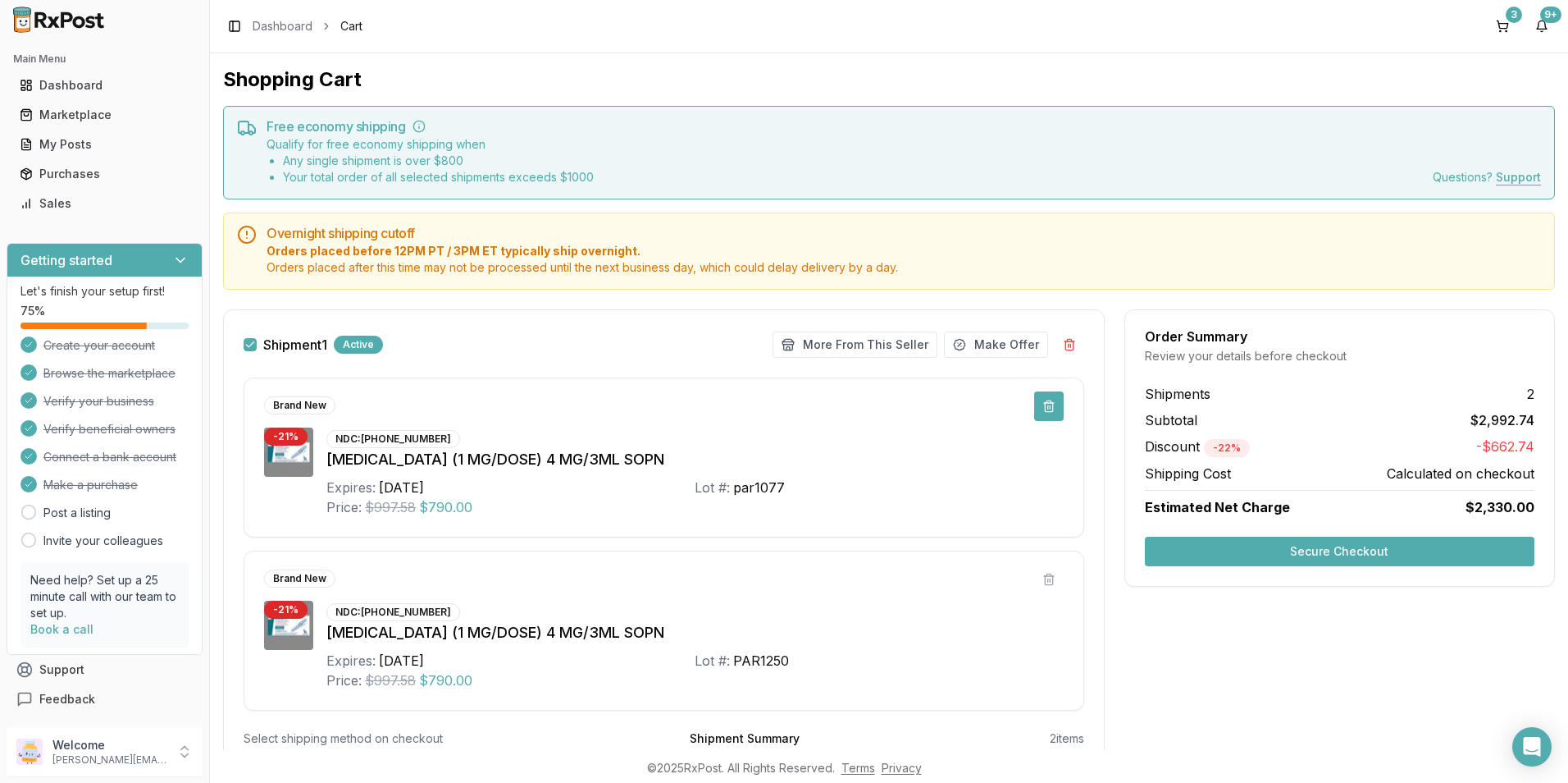
click at [1048, 399] on button at bounding box center [1049, 406] width 29 height 29
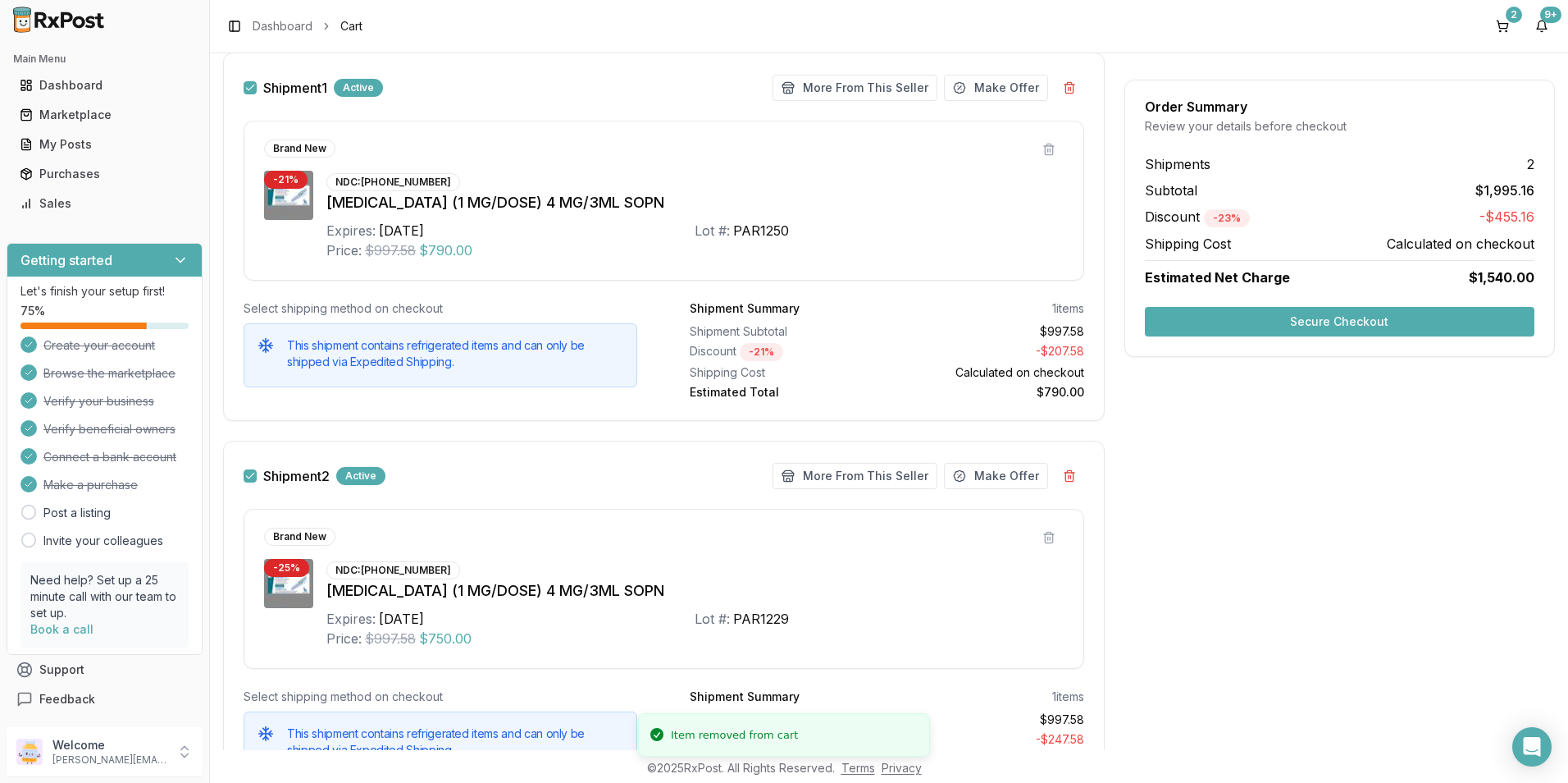
scroll to position [116, 0]
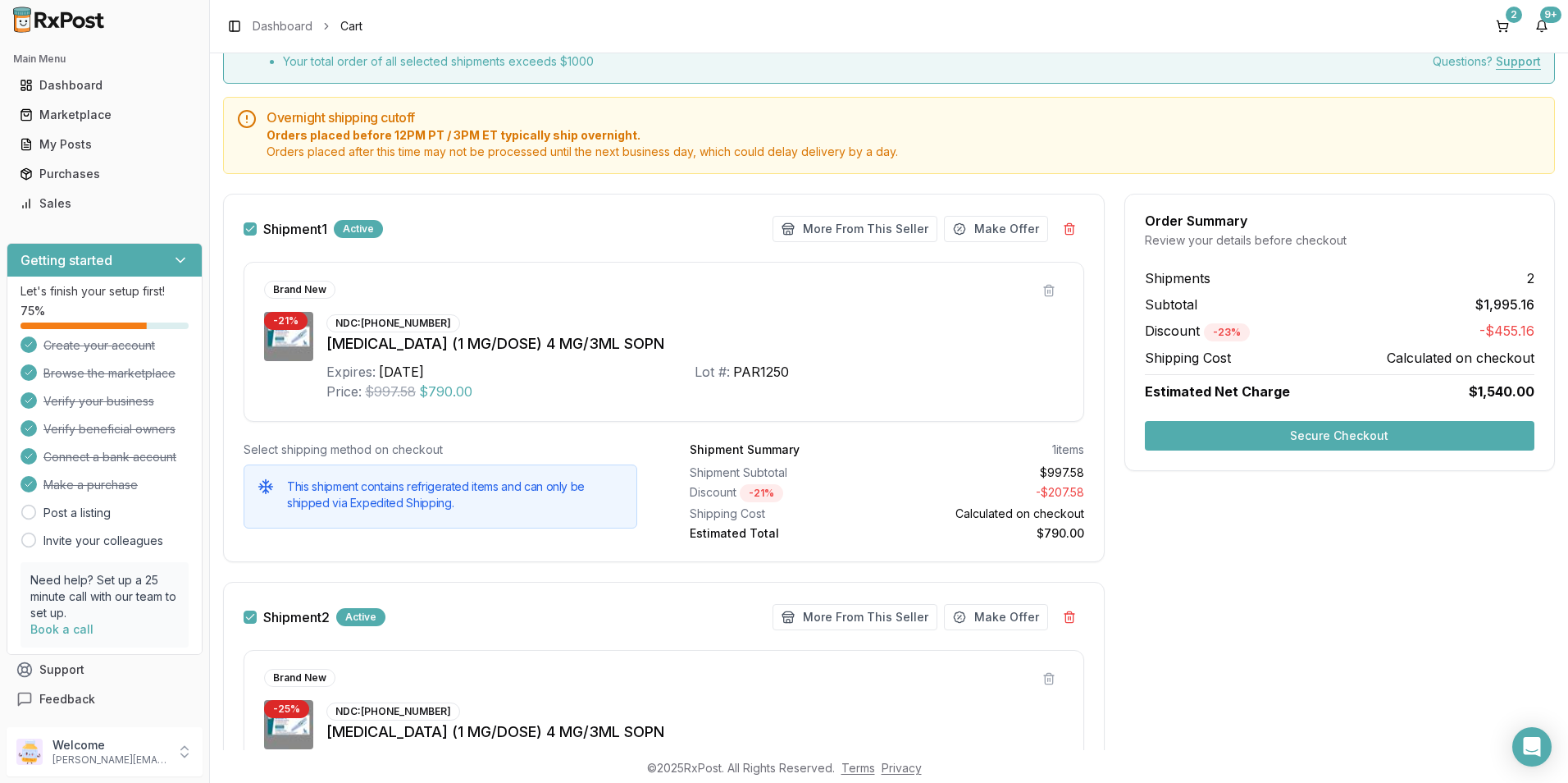
click at [1275, 417] on div "Order Summary Review your details before checkout Shipments 2 Subtotal $1,995.1…" at bounding box center [1339, 333] width 431 height 278
click at [1272, 439] on button "Secure Checkout" at bounding box center [1339, 436] width 389 height 29
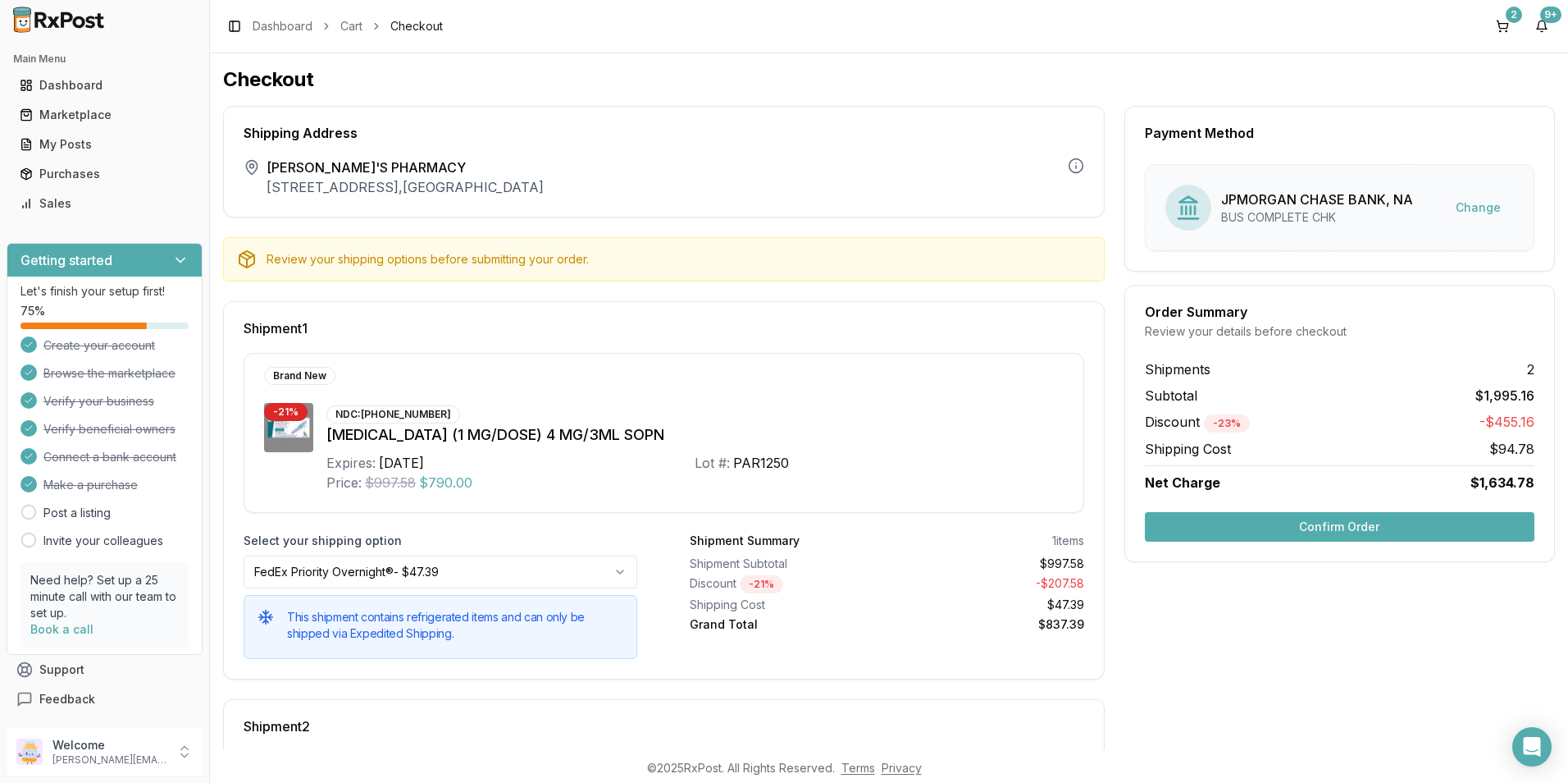
click at [1246, 530] on button "Confirm Order" at bounding box center [1339, 527] width 389 height 29
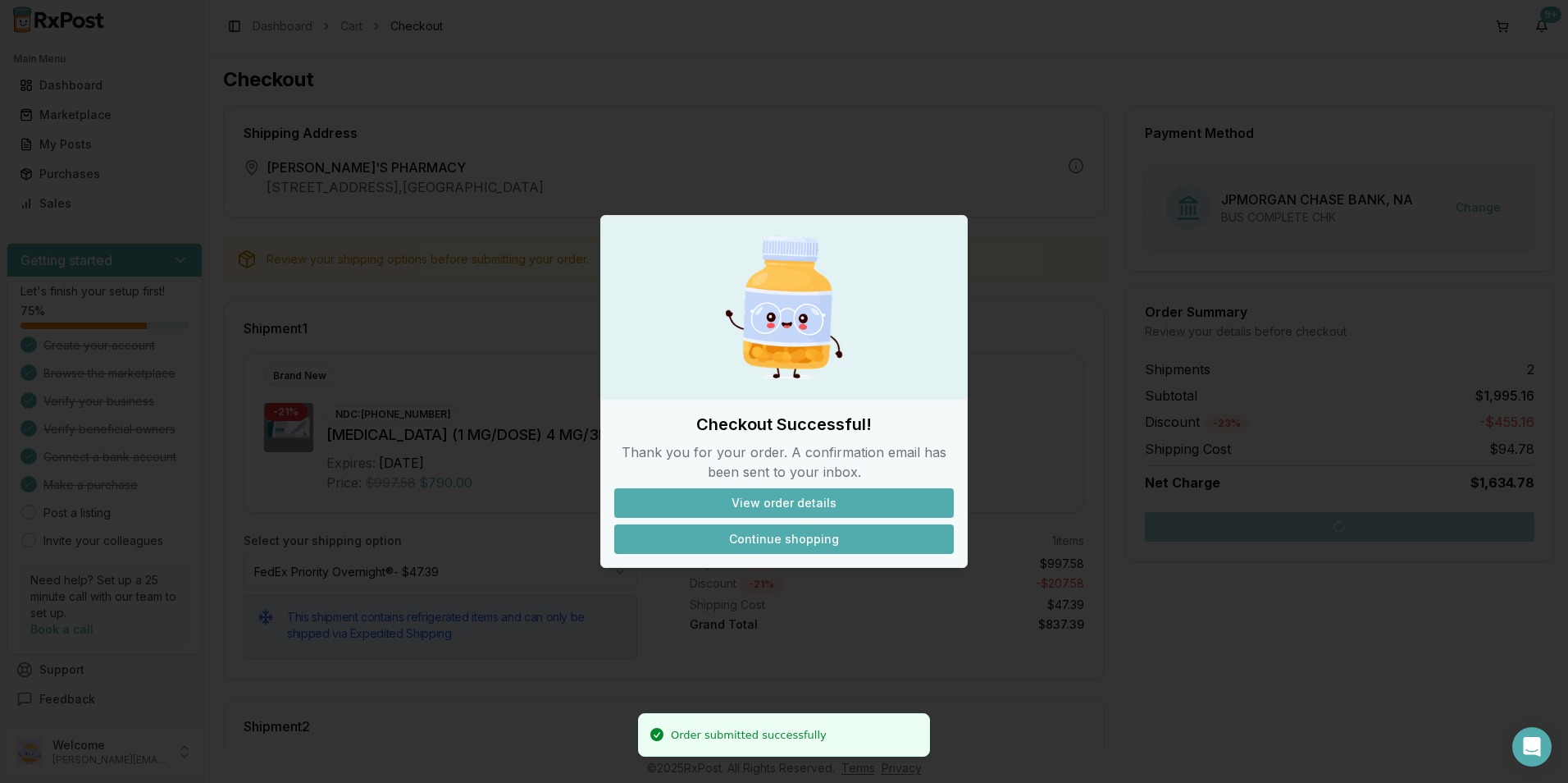
click at [852, 543] on button "Continue shopping" at bounding box center [784, 539] width 340 height 29
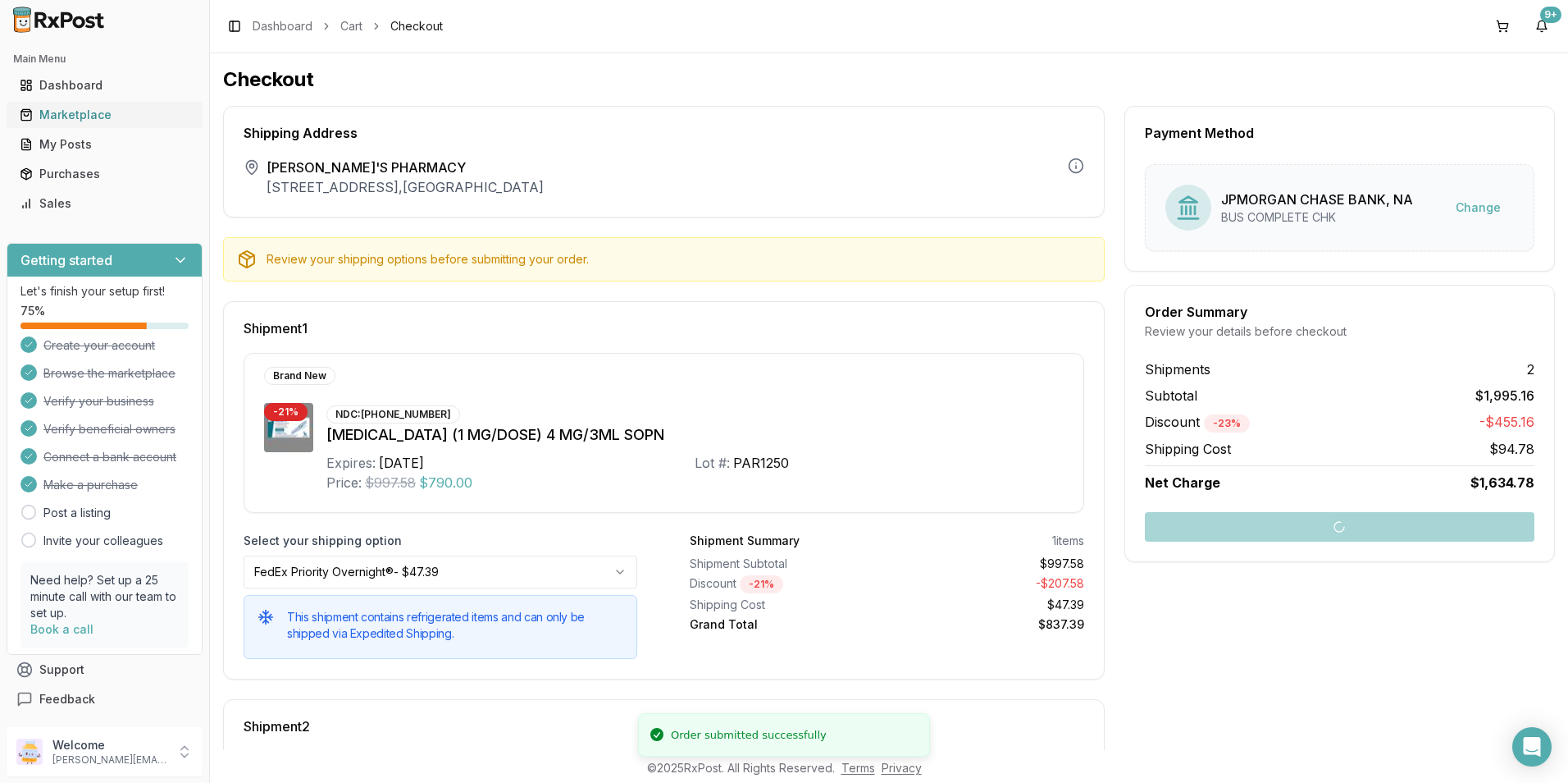
click at [57, 116] on div "Marketplace" at bounding box center [104, 115] width 170 height 17
